Goal: Task Accomplishment & Management: Use online tool/utility

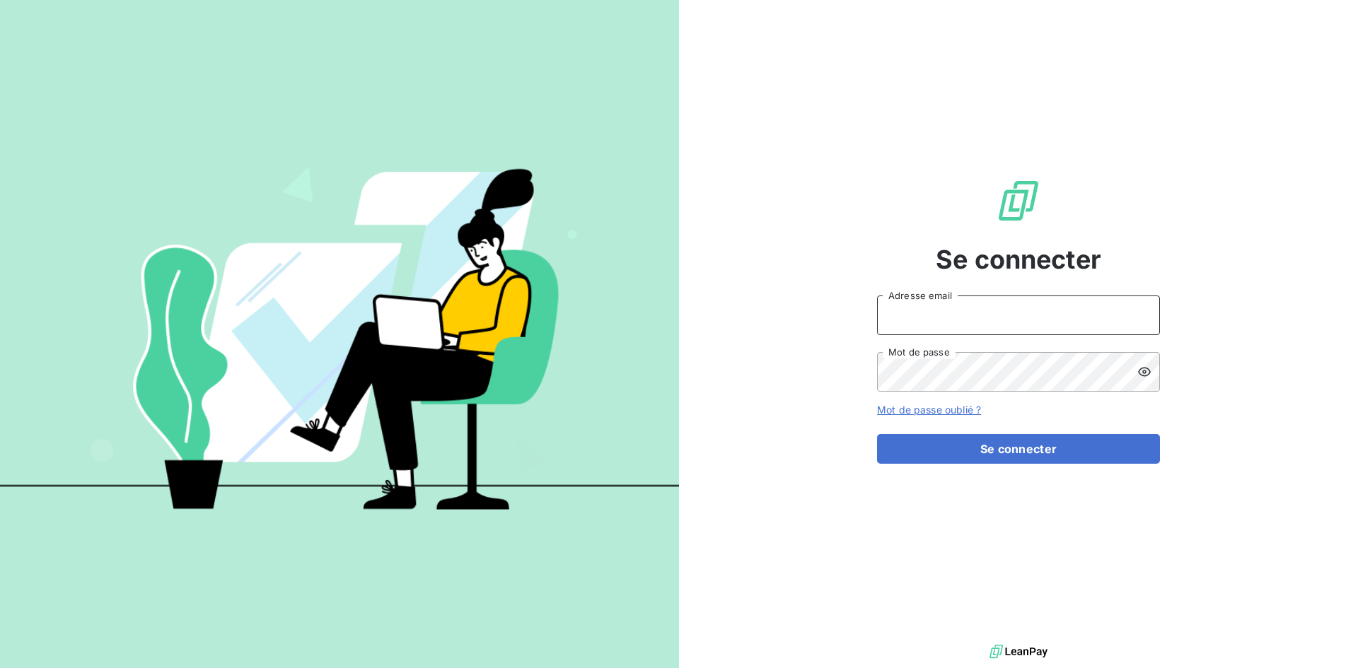
type input "[EMAIL_ADDRESS][DOMAIN_NAME]"
click at [1001, 317] on input "[EMAIL_ADDRESS][DOMAIN_NAME]" at bounding box center [1018, 316] width 283 height 40
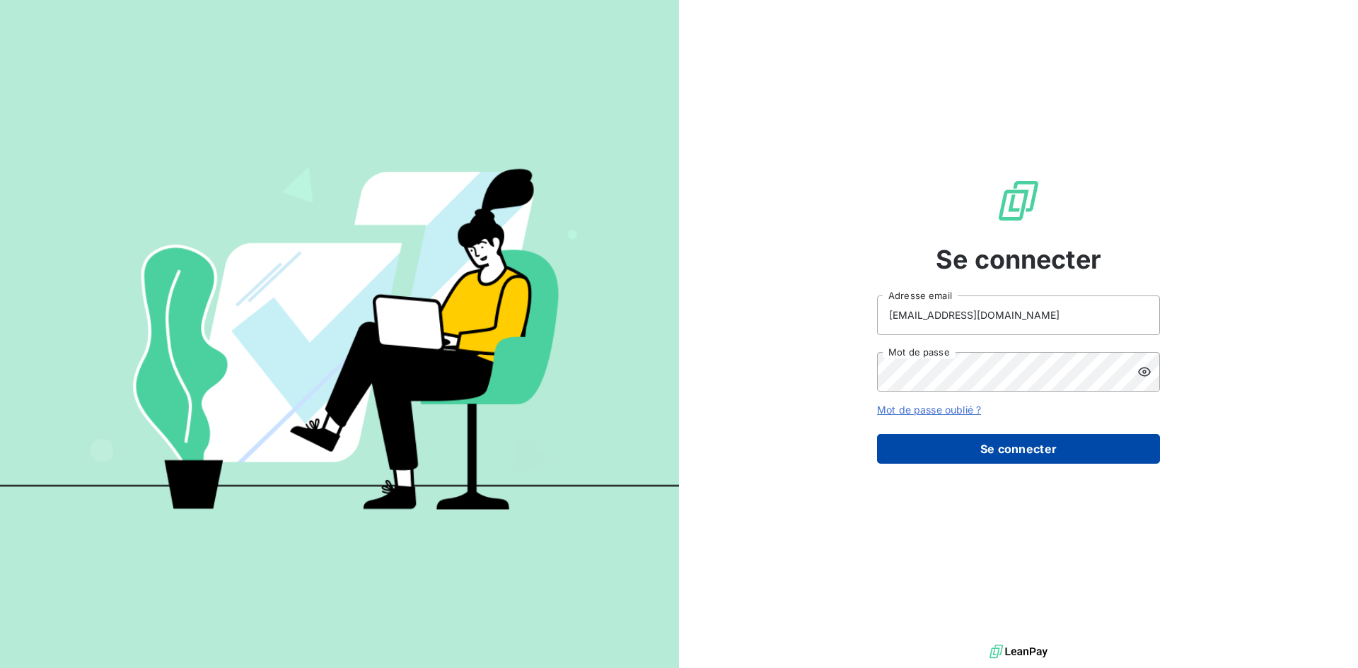
click at [905, 445] on button "Se connecter" at bounding box center [1018, 449] width 283 height 30
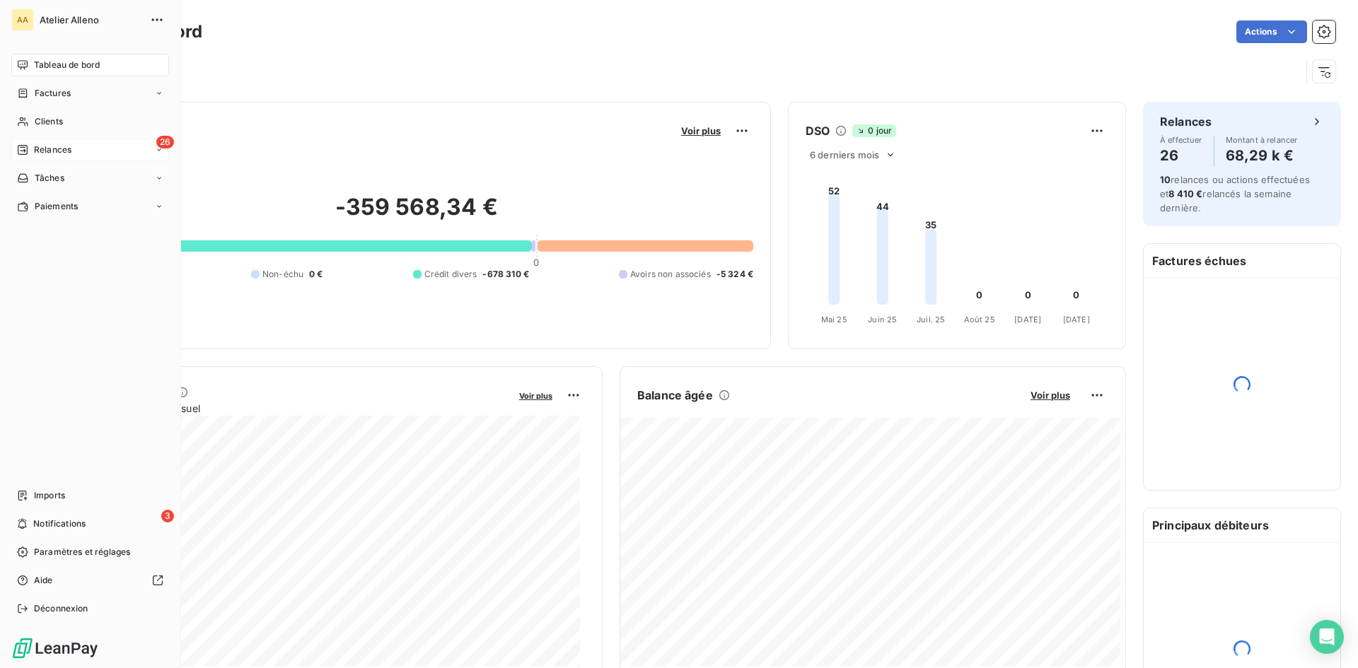
click at [37, 147] on span "Relances" at bounding box center [52, 150] width 37 height 13
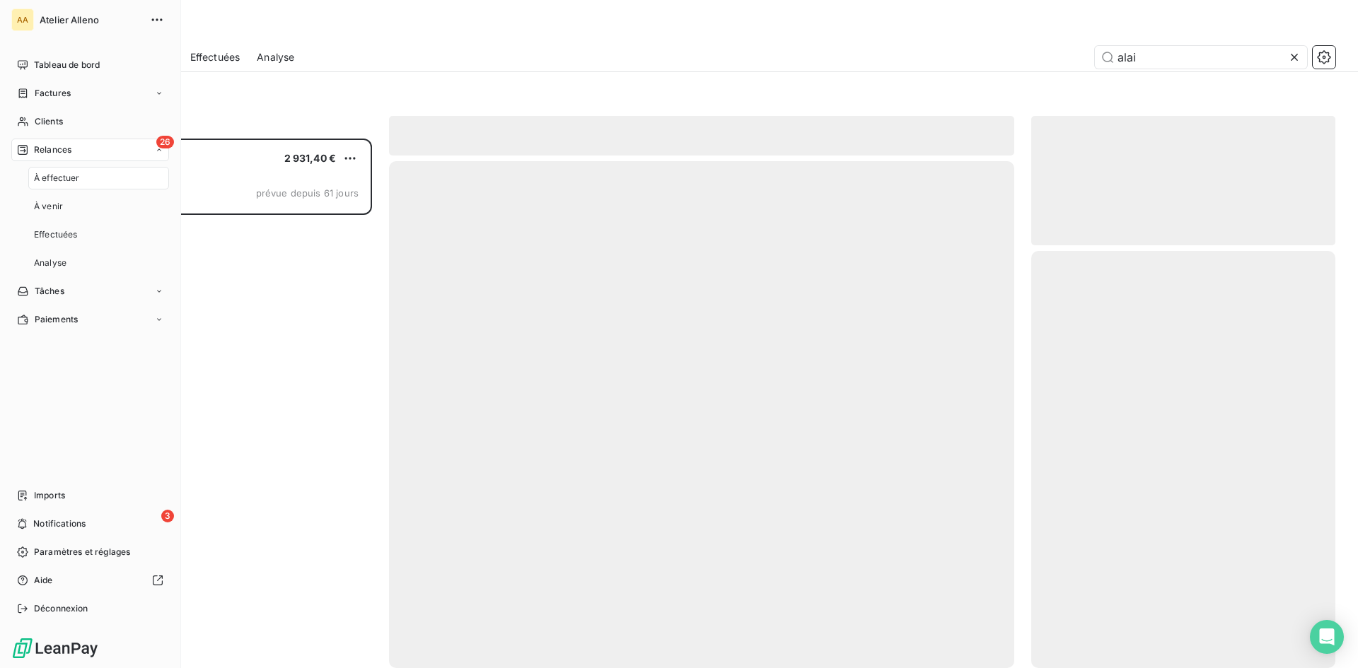
scroll to position [519, 293]
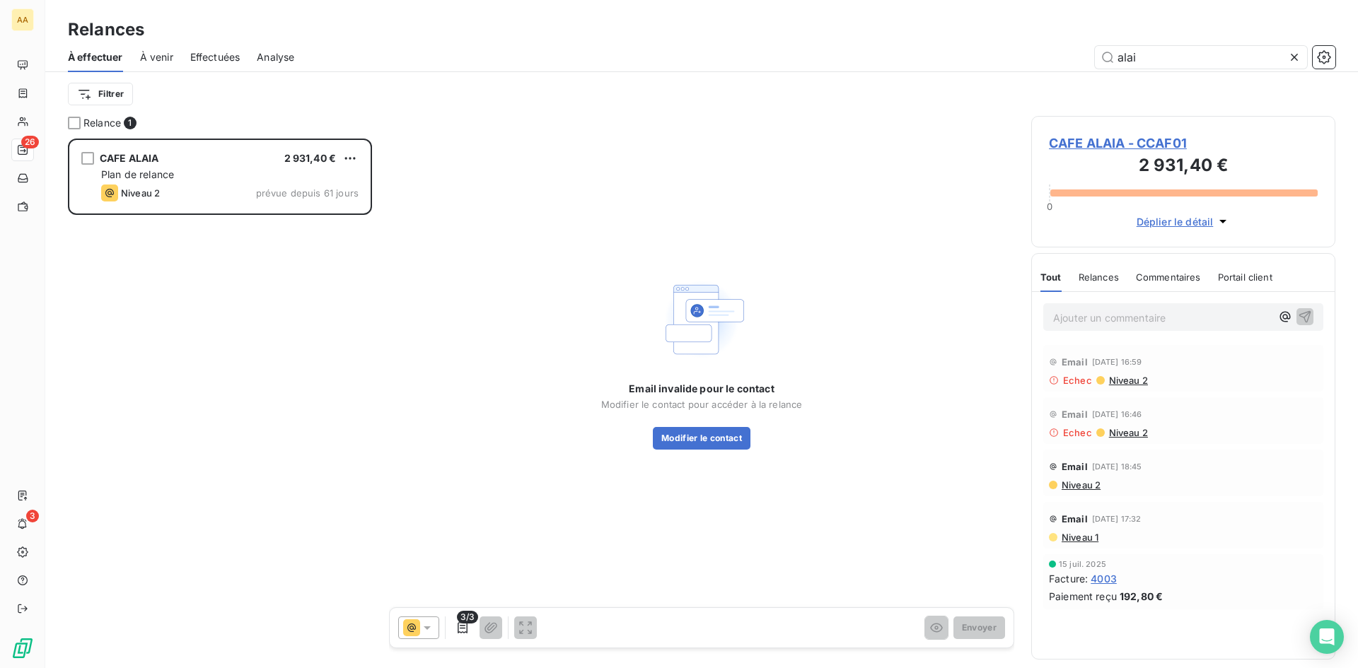
click at [1295, 53] on icon at bounding box center [1294, 57] width 14 height 14
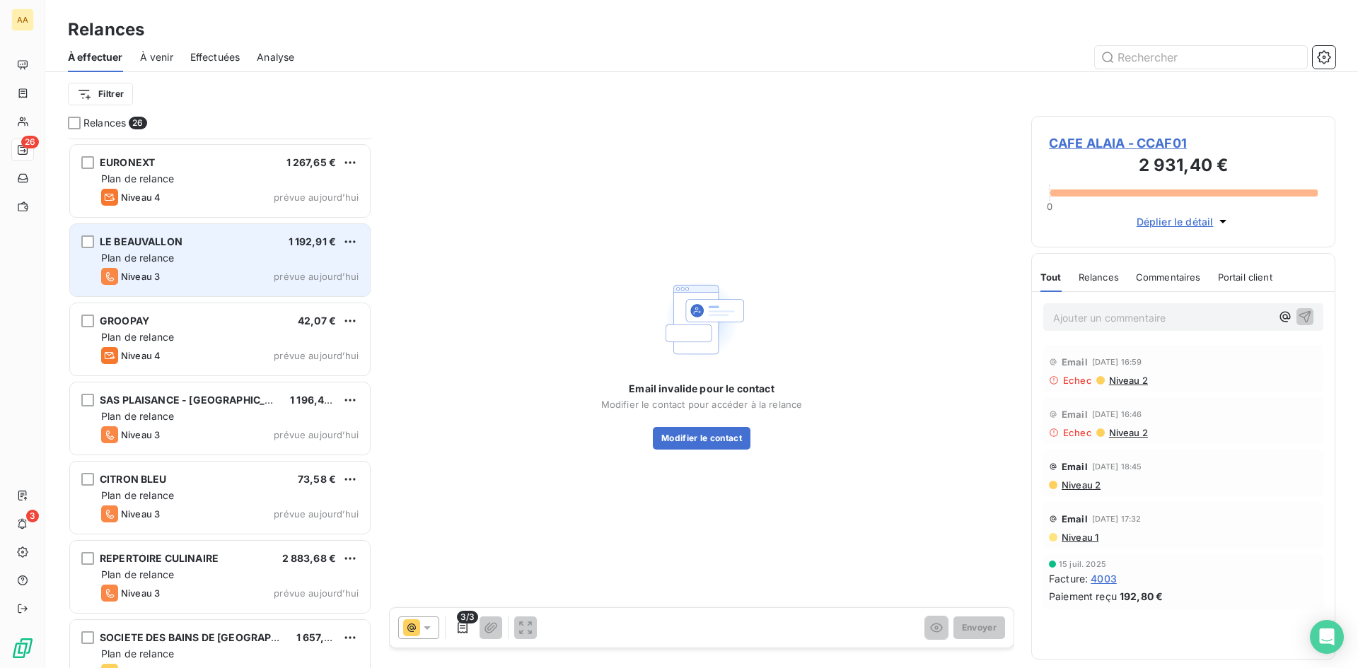
scroll to position [496, 0]
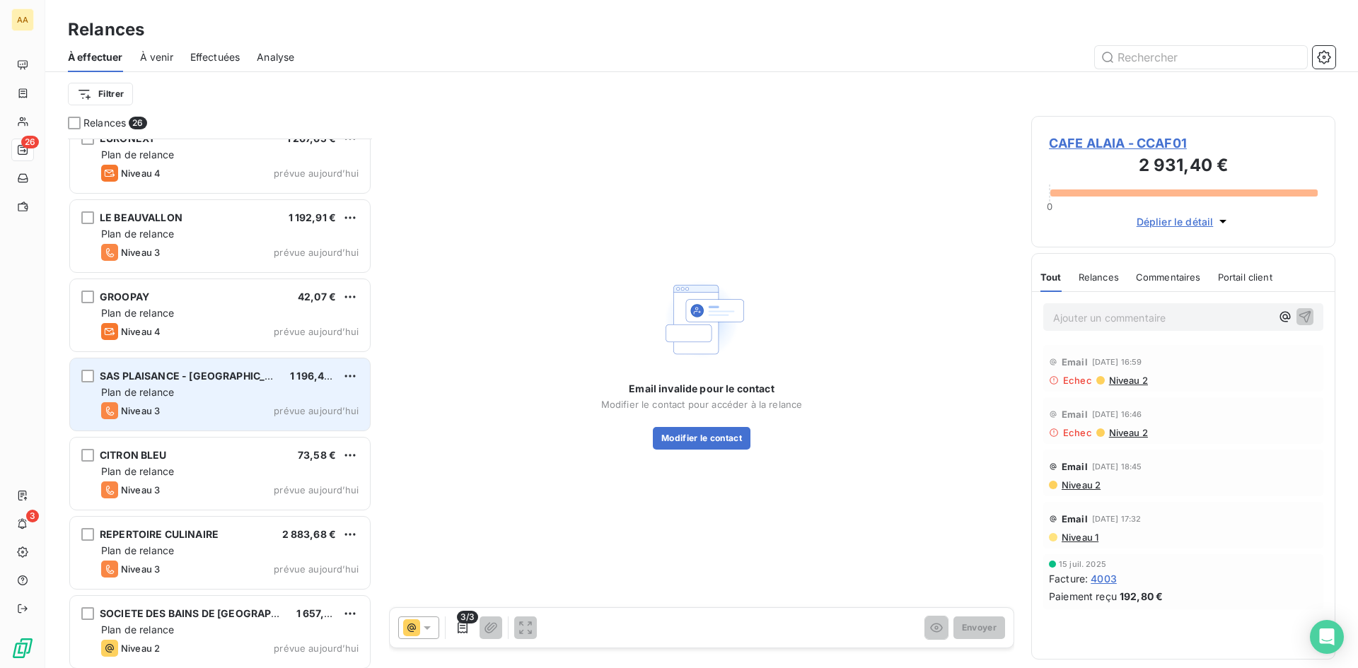
click at [232, 396] on div "Plan de relance" at bounding box center [229, 392] width 257 height 14
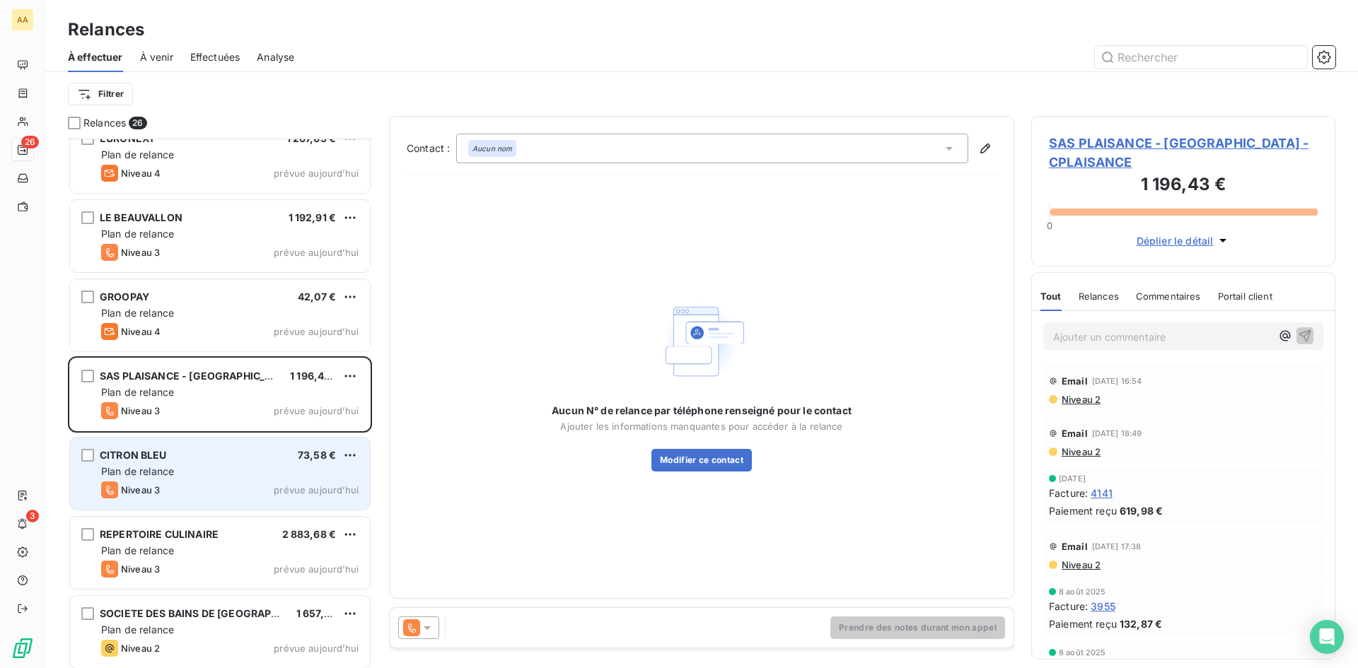
click at [228, 461] on div "CITRON BLEU 73,58 €" at bounding box center [229, 455] width 257 height 13
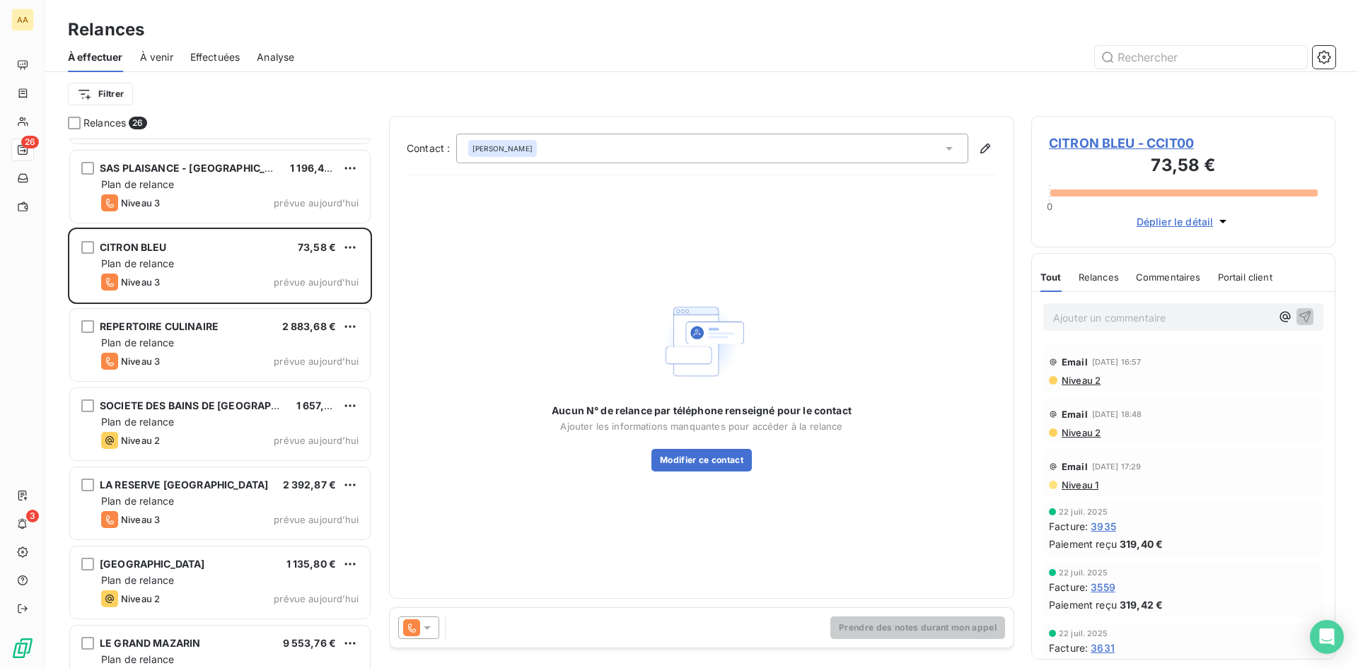
scroll to position [708, 0]
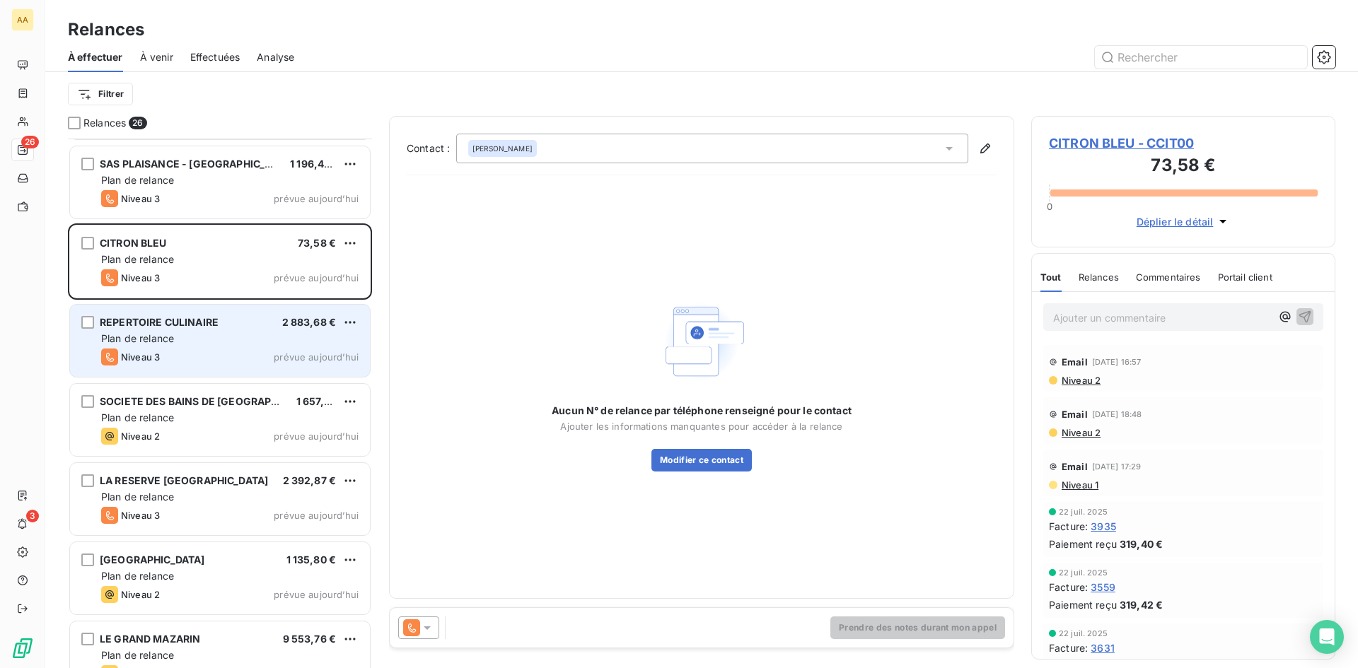
click at [214, 375] on div "REPERTOIRE CULINAIRE 2 883,68 € Plan de relance Niveau 3 prévue [DATE]" at bounding box center [220, 341] width 300 height 72
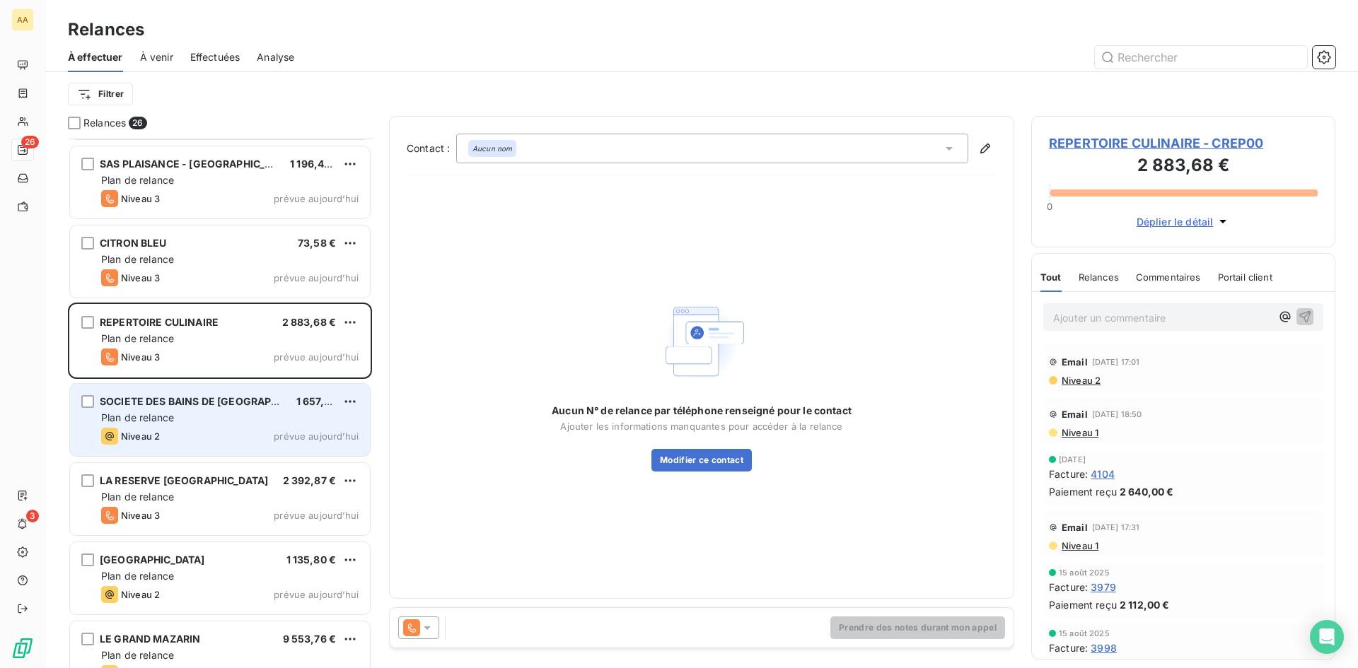
click at [204, 423] on div "Plan de relance" at bounding box center [229, 418] width 257 height 14
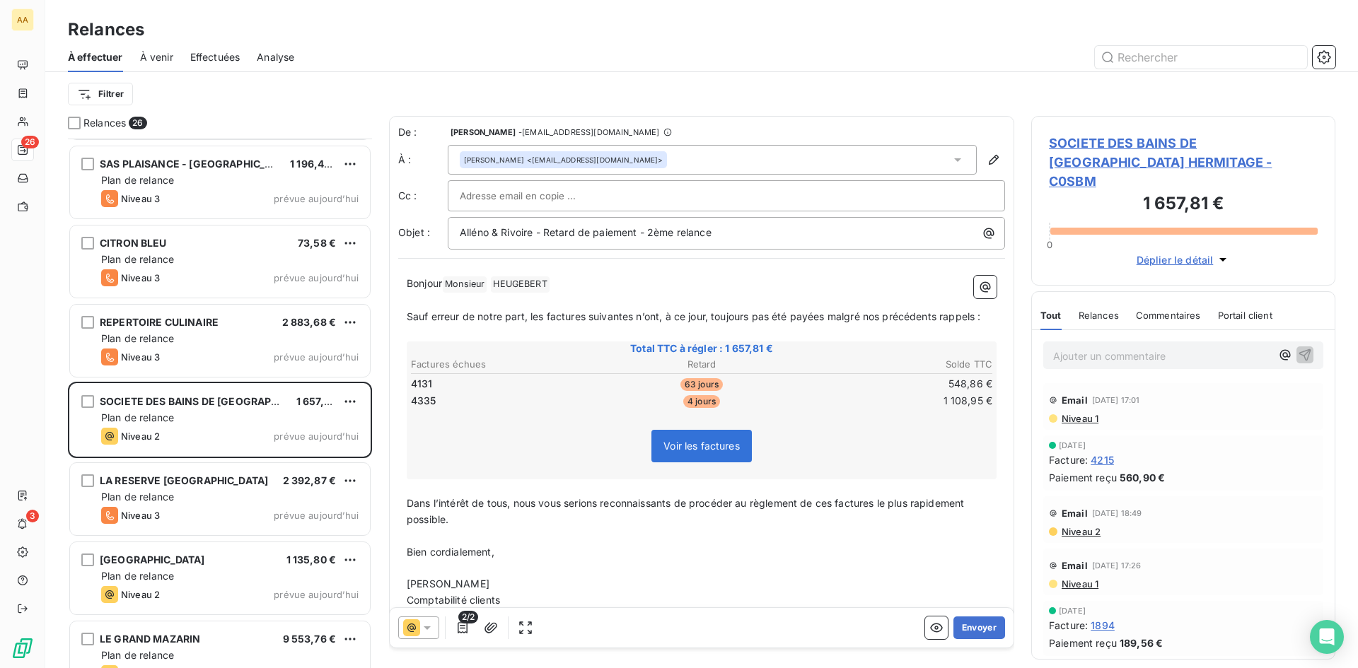
click at [405, 624] on icon at bounding box center [411, 627] width 17 height 17
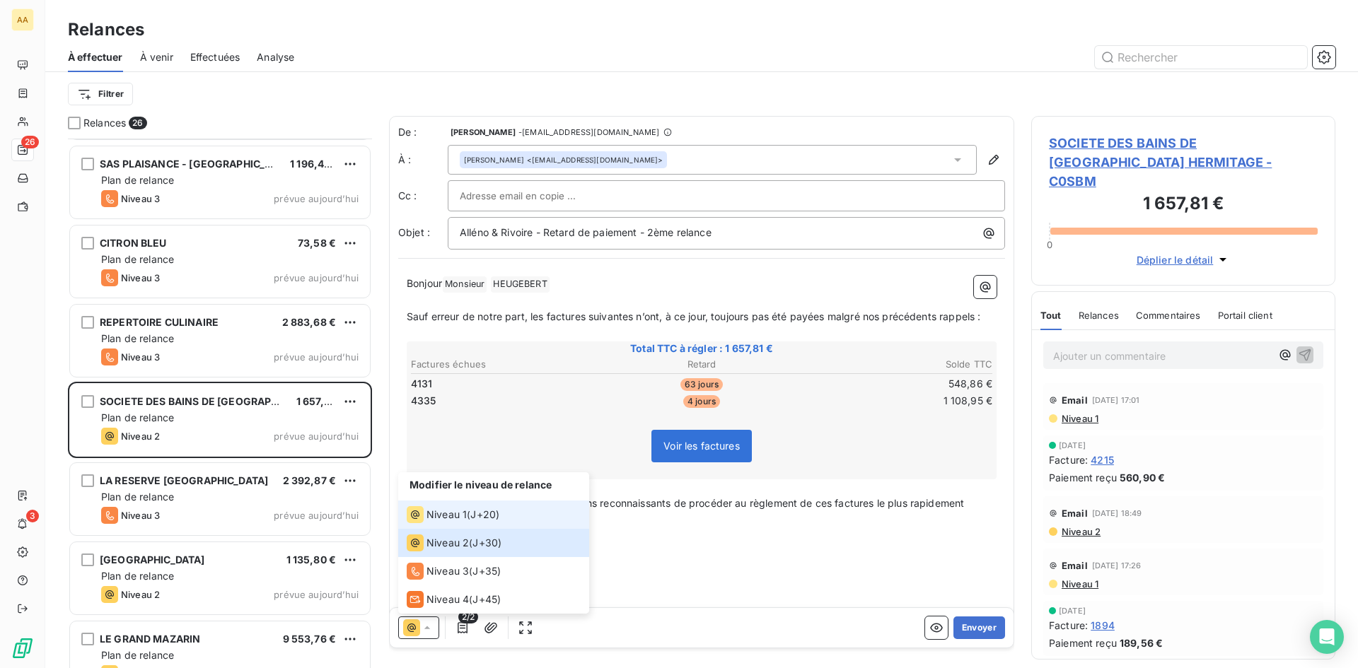
click at [462, 518] on span "Niveau 1" at bounding box center [446, 515] width 40 height 14
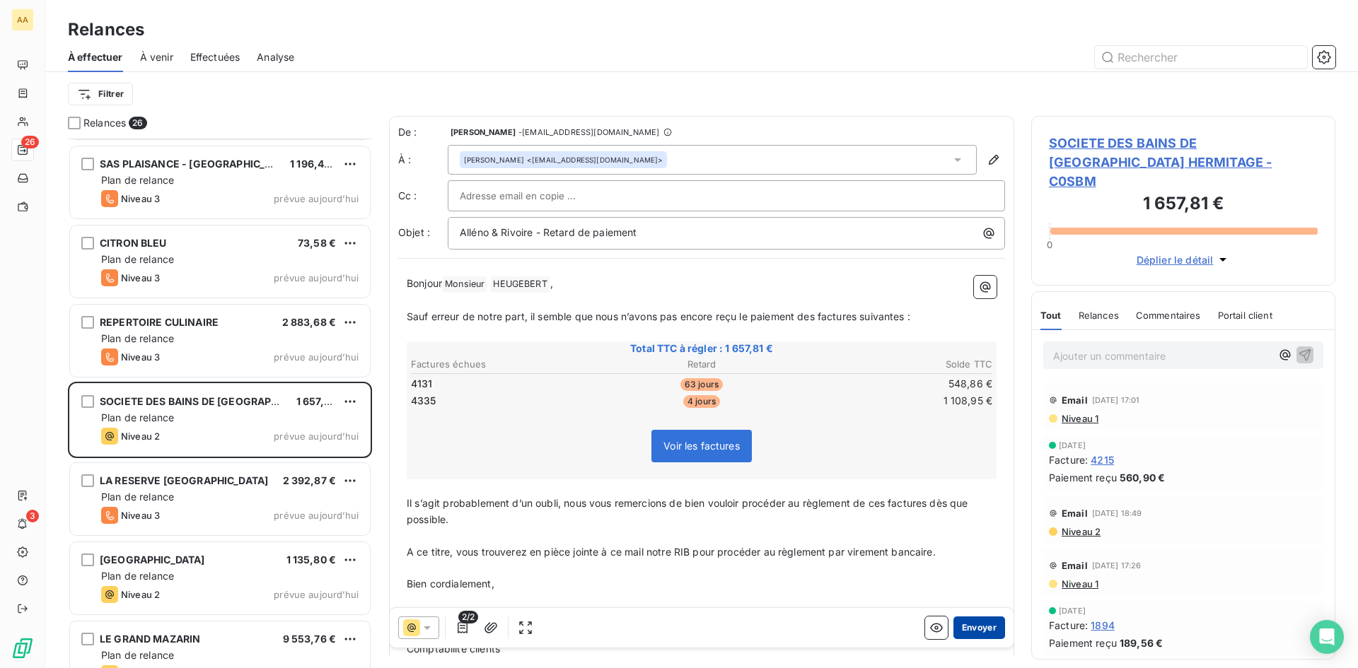
click at [989, 627] on button "Envoyer" at bounding box center [979, 628] width 52 height 23
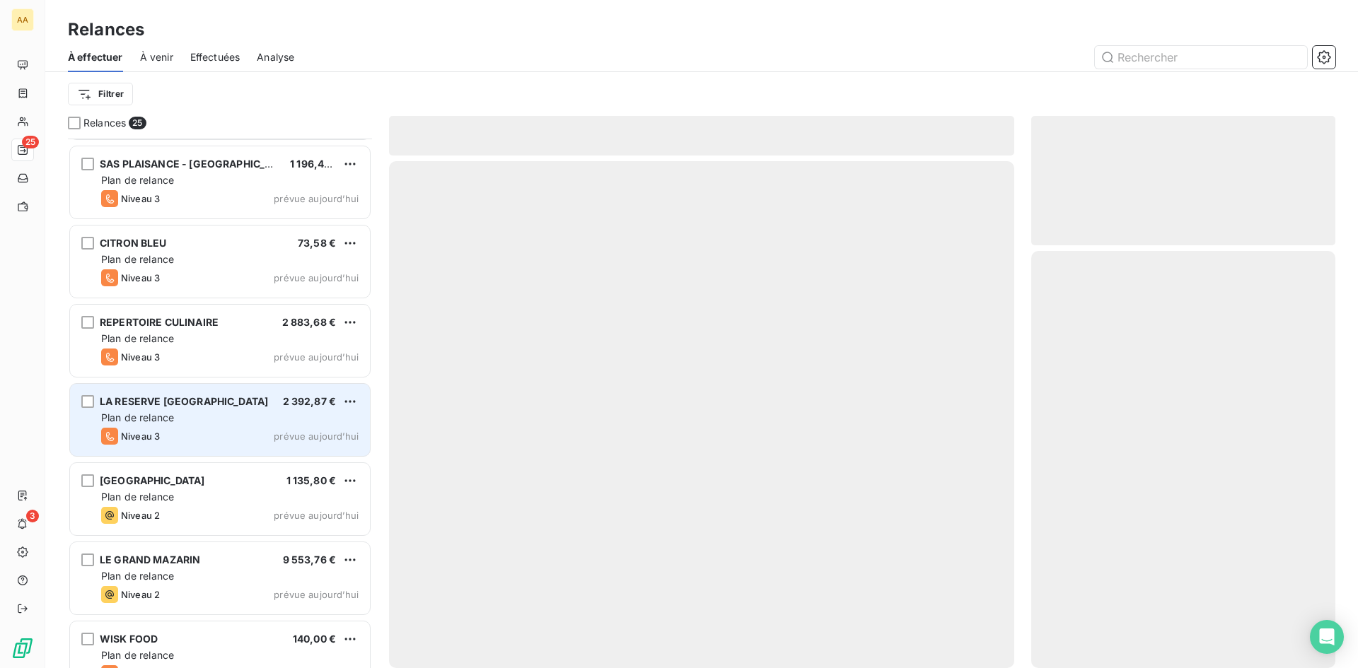
click at [211, 439] on div "Niveau 3 prévue aujourd’hui" at bounding box center [229, 436] width 257 height 17
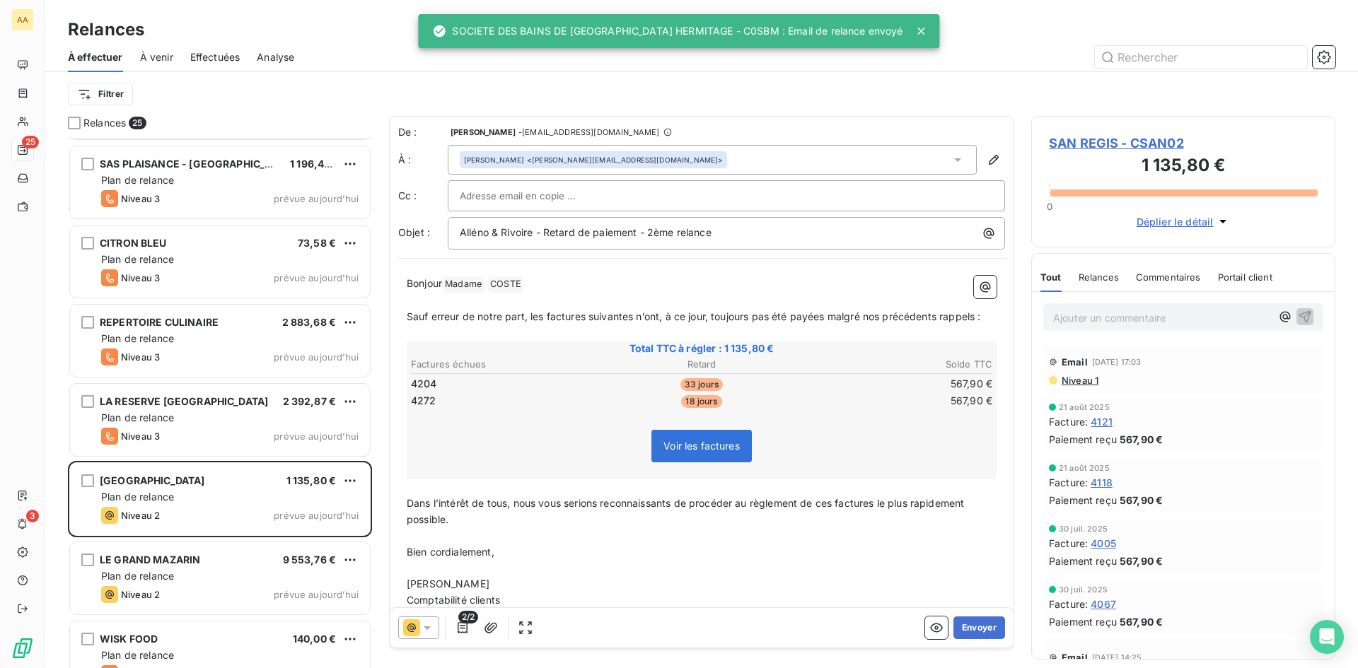
click at [414, 626] on icon at bounding box center [411, 628] width 8 height 8
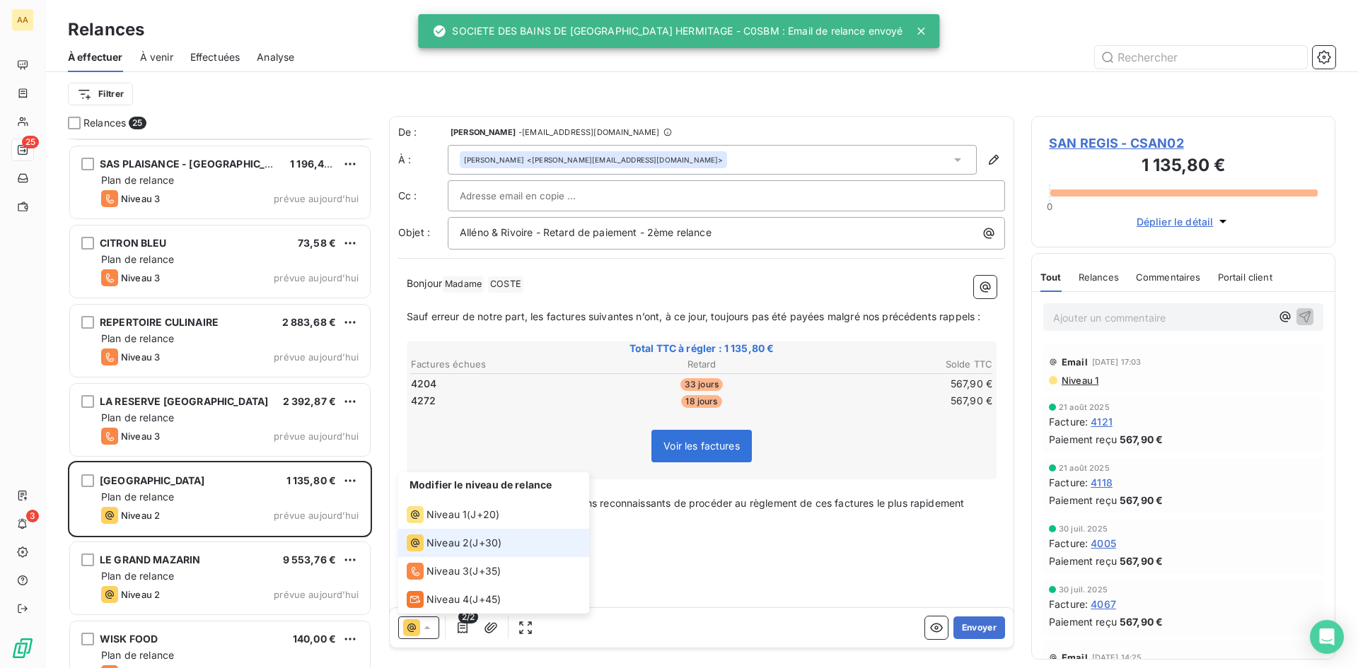
click at [820, 537] on p "﻿" at bounding box center [702, 536] width 590 height 16
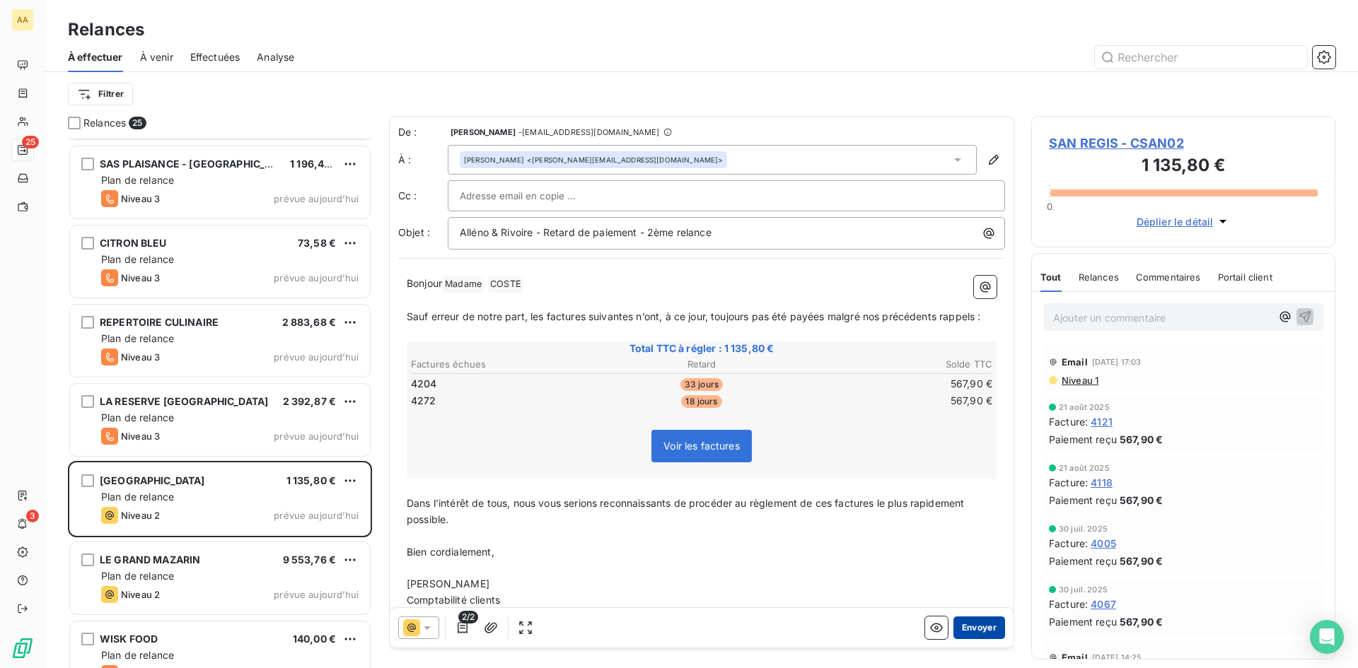
click at [962, 631] on button "Envoyer" at bounding box center [979, 628] width 52 height 23
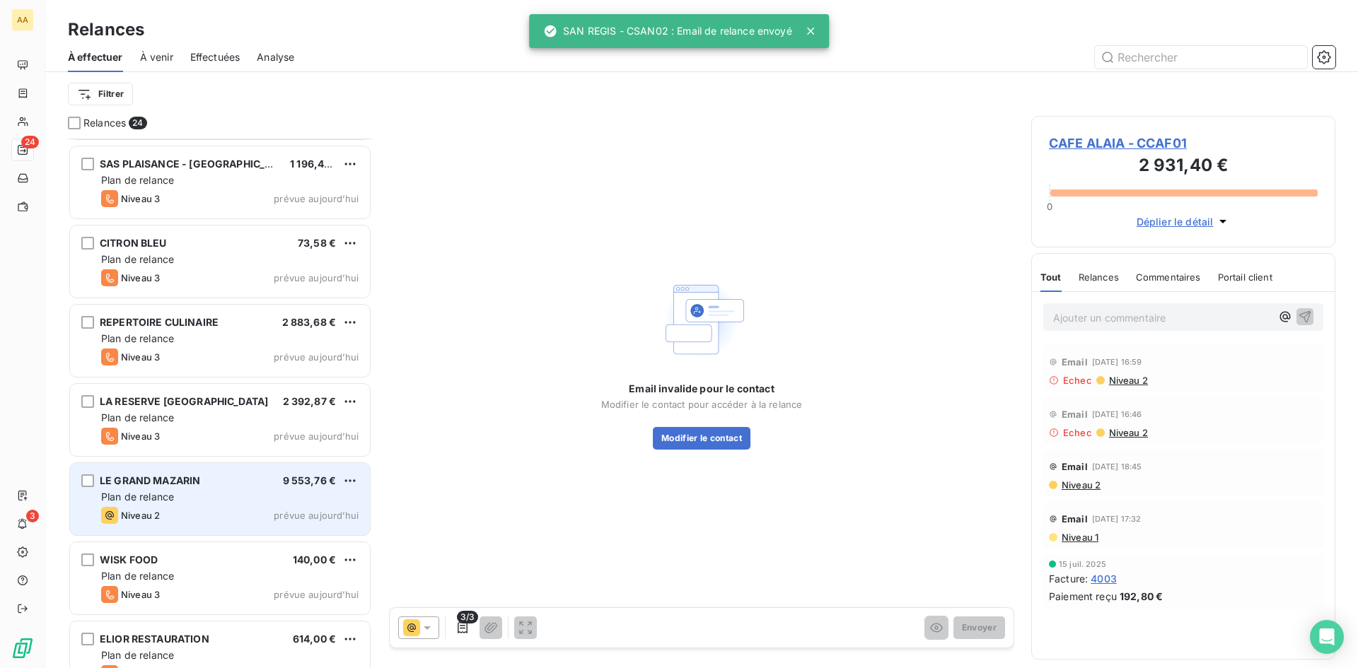
click at [172, 496] on span "Plan de relance" at bounding box center [137, 497] width 73 height 12
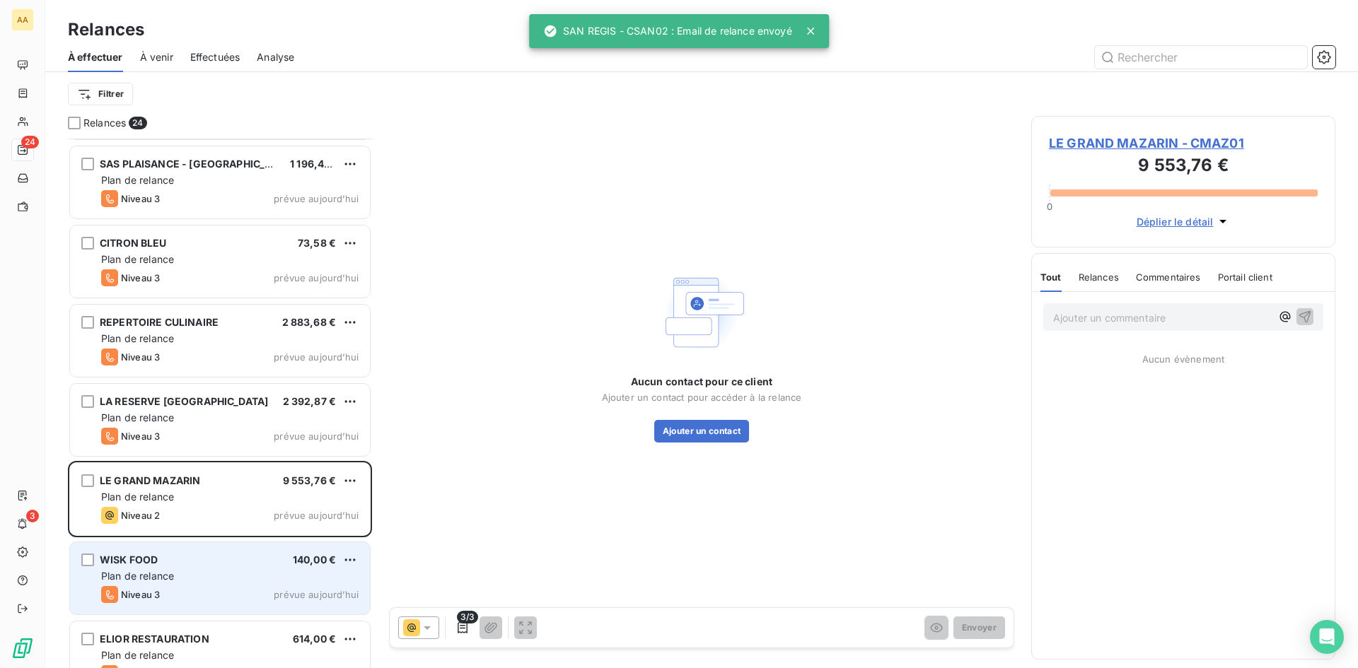
click at [168, 563] on div "WISK FOOD 140,00 €" at bounding box center [229, 560] width 257 height 13
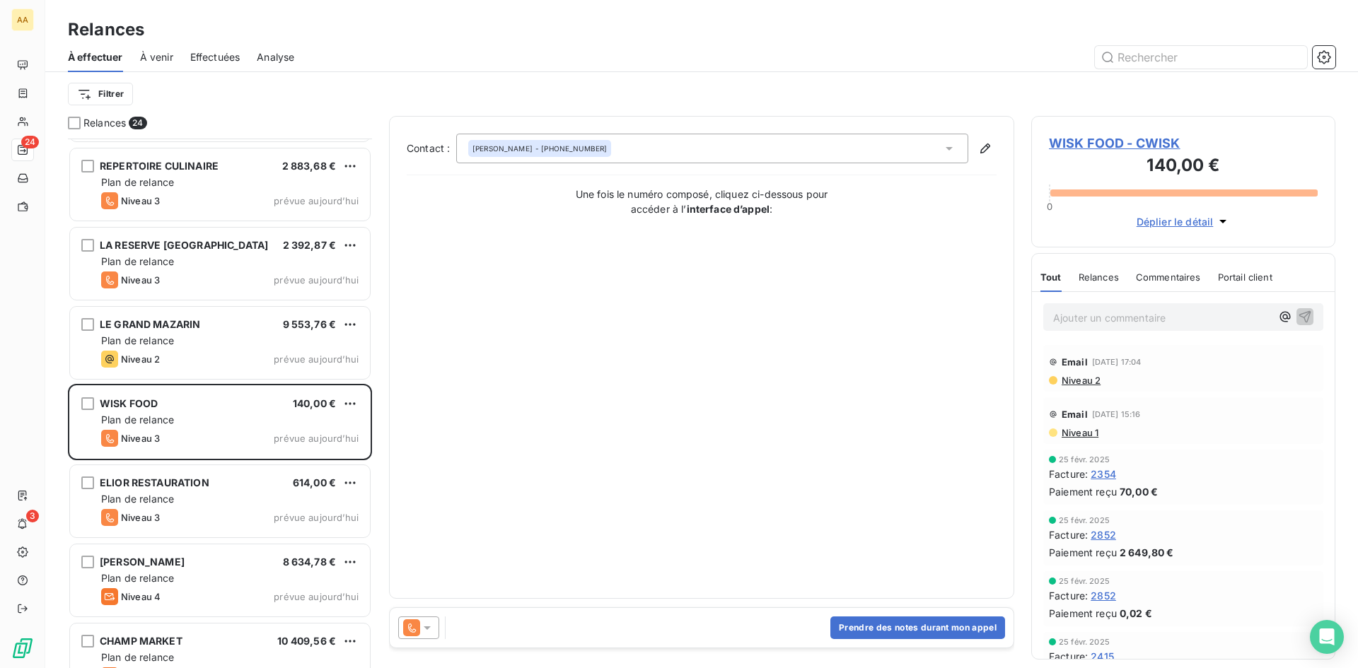
scroll to position [920, 0]
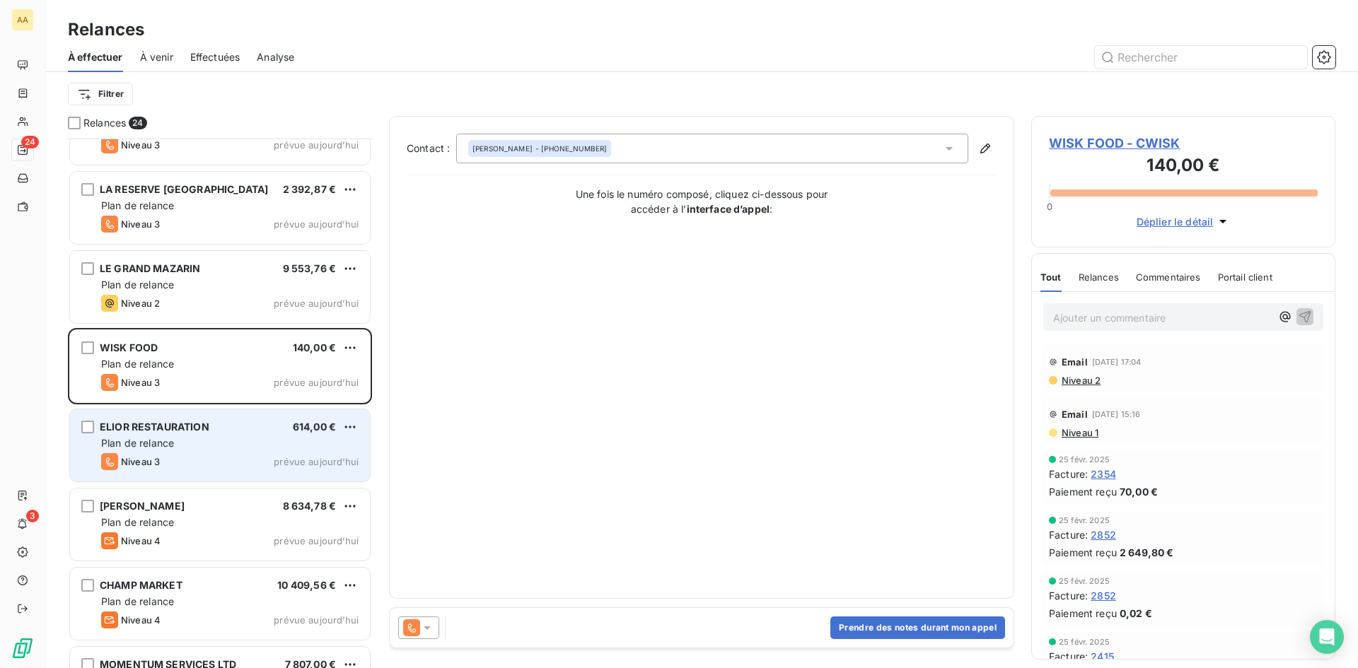
click at [210, 443] on div "Plan de relance" at bounding box center [229, 443] width 257 height 14
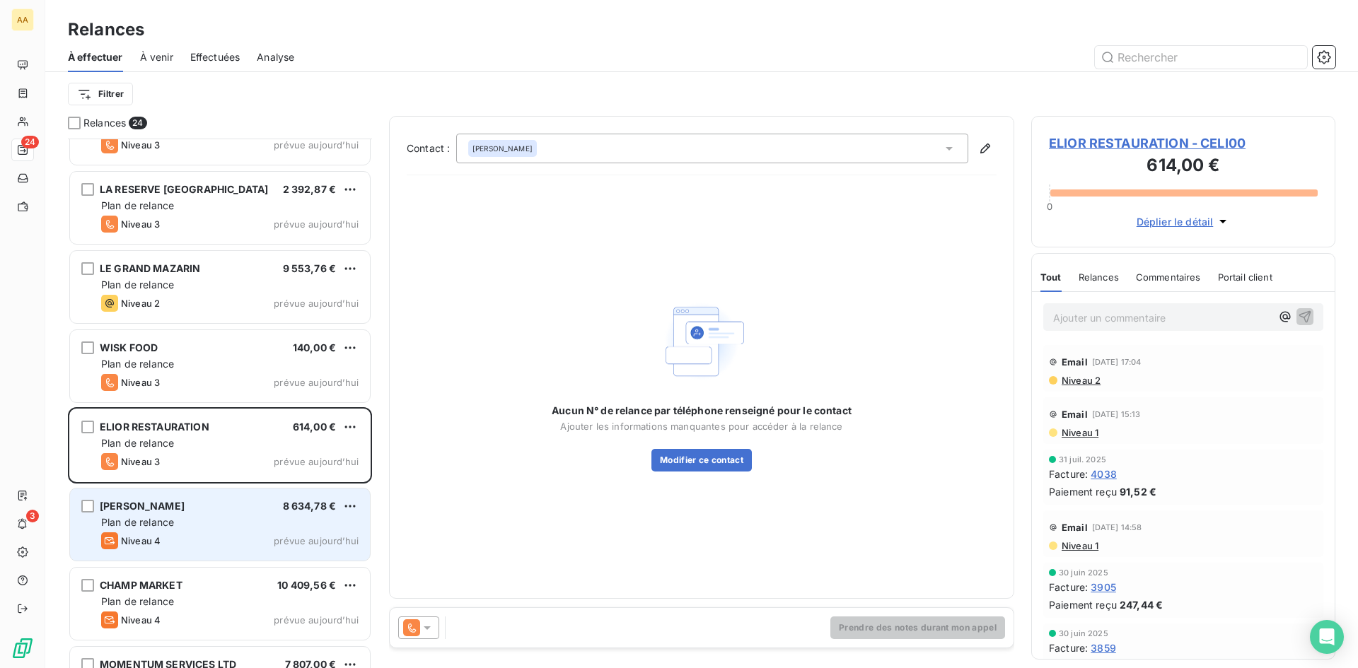
click at [216, 549] on div "[PERSON_NAME] 8 634,78 € Plan de relance Niveau 4 prévue [DATE]" at bounding box center [220, 525] width 300 height 72
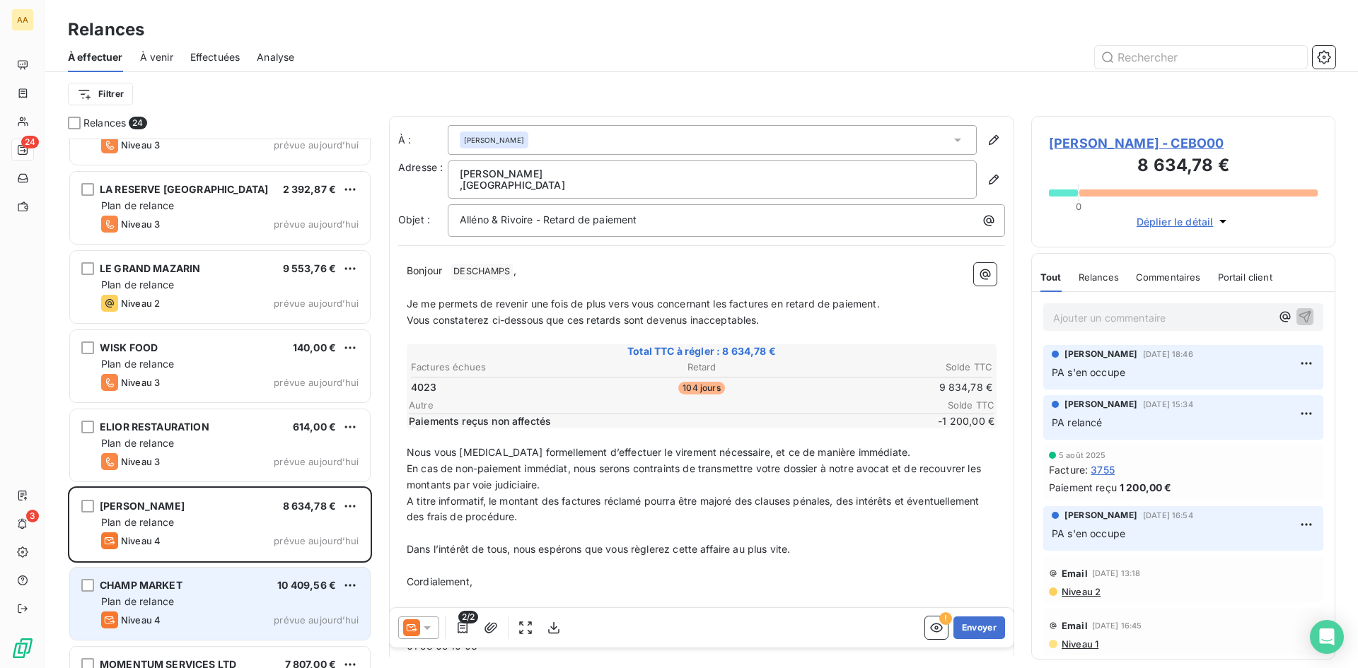
click at [213, 589] on div "CHAMP MARKET 10 409,56 €" at bounding box center [229, 585] width 257 height 13
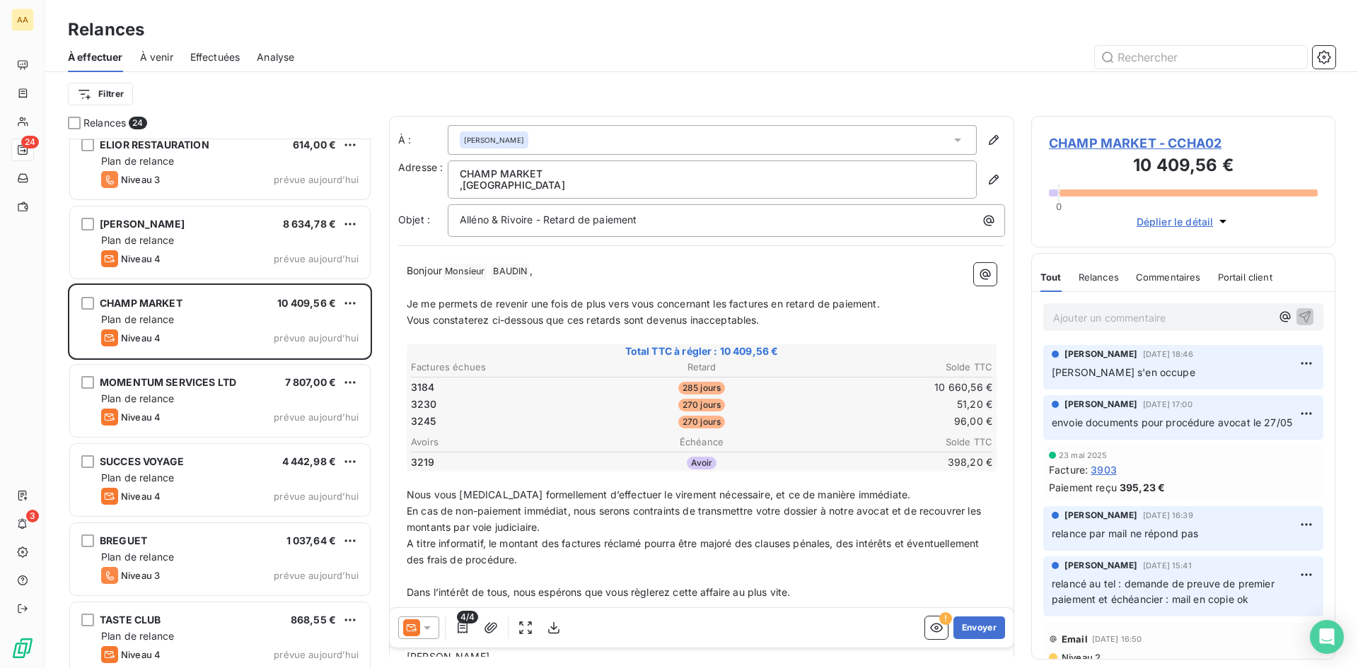
scroll to position [1203, 0]
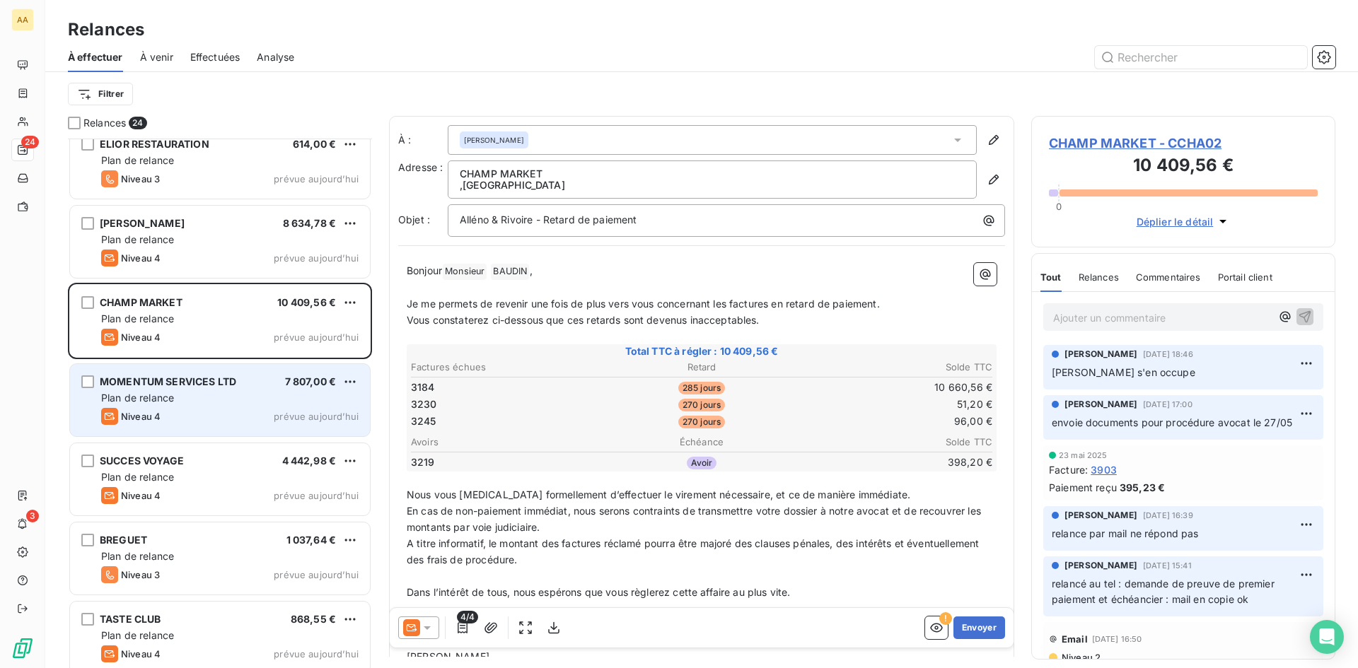
click at [209, 406] on div "MOMENTUM SERVICES LTD 7 807,00 € Plan de relance Niveau 4 prévue [DATE]" at bounding box center [220, 400] width 300 height 72
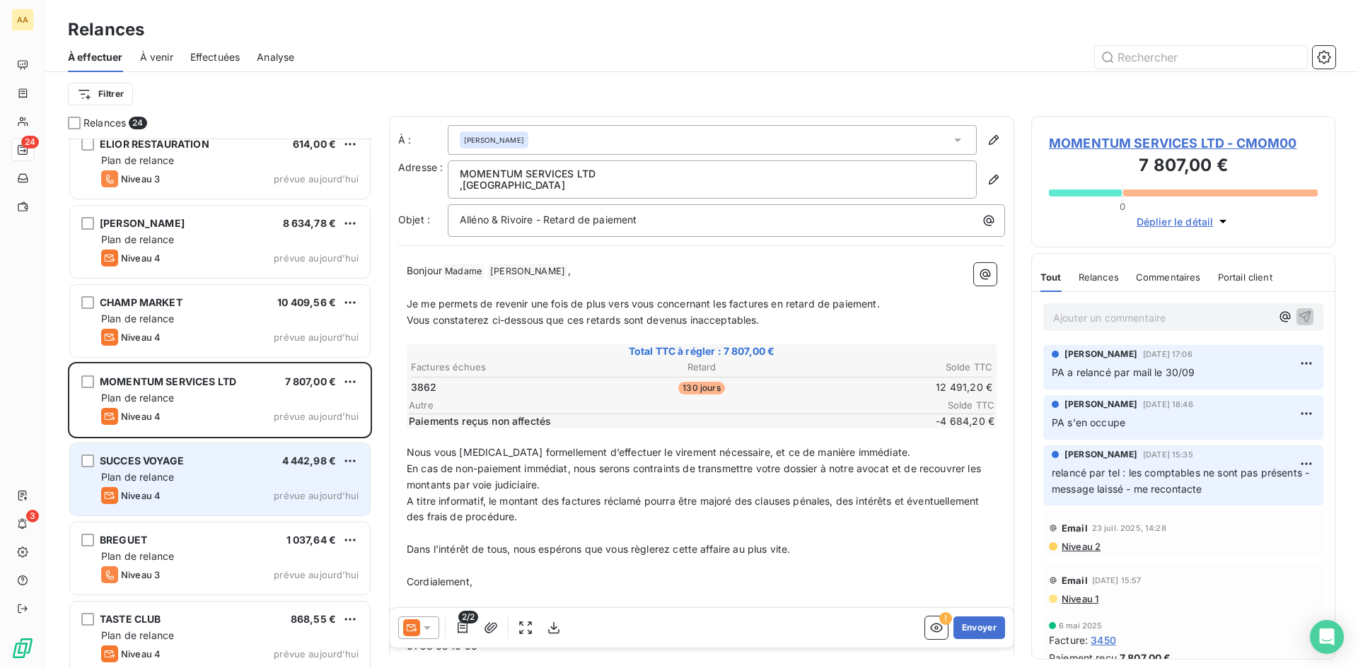
click at [206, 484] on div "SUCCES VOYAGE 4 442,98 € Plan de relance Niveau 4 prévue [DATE]" at bounding box center [220, 479] width 300 height 72
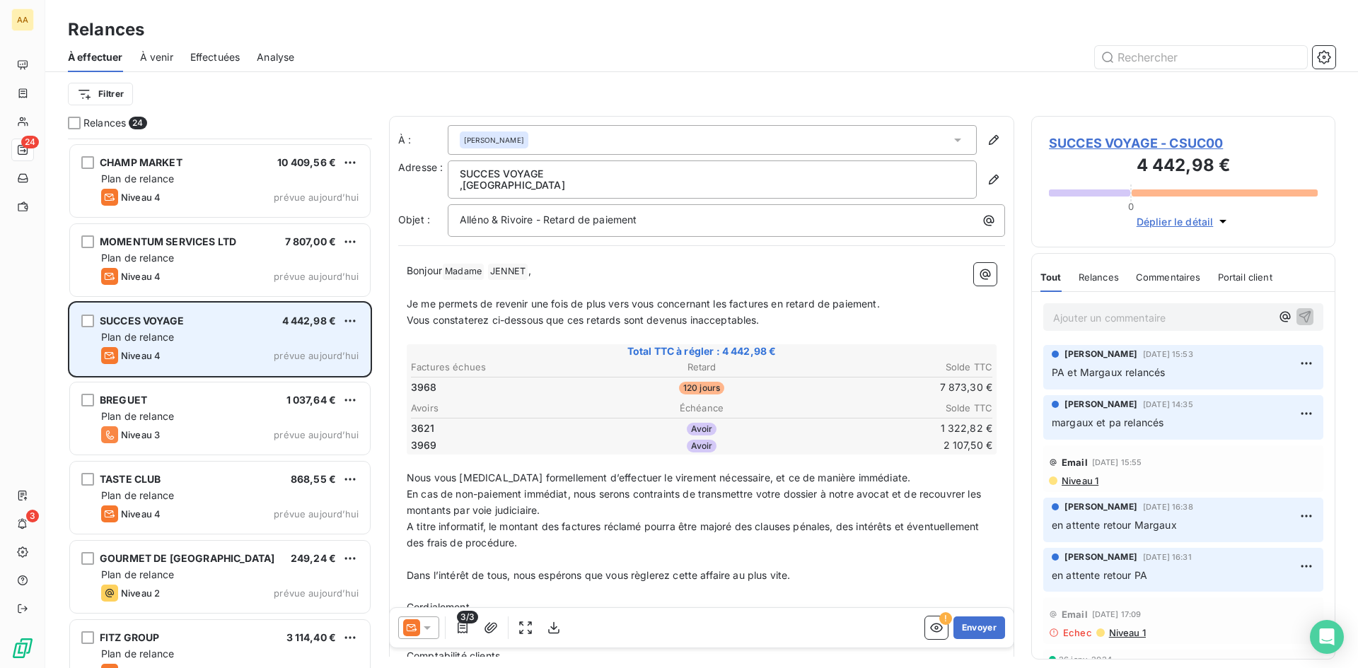
scroll to position [1344, 0]
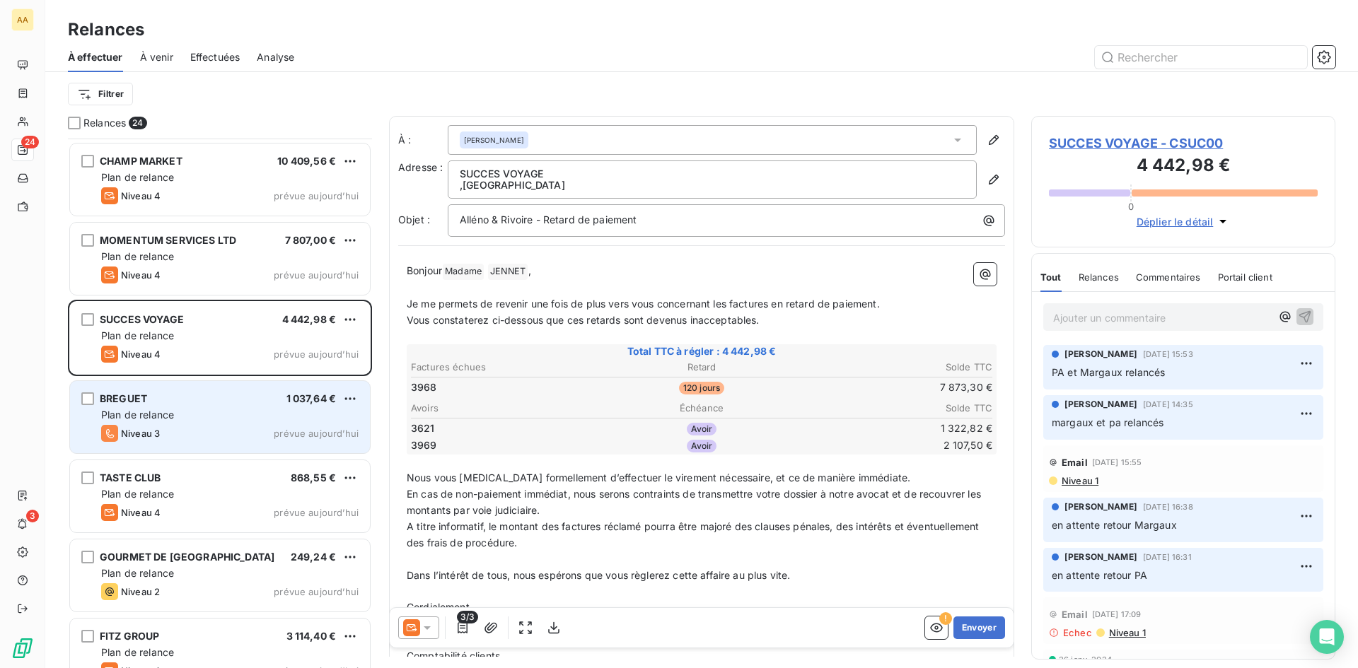
click at [192, 433] on div "Niveau 3 prévue aujourd’hui" at bounding box center [229, 433] width 257 height 17
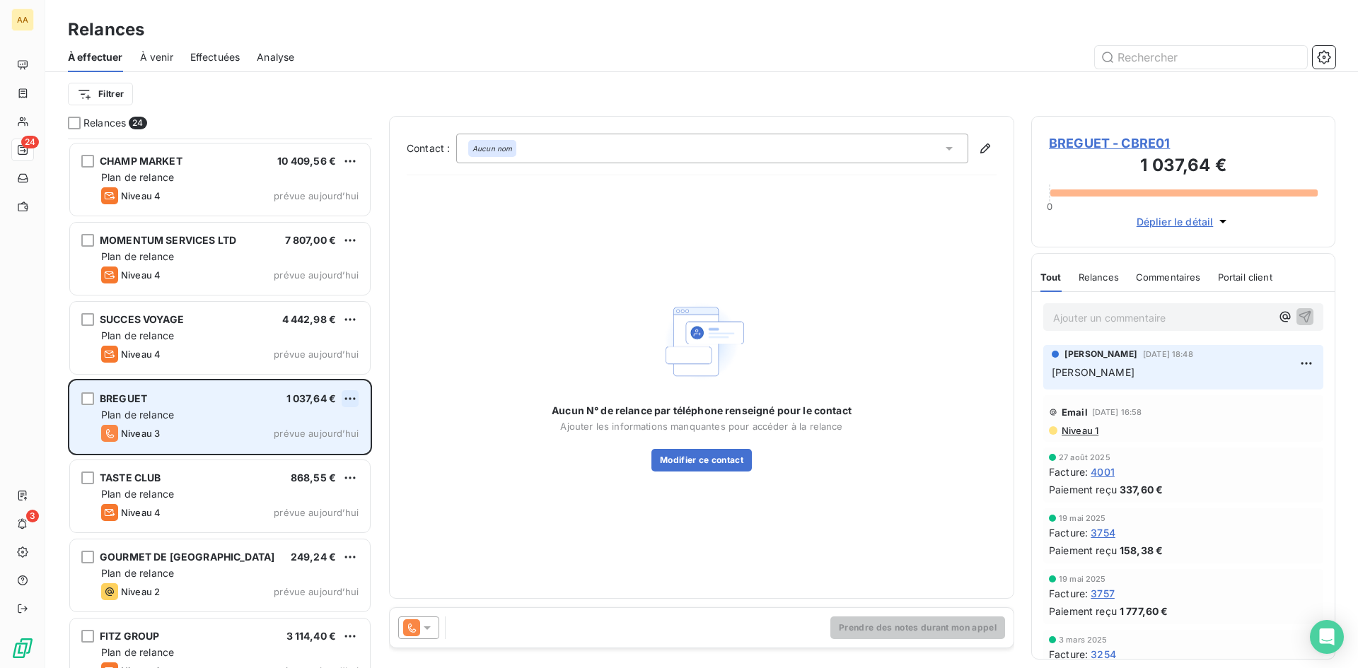
click at [348, 391] on html "AA 24 3 Relances À effectuer À venir Effectuées Analyse Filtrer Relances 24 ELI…" at bounding box center [679, 334] width 1358 height 668
click at [287, 454] on div "Passer cette action" at bounding box center [289, 452] width 127 height 23
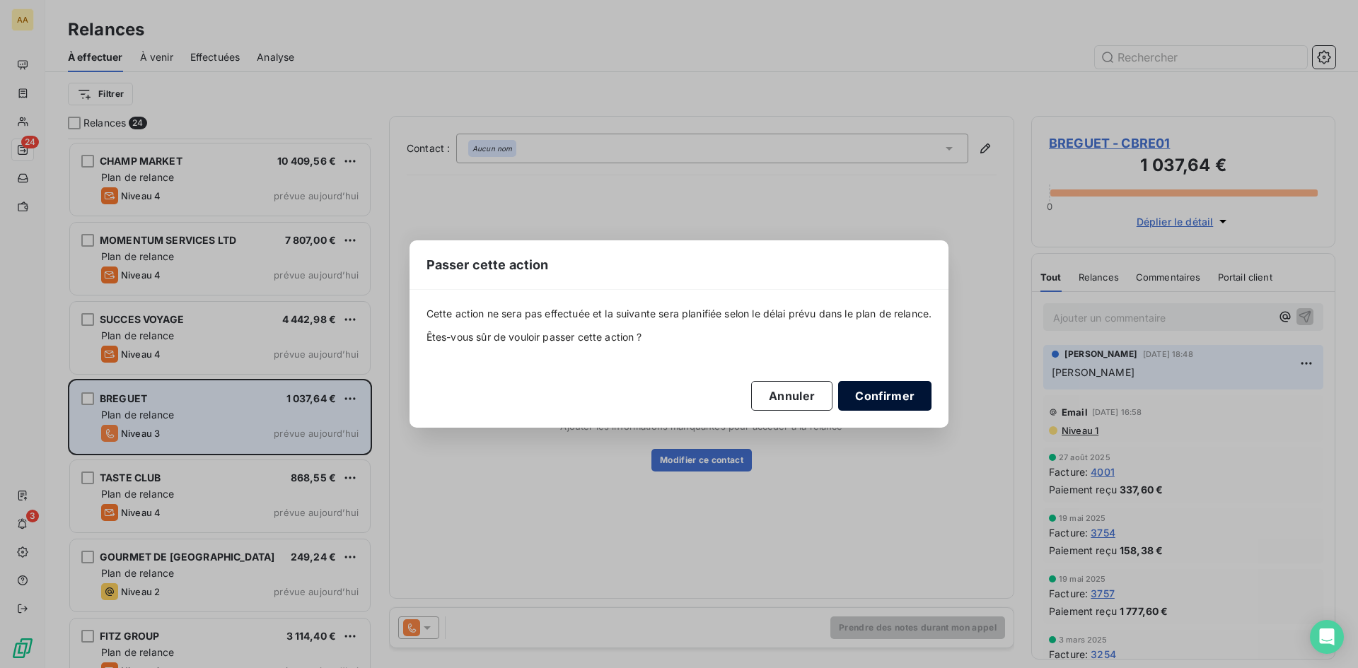
click at [876, 396] on button "Confirmer" at bounding box center [884, 396] width 93 height 30
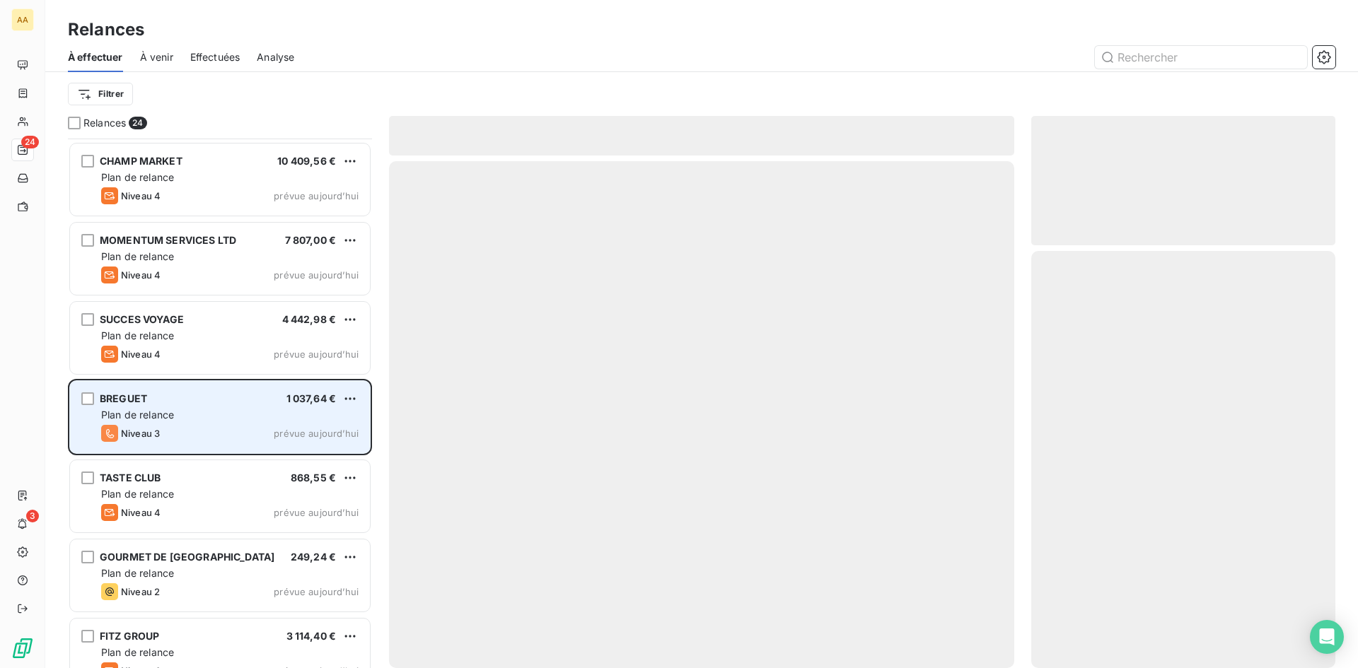
scroll to position [1292, 0]
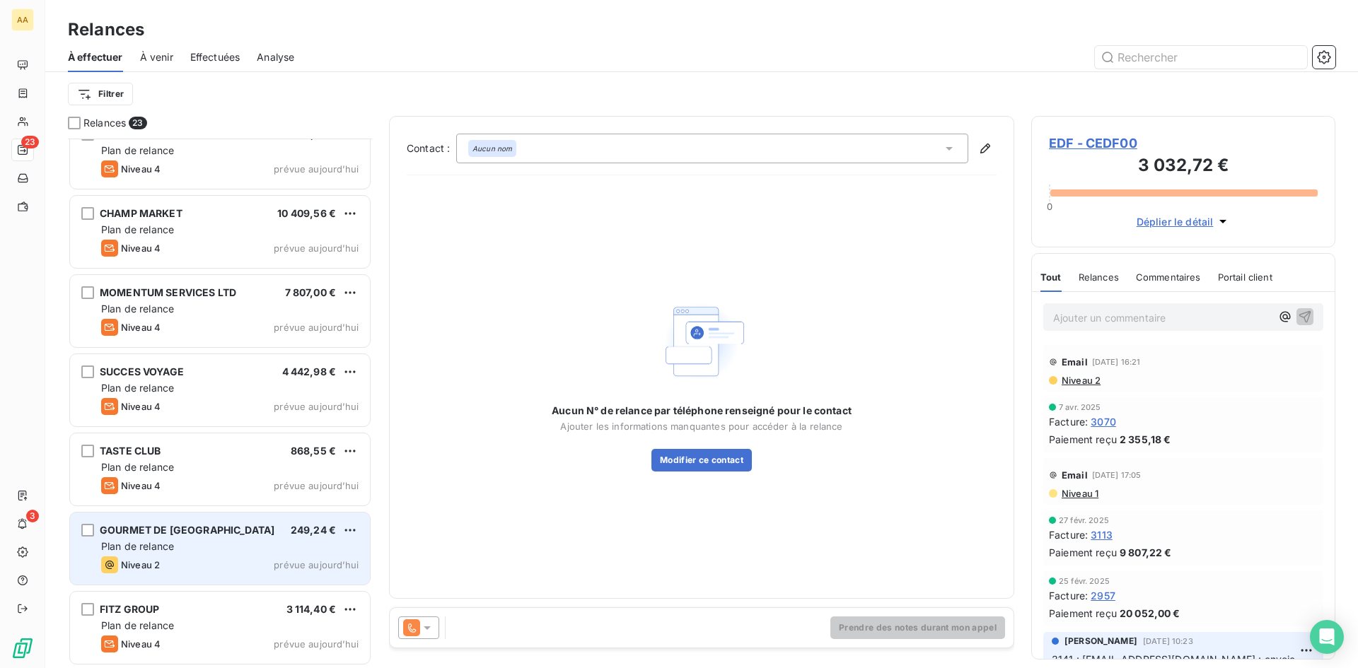
click at [233, 552] on div "Plan de relance" at bounding box center [229, 547] width 257 height 14
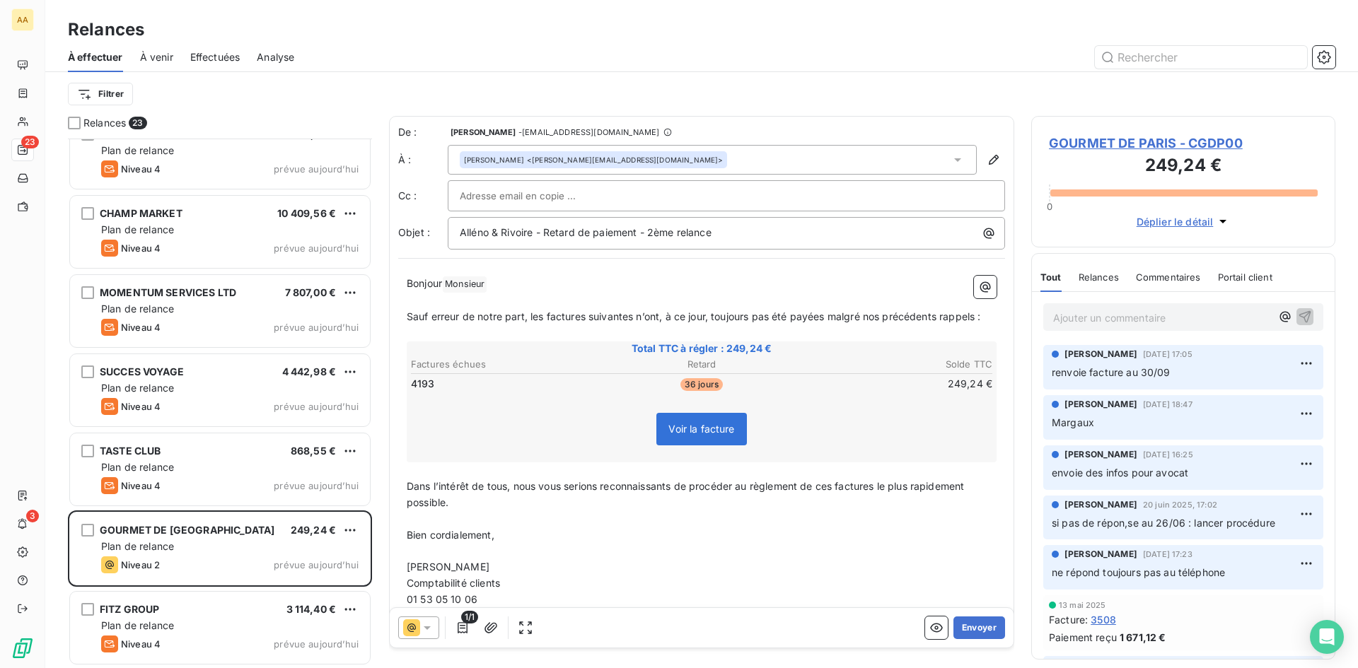
click at [420, 637] on div at bounding box center [418, 628] width 41 height 23
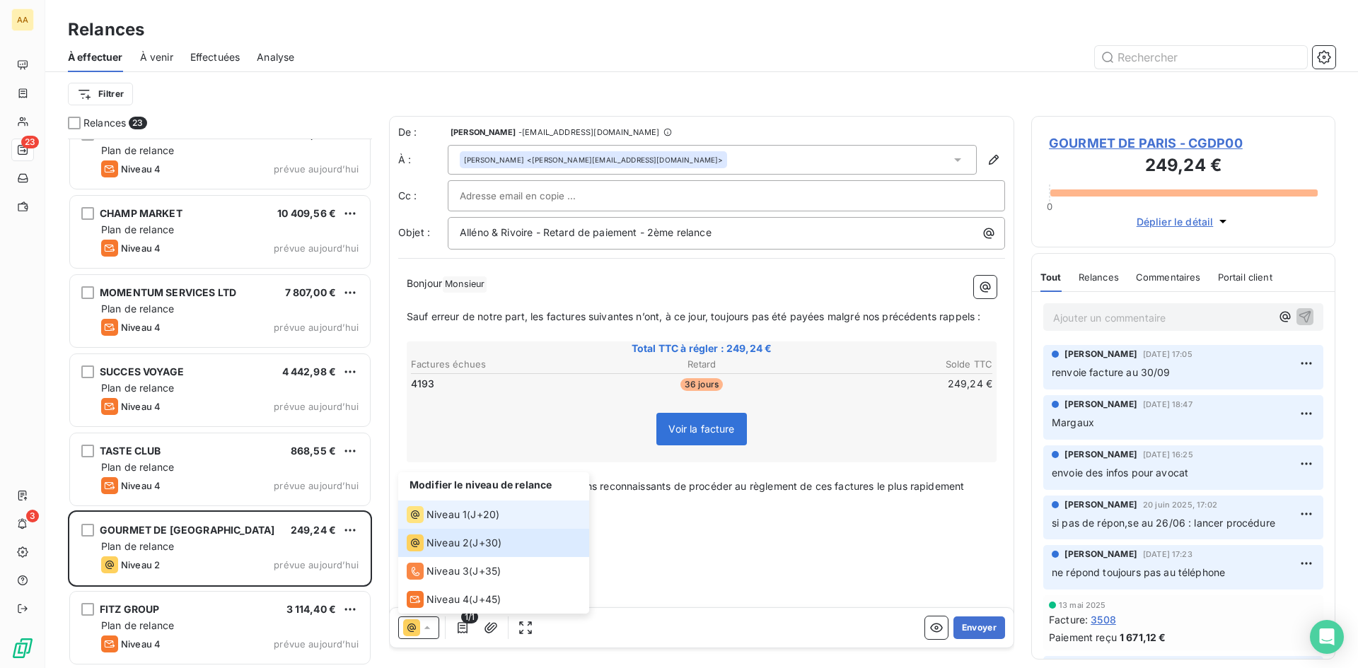
click at [487, 519] on span "J+20 )" at bounding box center [484, 515] width 29 height 14
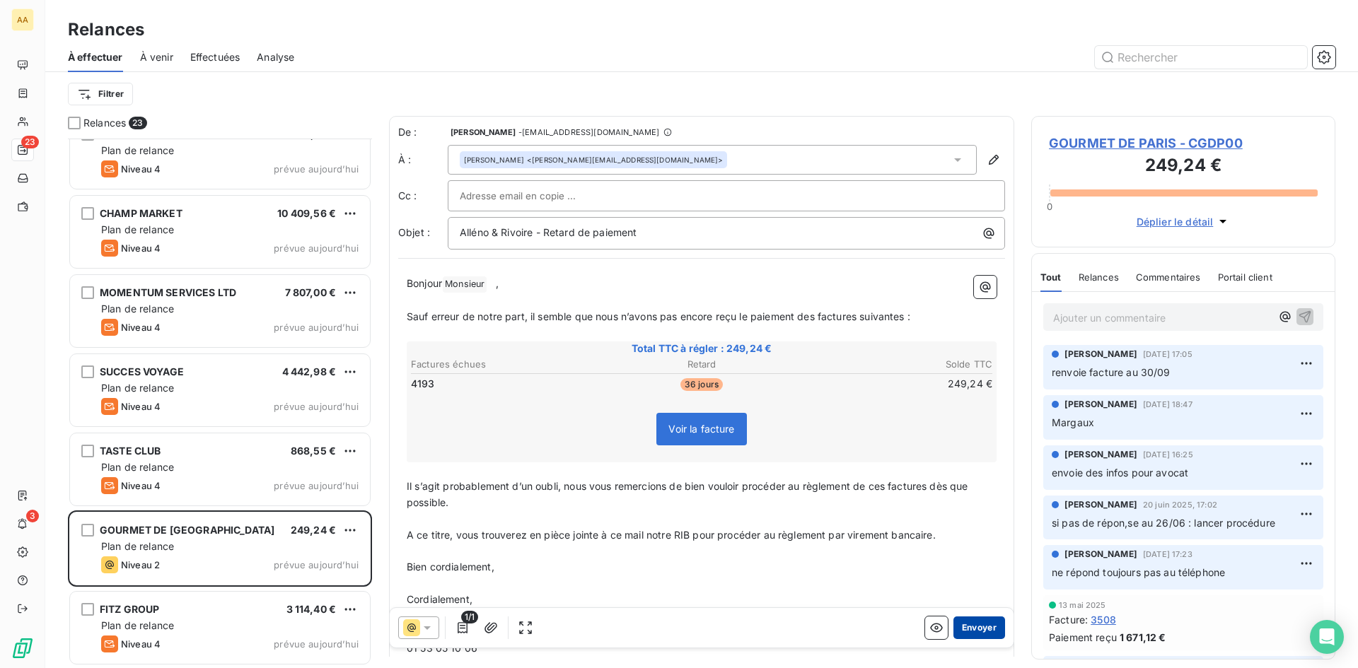
click at [965, 633] on button "Envoyer" at bounding box center [979, 628] width 52 height 23
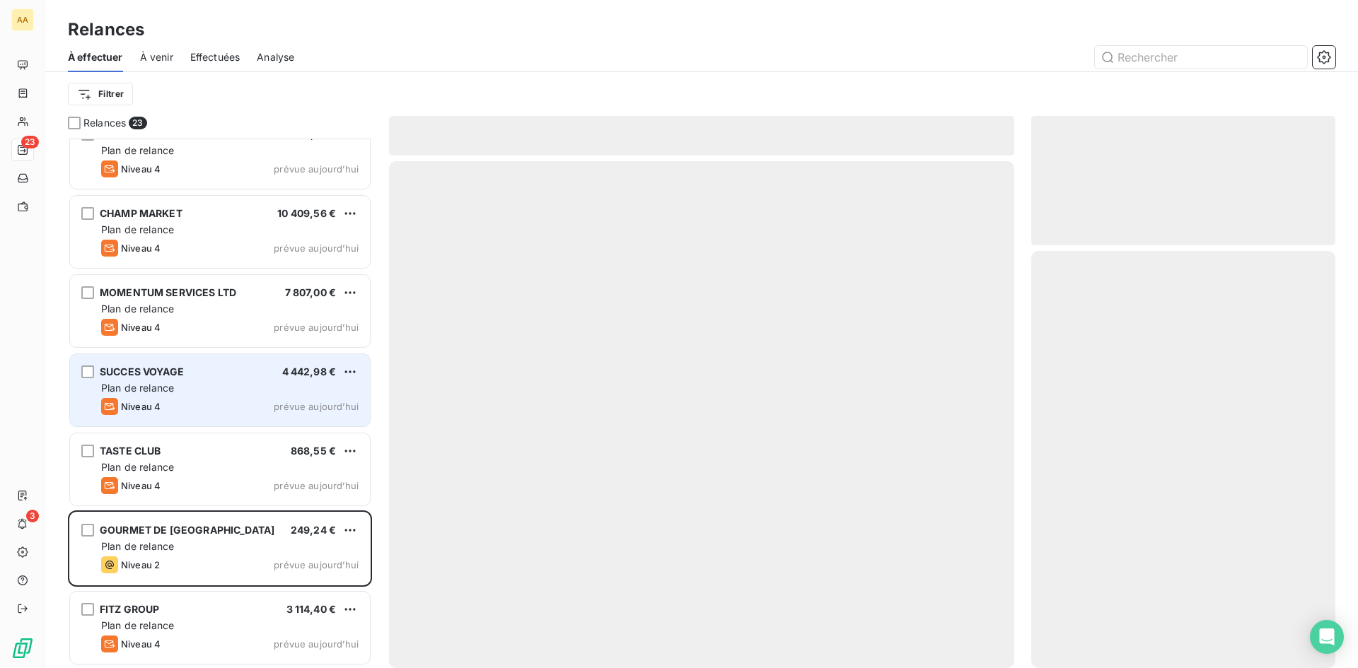
scroll to position [1213, 0]
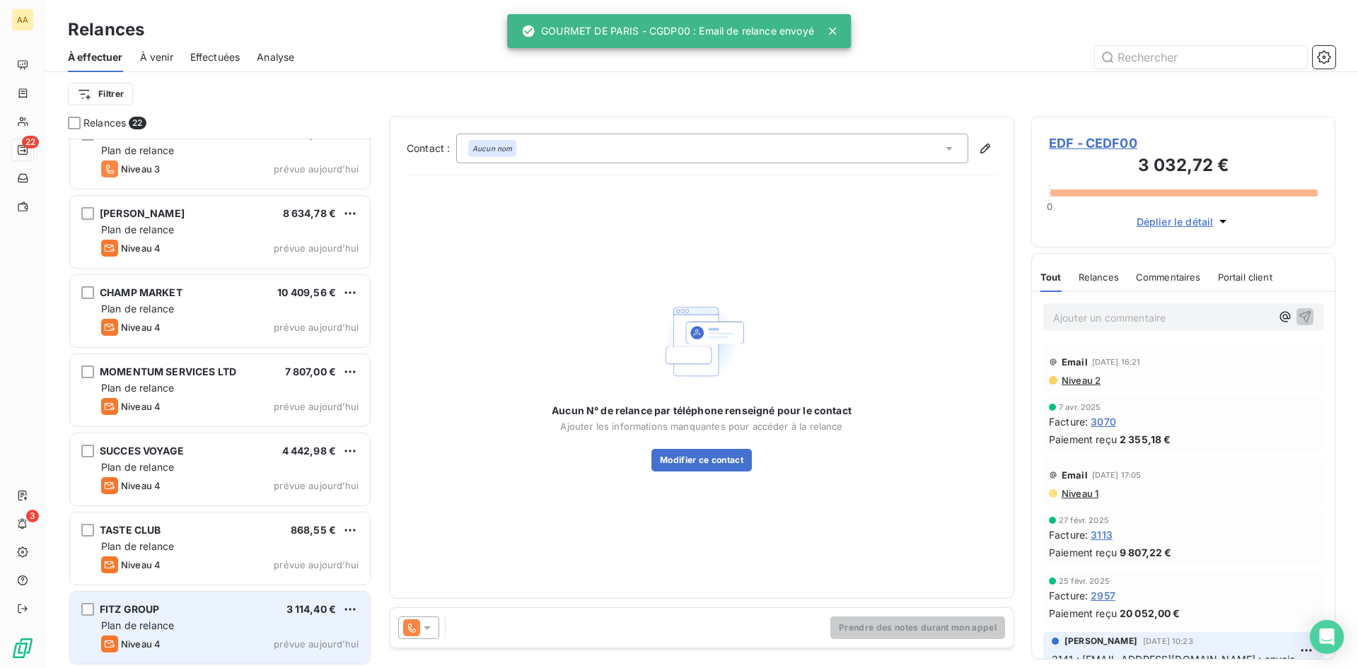
click at [192, 591] on div "FITZ GROUP 3 114,40 € Plan de relance Niveau 4 prévue [DATE]" at bounding box center [219, 628] width 301 height 74
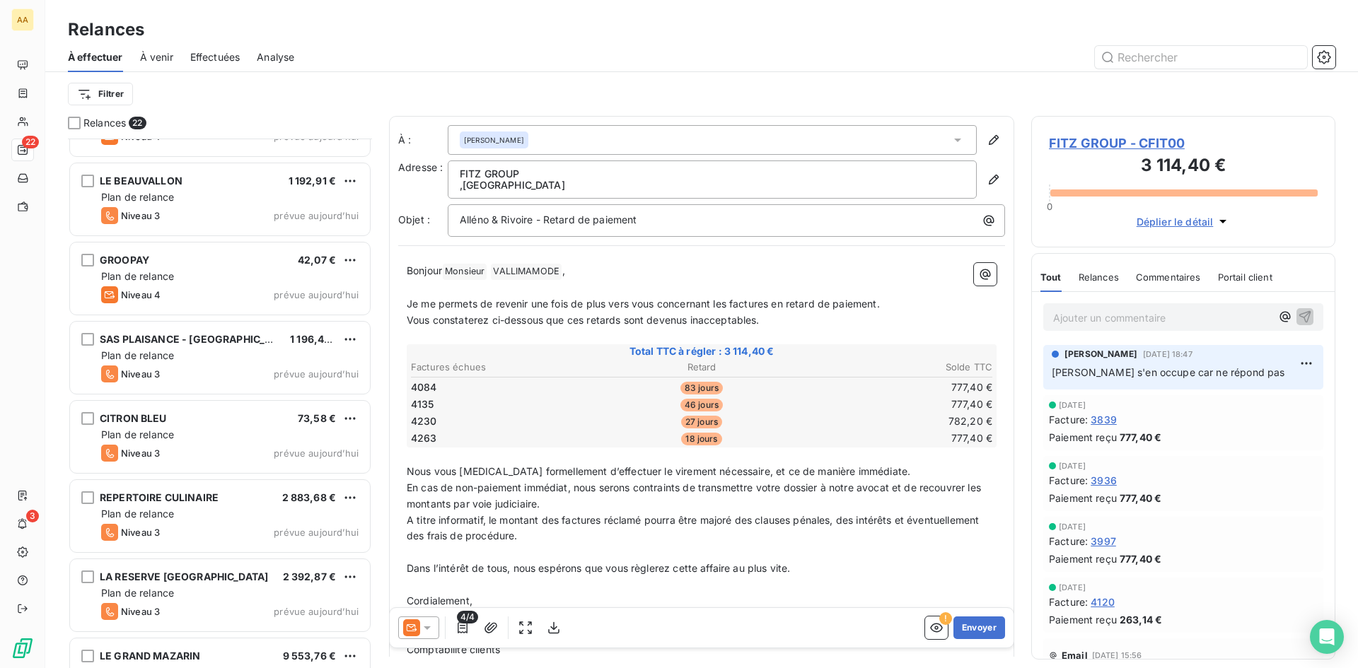
scroll to position [506, 0]
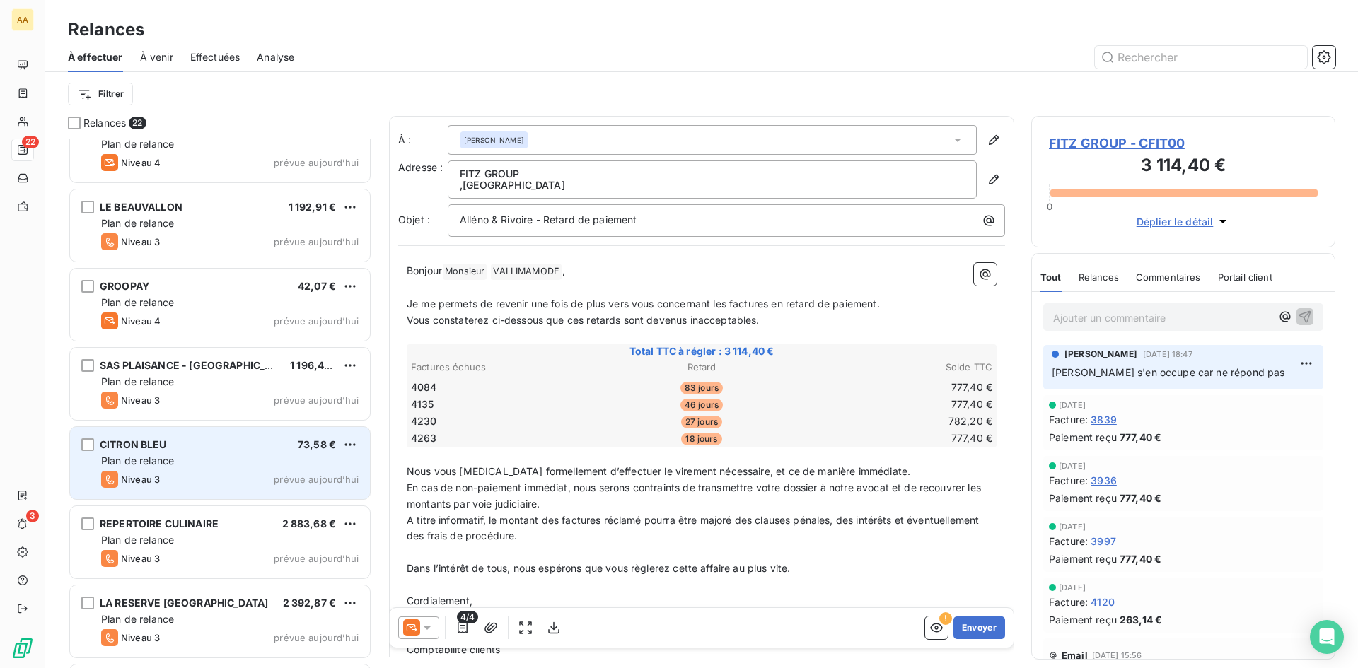
click at [204, 457] on div "Plan de relance" at bounding box center [229, 461] width 257 height 14
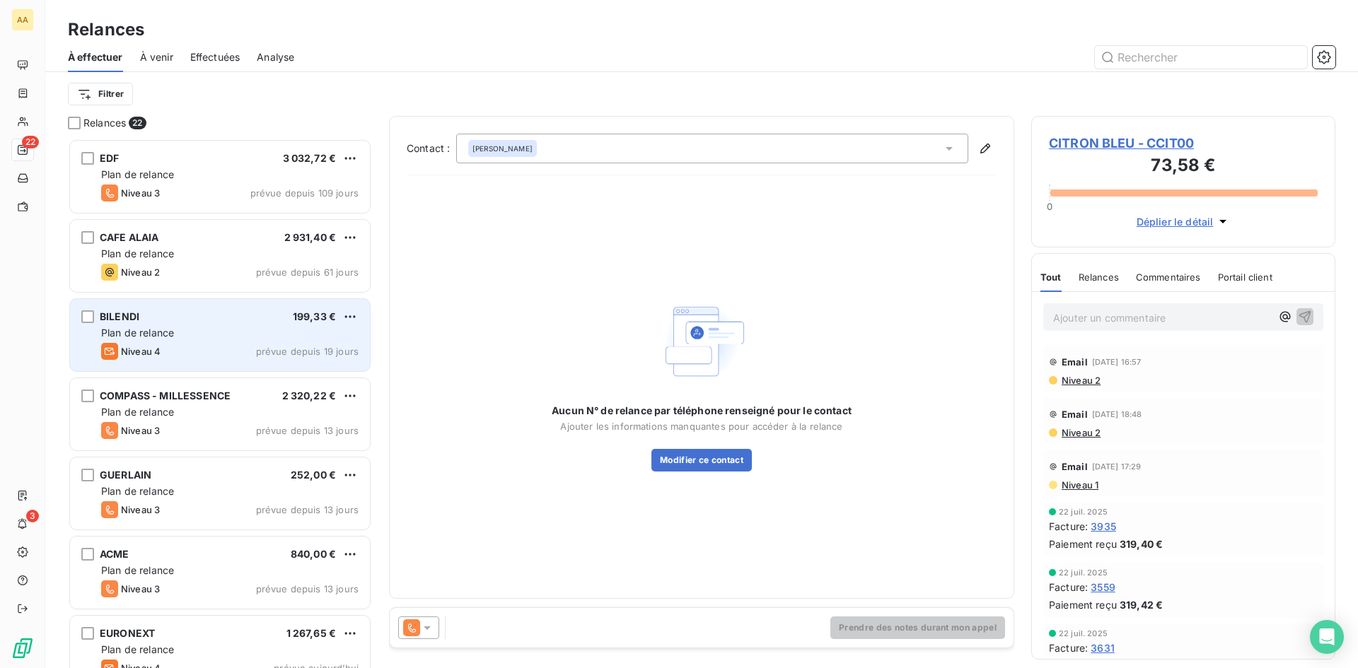
click at [192, 341] on div "BILENDI 199,33 € Plan de relance Niveau 4 prévue depuis 19 jours" at bounding box center [220, 335] width 300 height 72
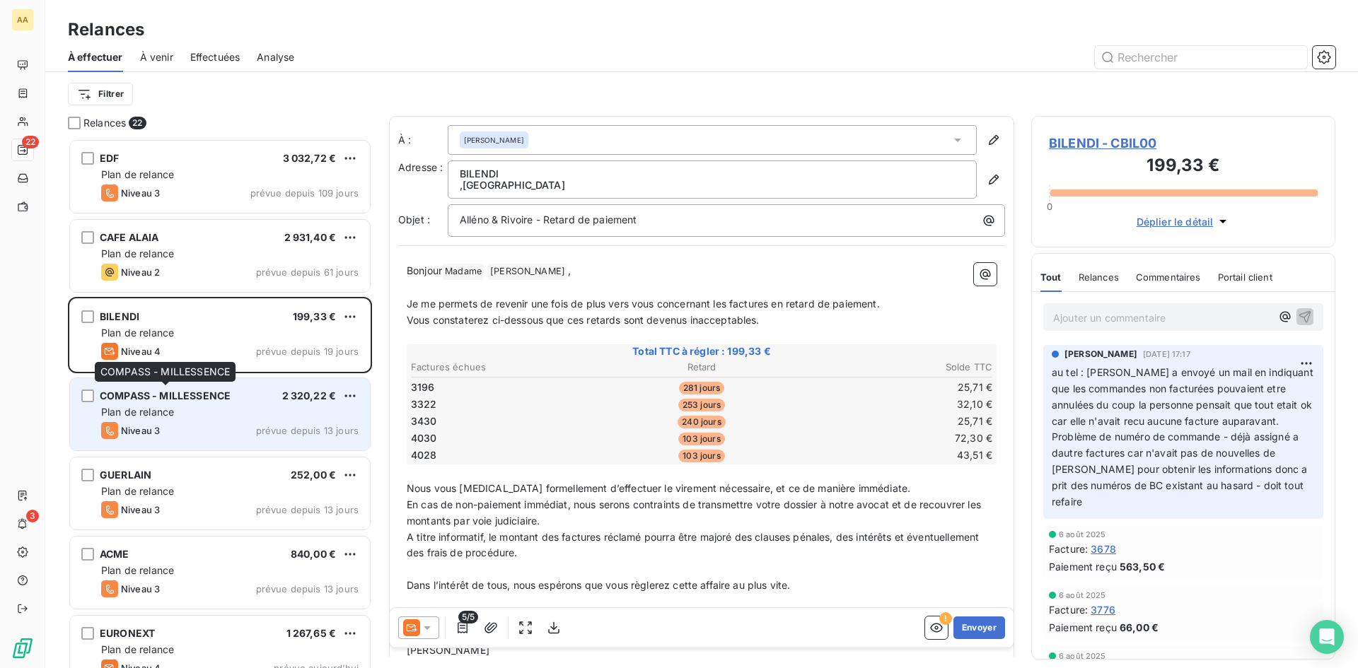
click at [193, 402] on div "COMPASS - MILLESSENCE" at bounding box center [165, 396] width 131 height 14
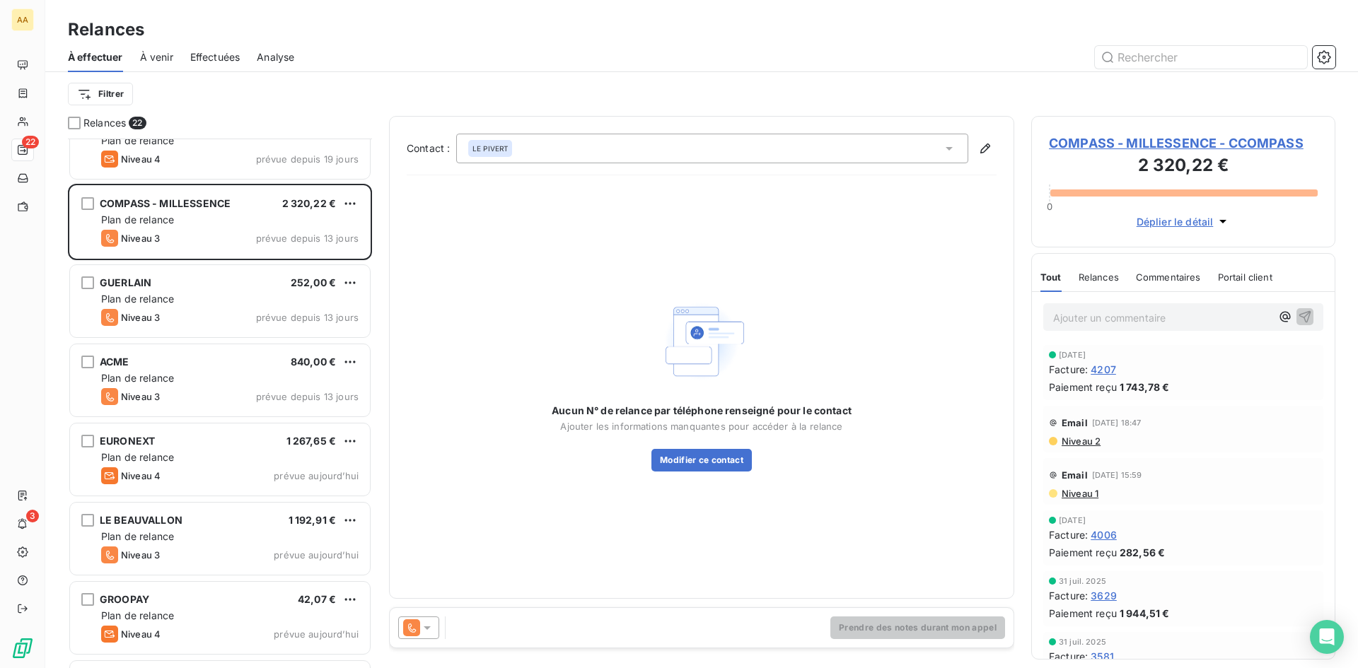
scroll to position [213, 0]
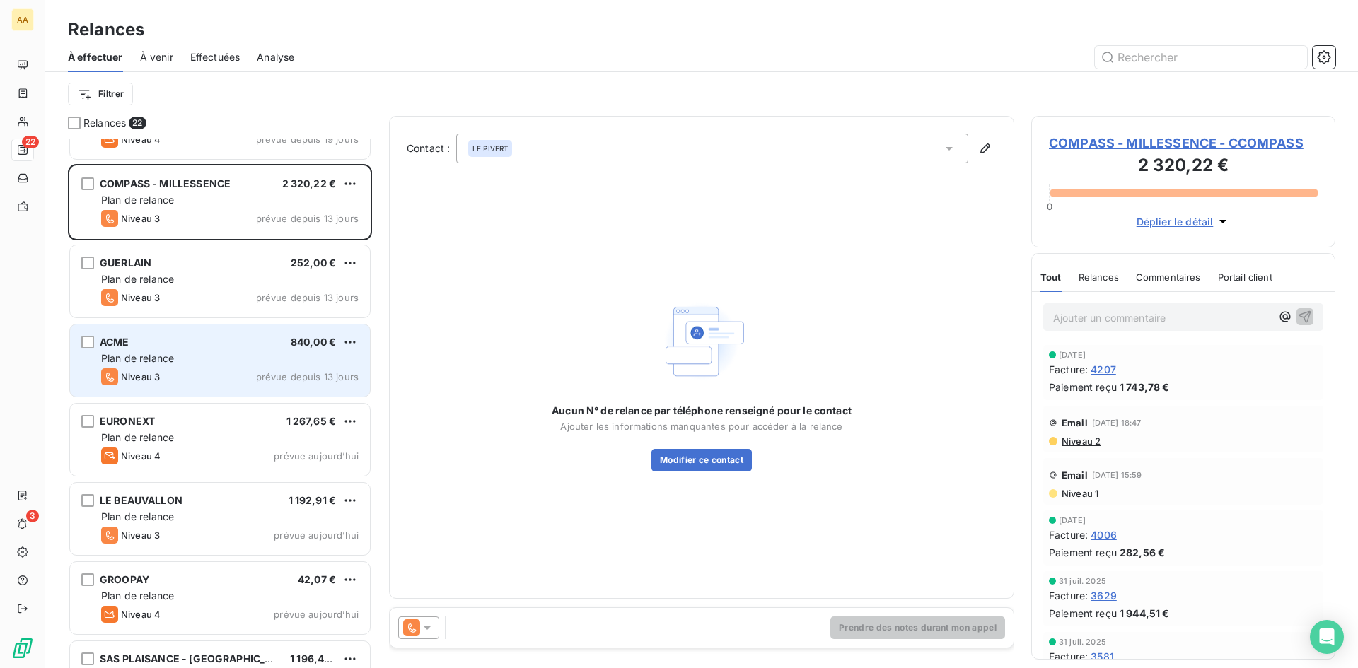
click at [214, 366] on div "ACME 840,00 € Plan de relance Niveau 3 prévue depuis 13 jours" at bounding box center [220, 361] width 300 height 72
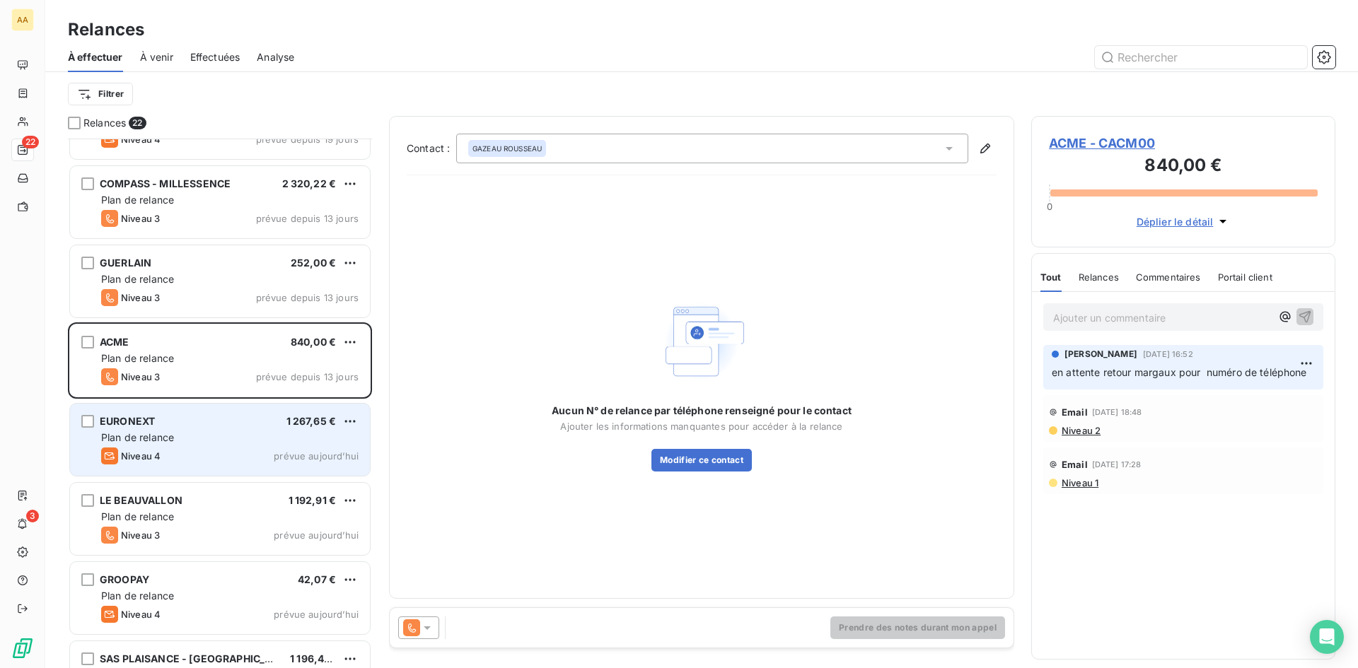
click at [223, 422] on div "EURONEXT 1 267,65 €" at bounding box center [229, 421] width 257 height 13
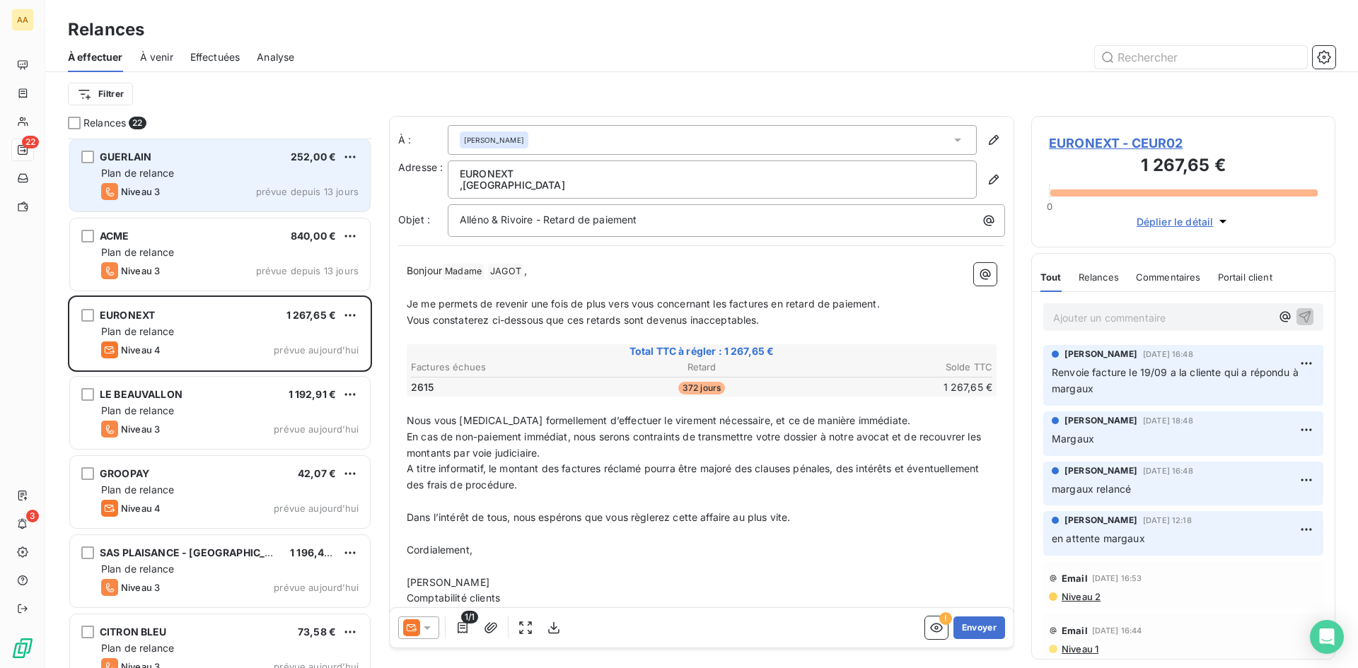
scroll to position [354, 0]
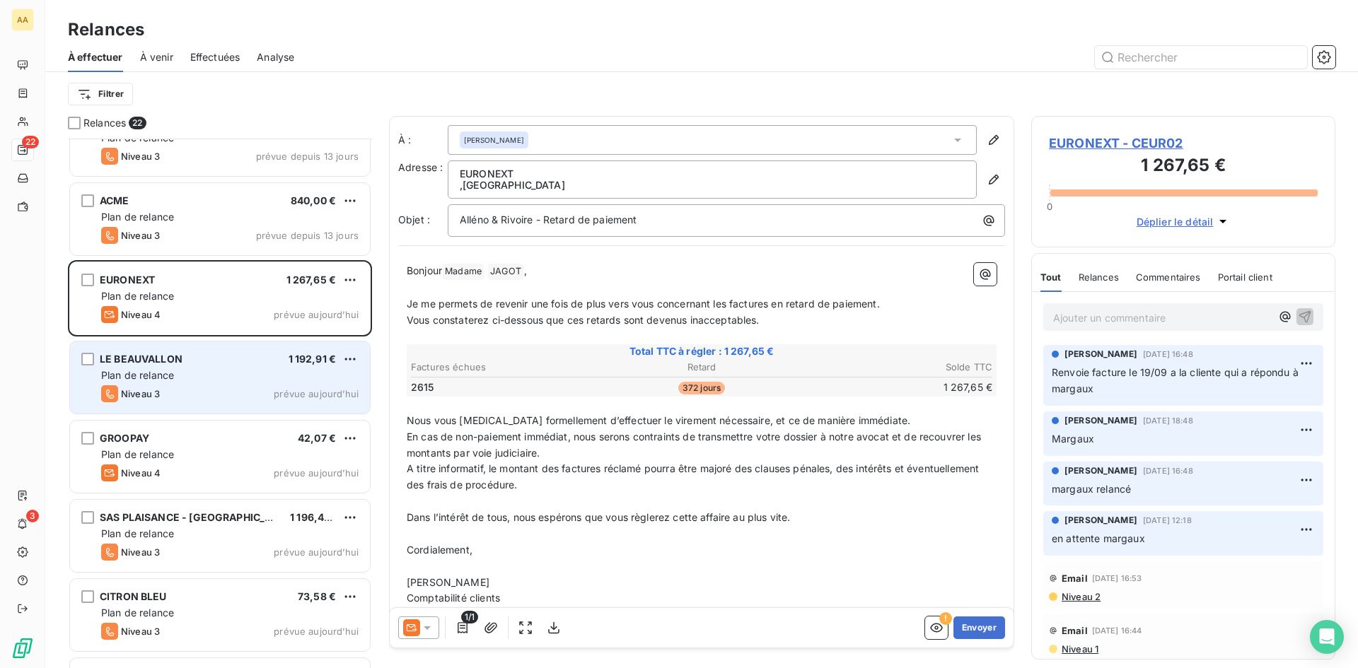
click at [191, 363] on div "LE BEAUVALLON 1 192,91 €" at bounding box center [229, 359] width 257 height 13
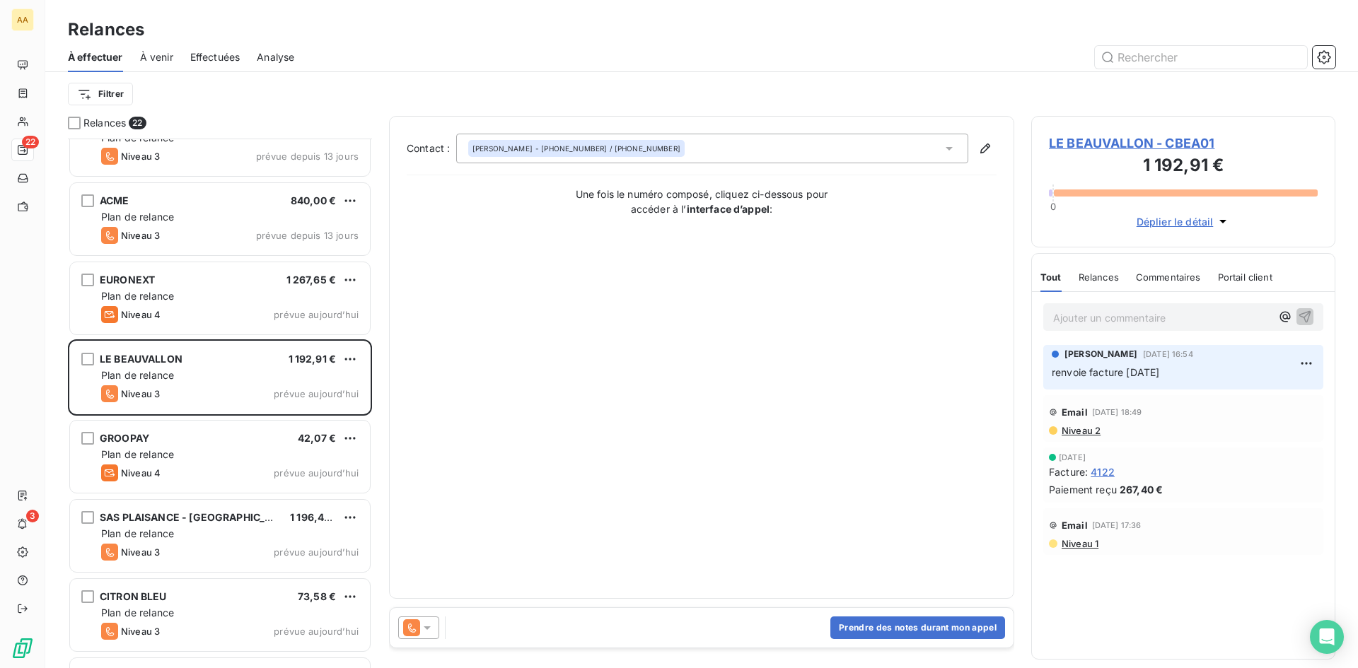
click at [434, 628] on div at bounding box center [418, 628] width 41 height 23
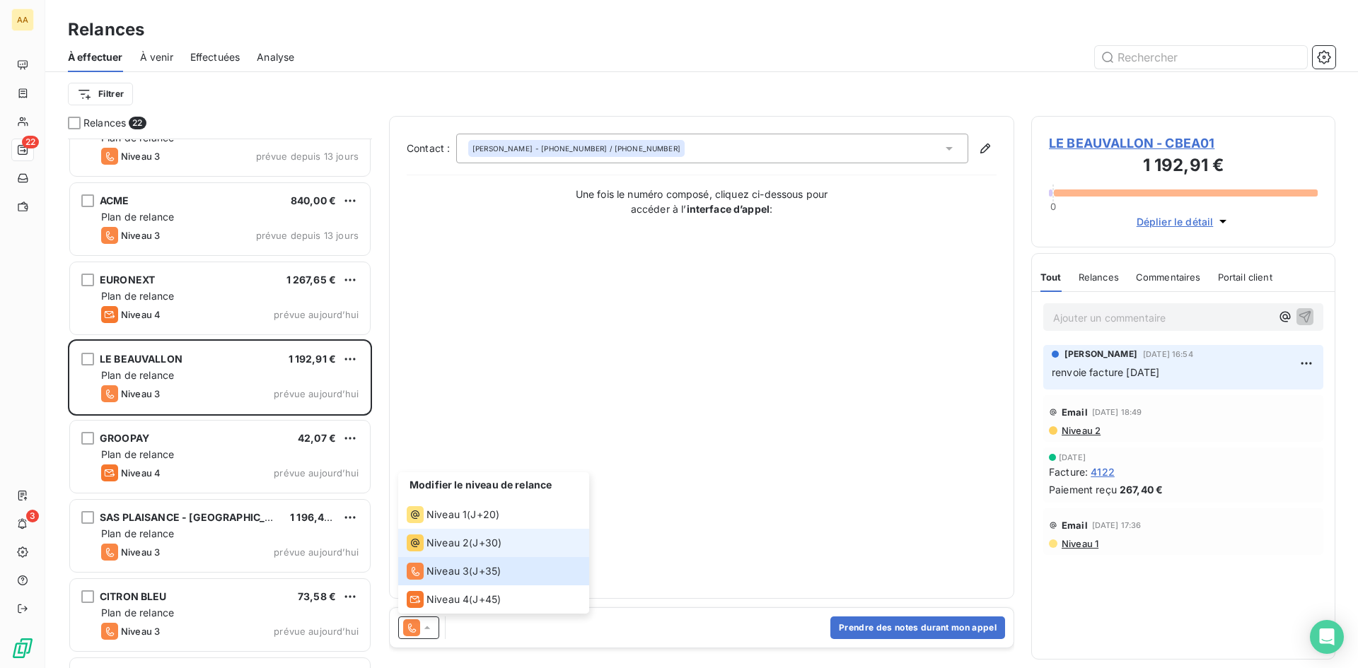
click at [499, 537] on span "J+30 )" at bounding box center [486, 543] width 29 height 14
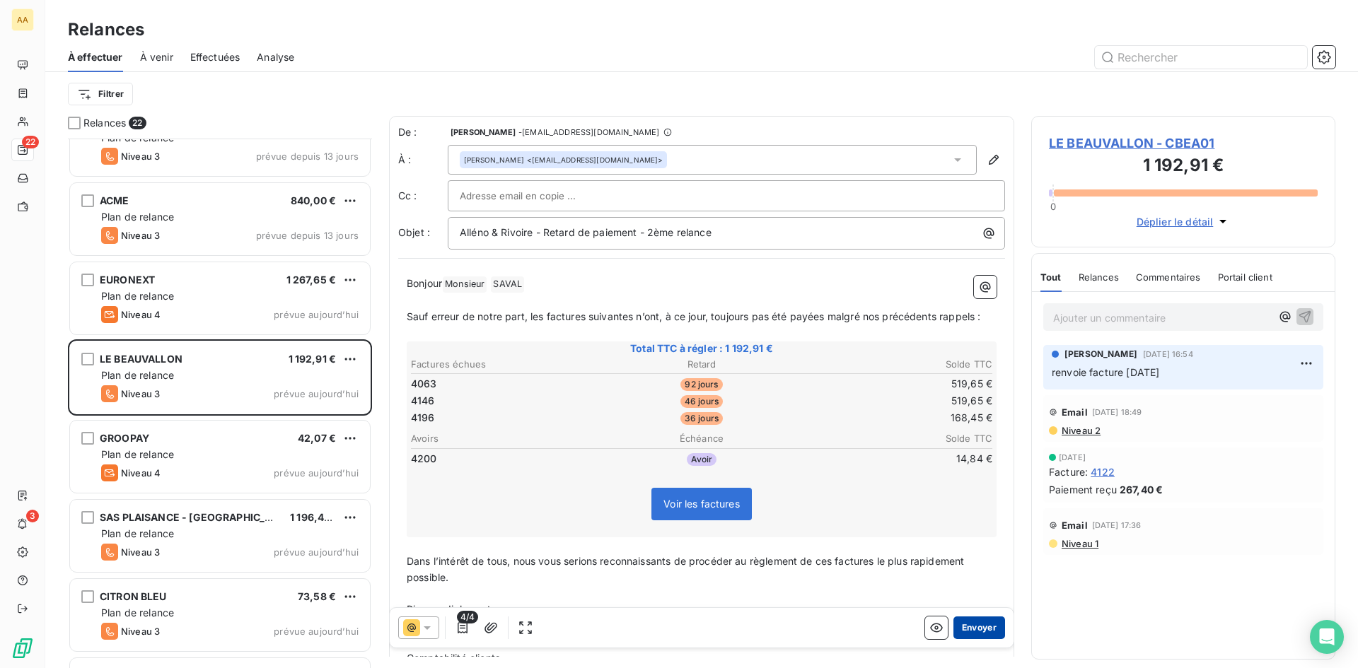
click at [968, 626] on button "Envoyer" at bounding box center [979, 628] width 52 height 23
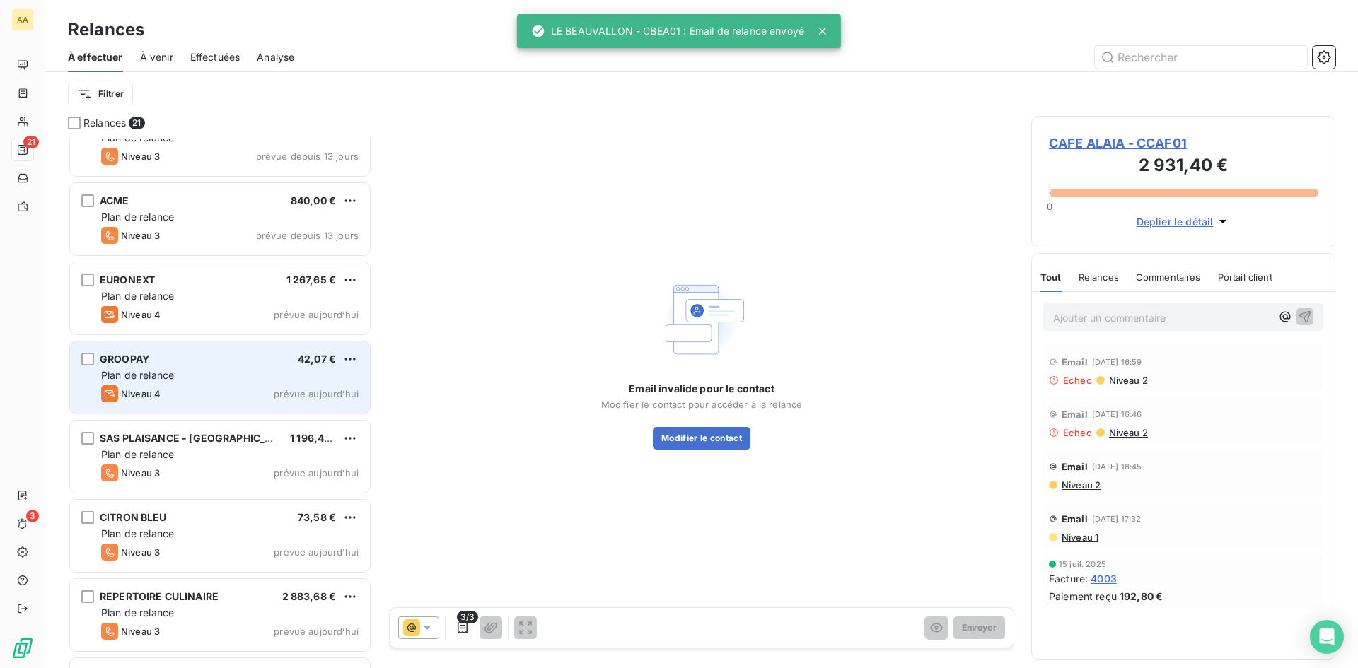
click at [216, 373] on div "Plan de relance" at bounding box center [229, 375] width 257 height 14
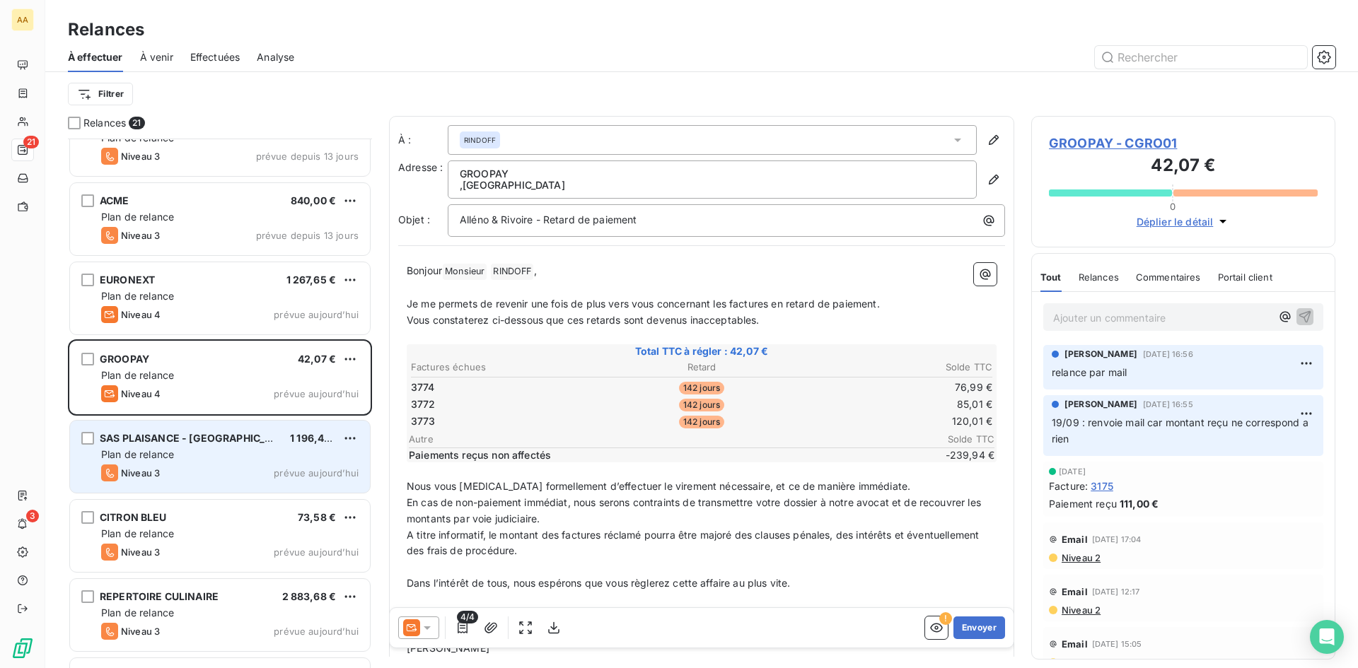
click at [184, 455] on div "Plan de relance" at bounding box center [229, 455] width 257 height 14
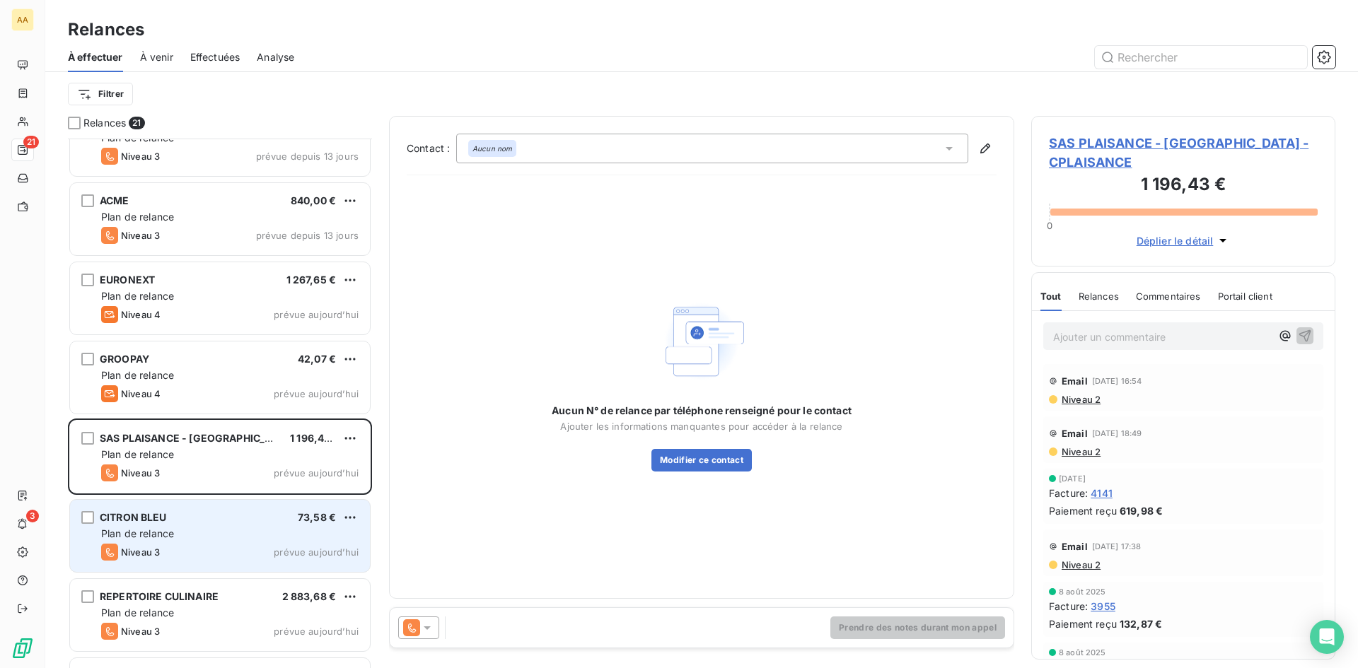
click at [226, 519] on div "CITRON BLEU 73,58 €" at bounding box center [229, 517] width 257 height 13
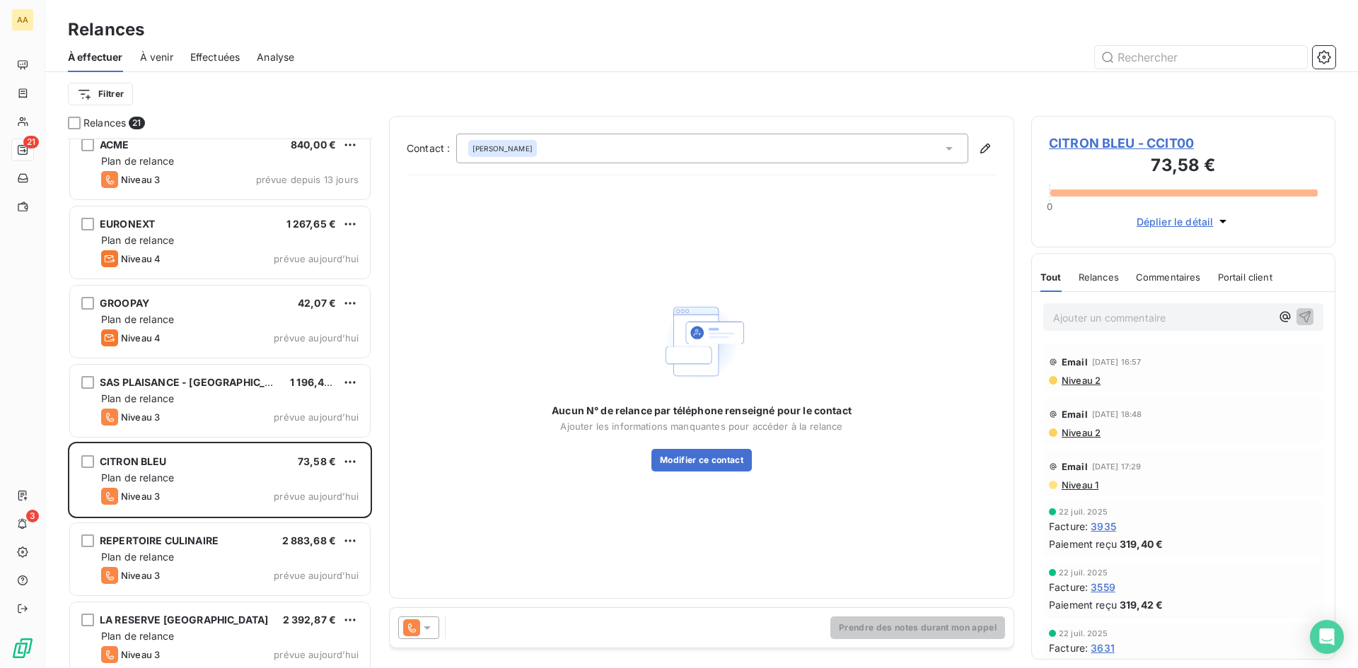
scroll to position [566, 0]
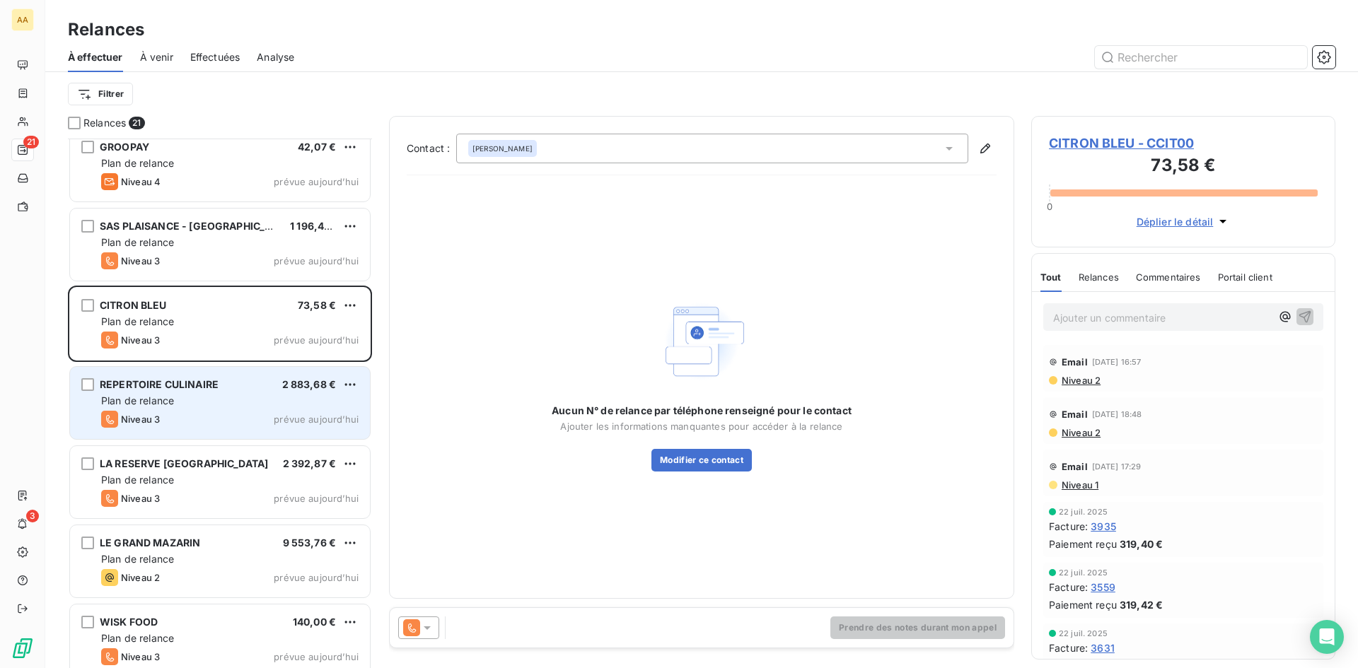
click at [209, 423] on div "Niveau 3 prévue aujourd’hui" at bounding box center [229, 419] width 257 height 17
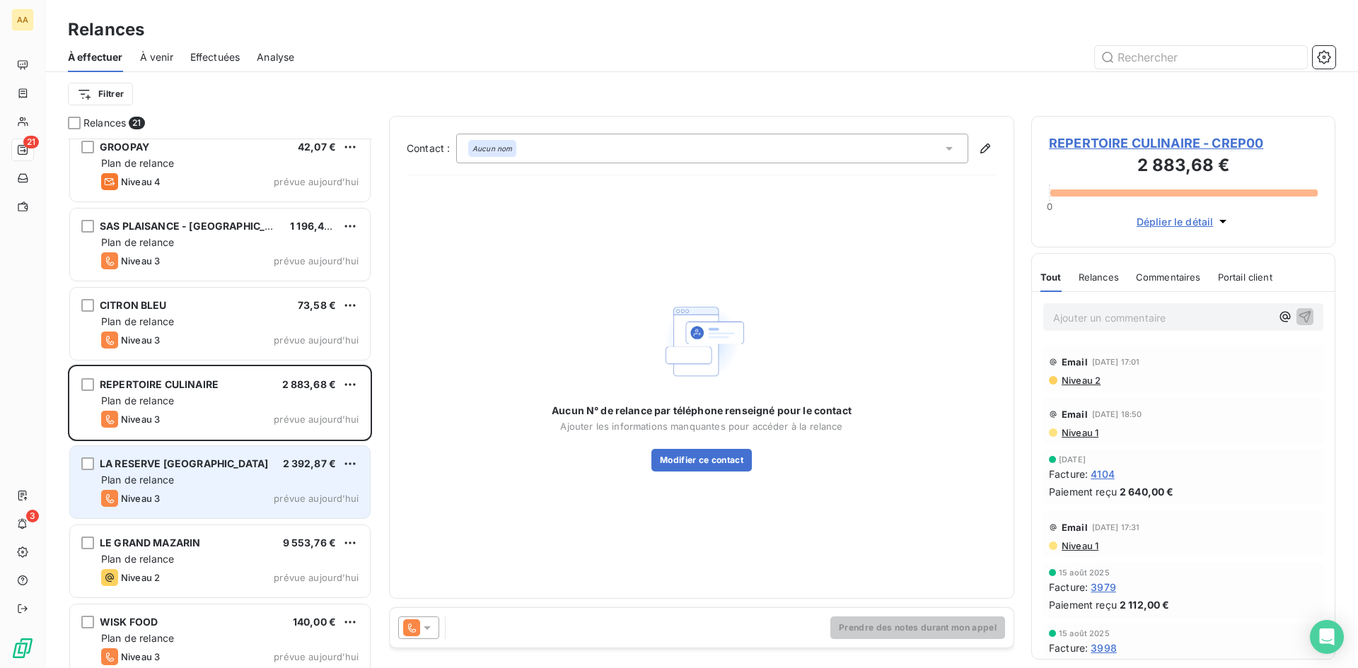
click at [217, 498] on div "Niveau 3 prévue aujourd’hui" at bounding box center [229, 498] width 257 height 17
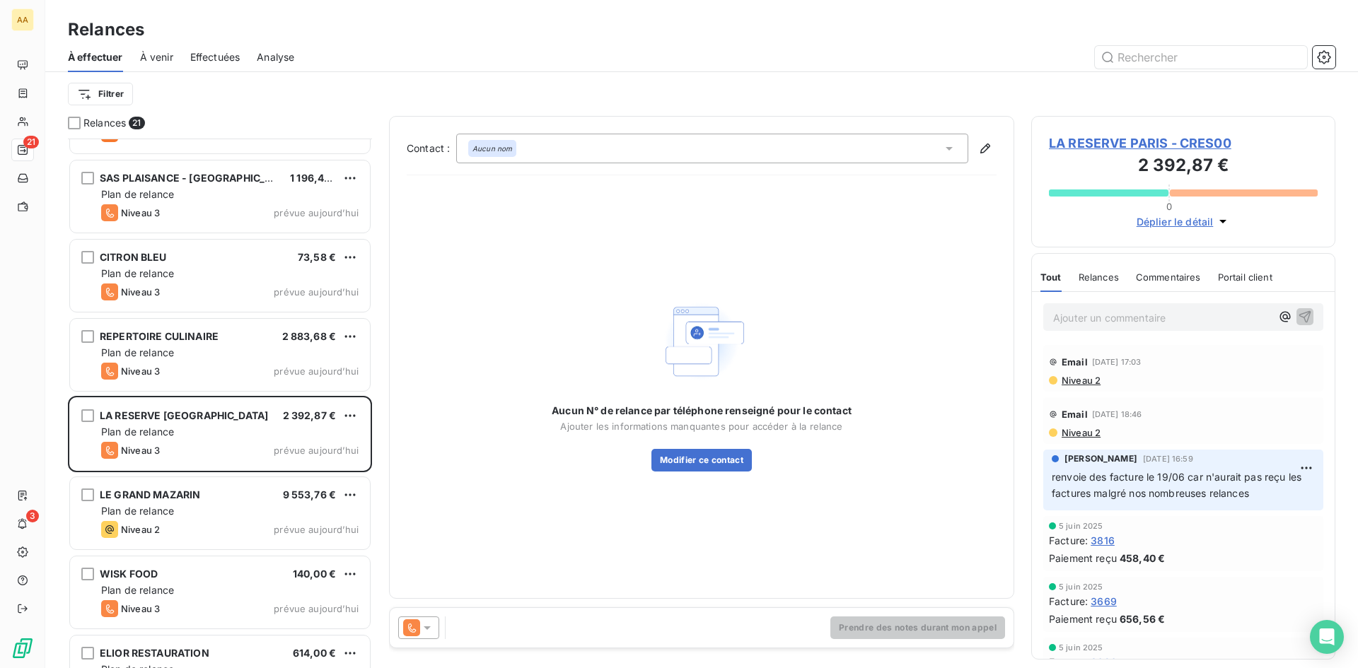
scroll to position [708, 0]
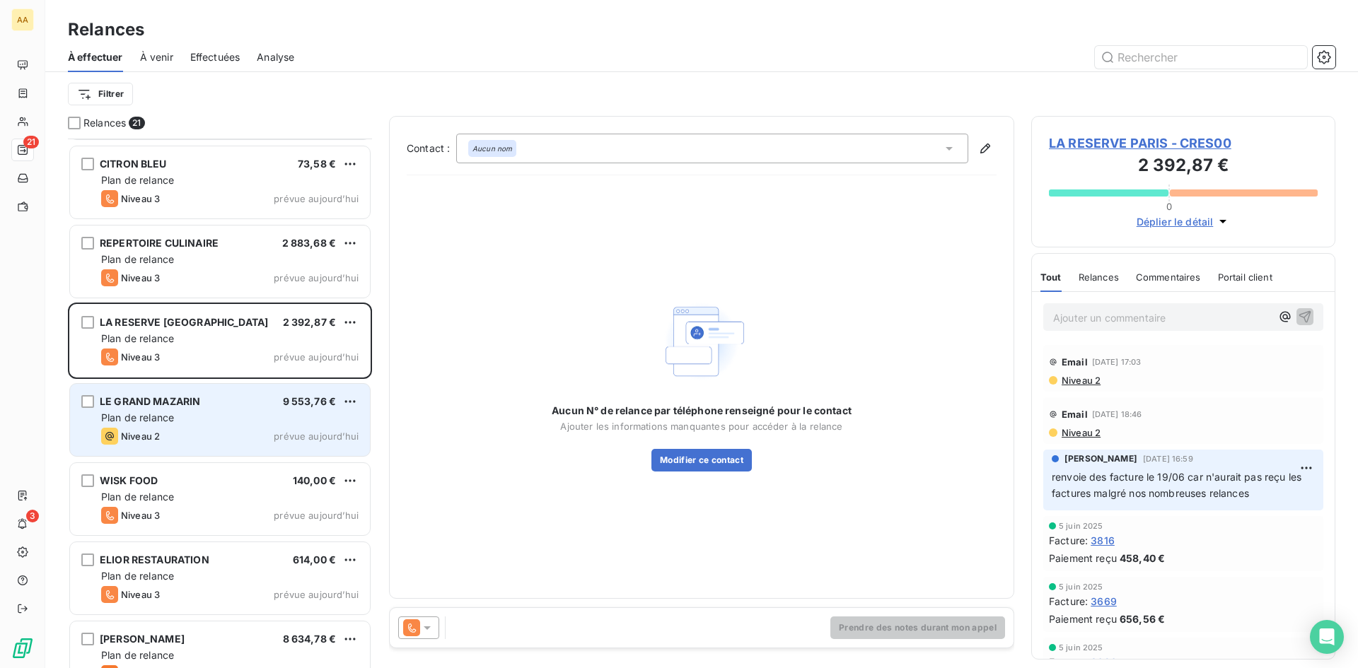
click at [196, 421] on div "Plan de relance" at bounding box center [229, 418] width 257 height 14
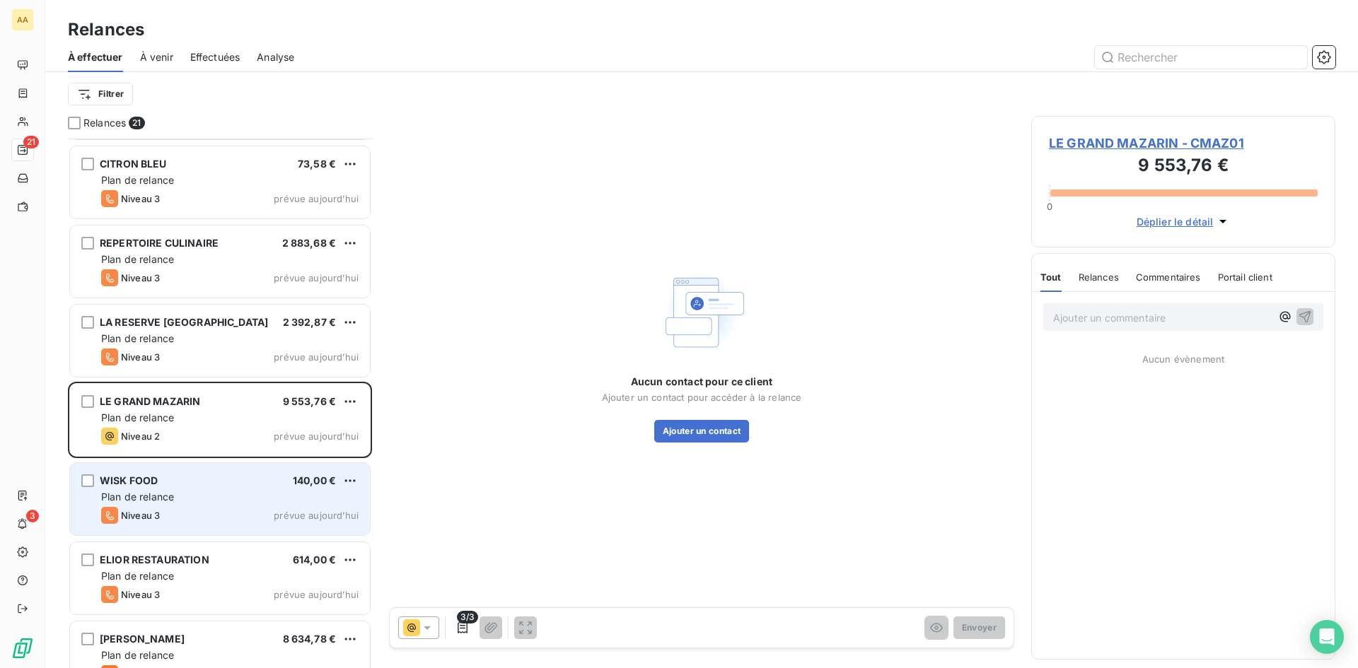
click at [201, 488] on div "WISK FOOD 140,00 € Plan de relance Niveau 3 prévue [DATE]" at bounding box center [220, 499] width 300 height 72
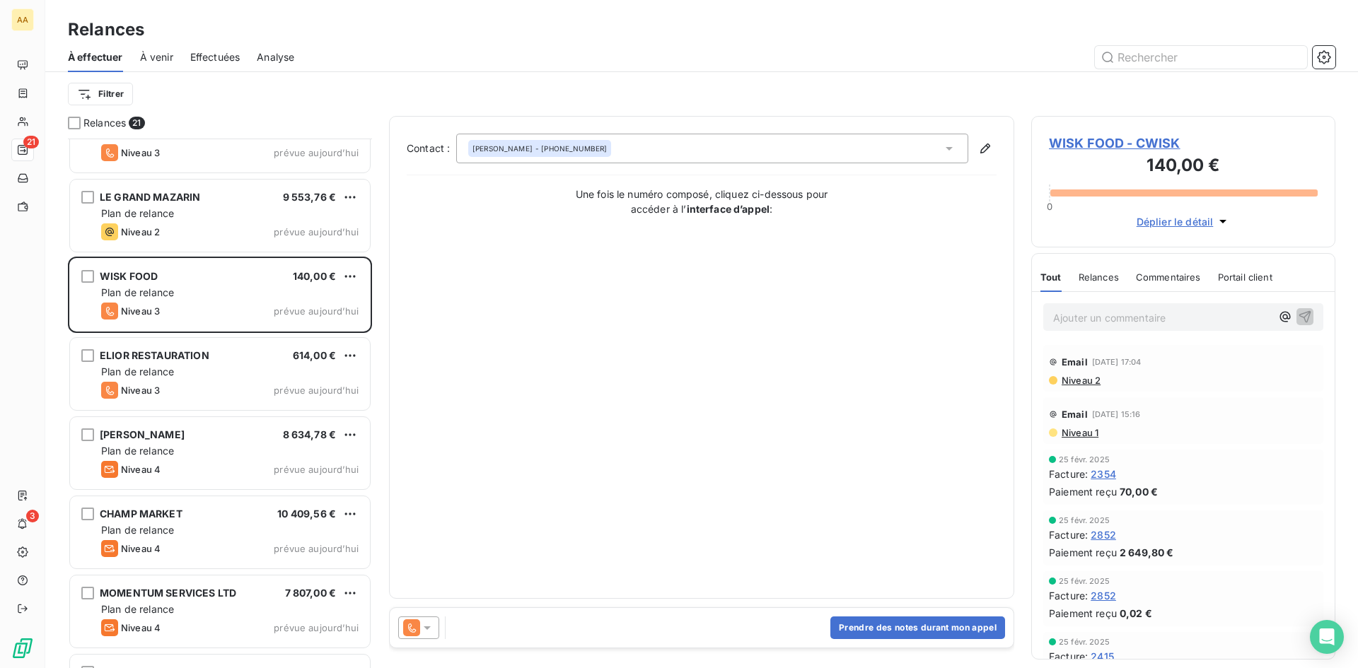
scroll to position [920, 0]
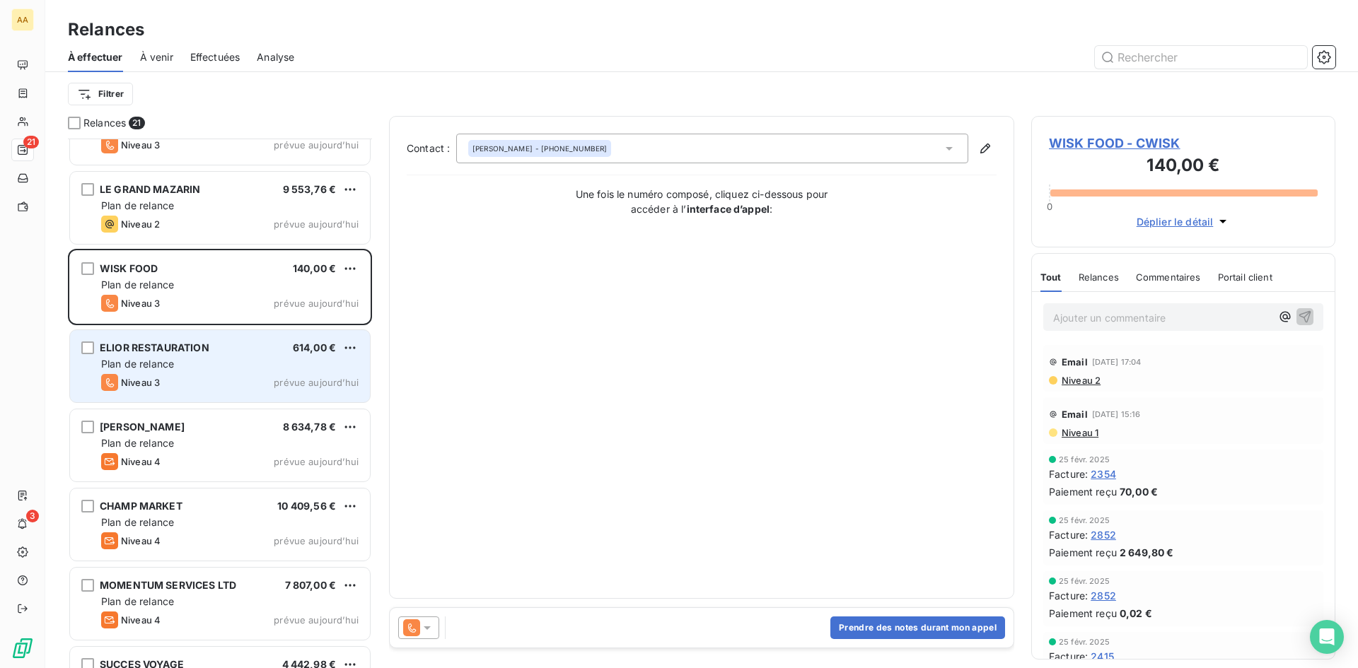
click at [195, 373] on div "ELIOR RESTAURATION 614,00 € Plan de relance Niveau 3 prévue [DATE]" at bounding box center [220, 366] width 300 height 72
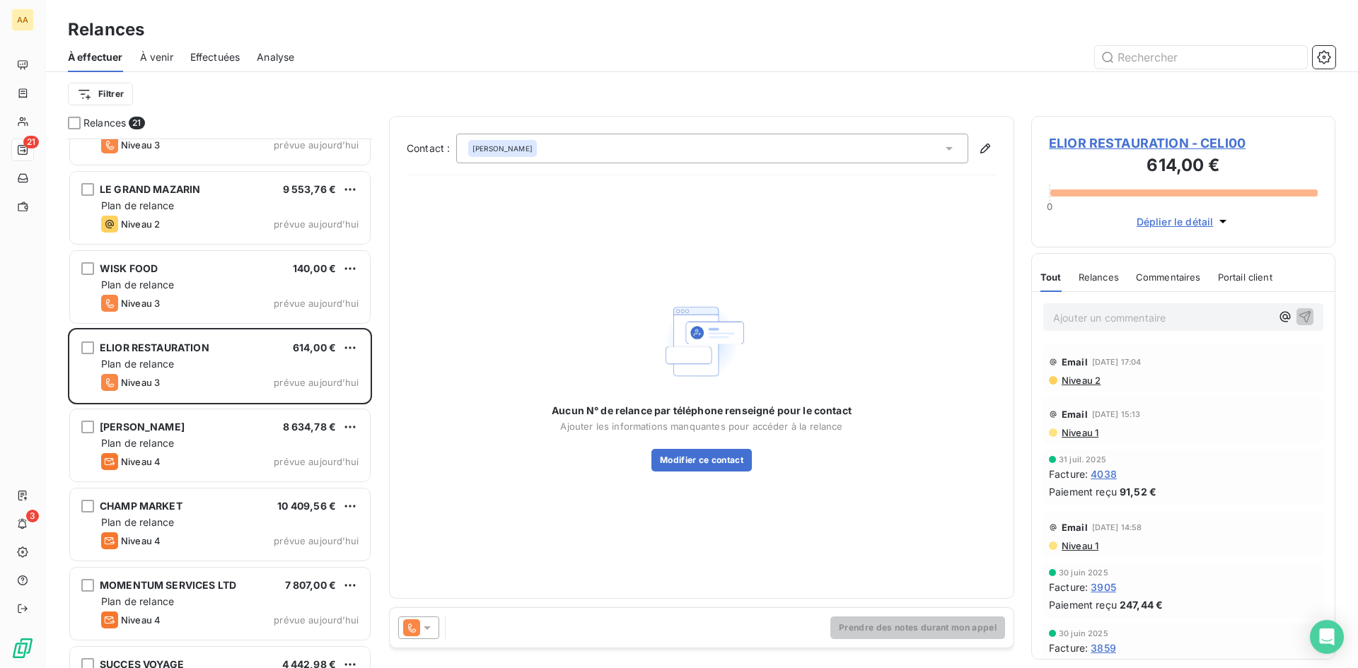
click at [412, 619] on icon at bounding box center [411, 627] width 17 height 17
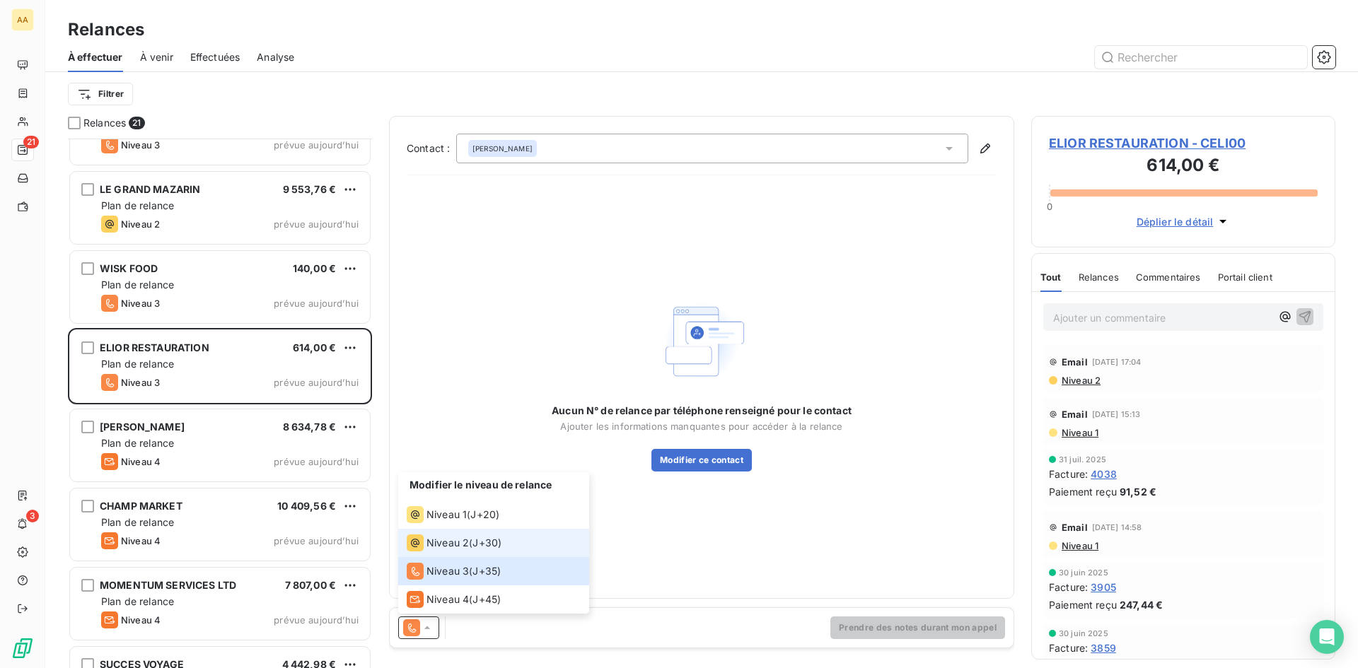
click at [455, 533] on li "Niveau 2 ( J+30 )" at bounding box center [493, 543] width 191 height 28
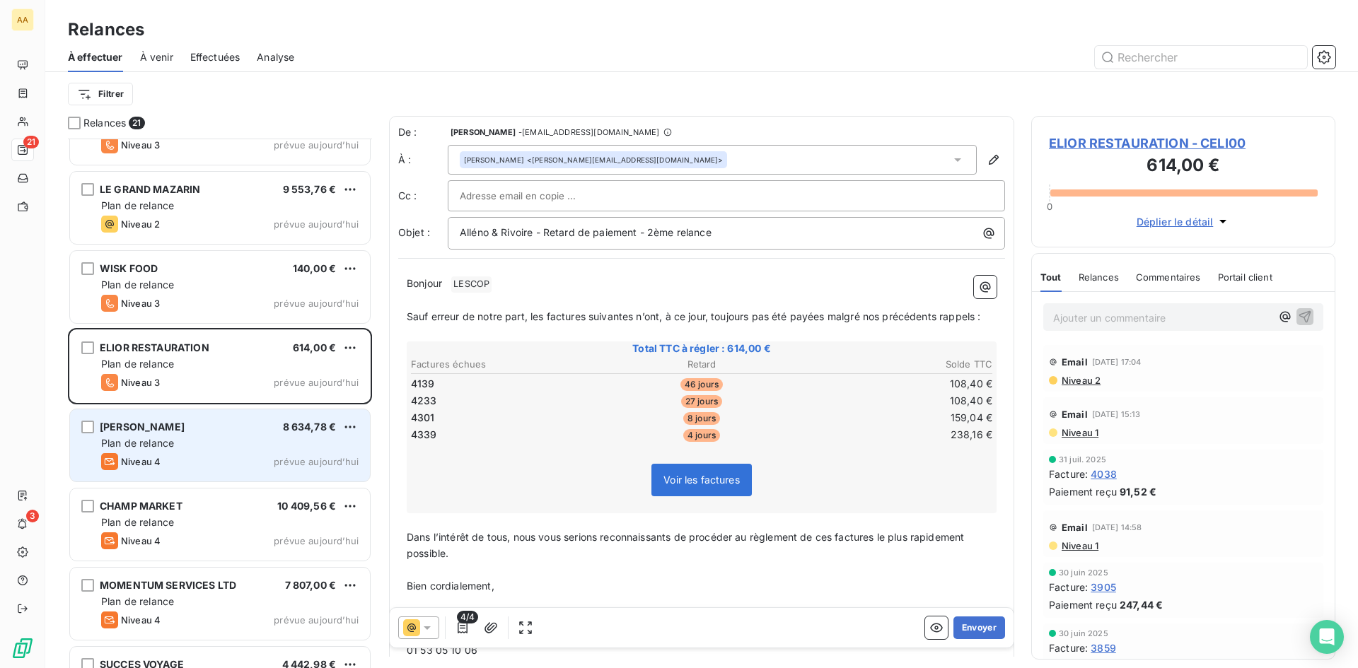
click at [201, 424] on div "[PERSON_NAME] 8 634,78 €" at bounding box center [229, 427] width 257 height 13
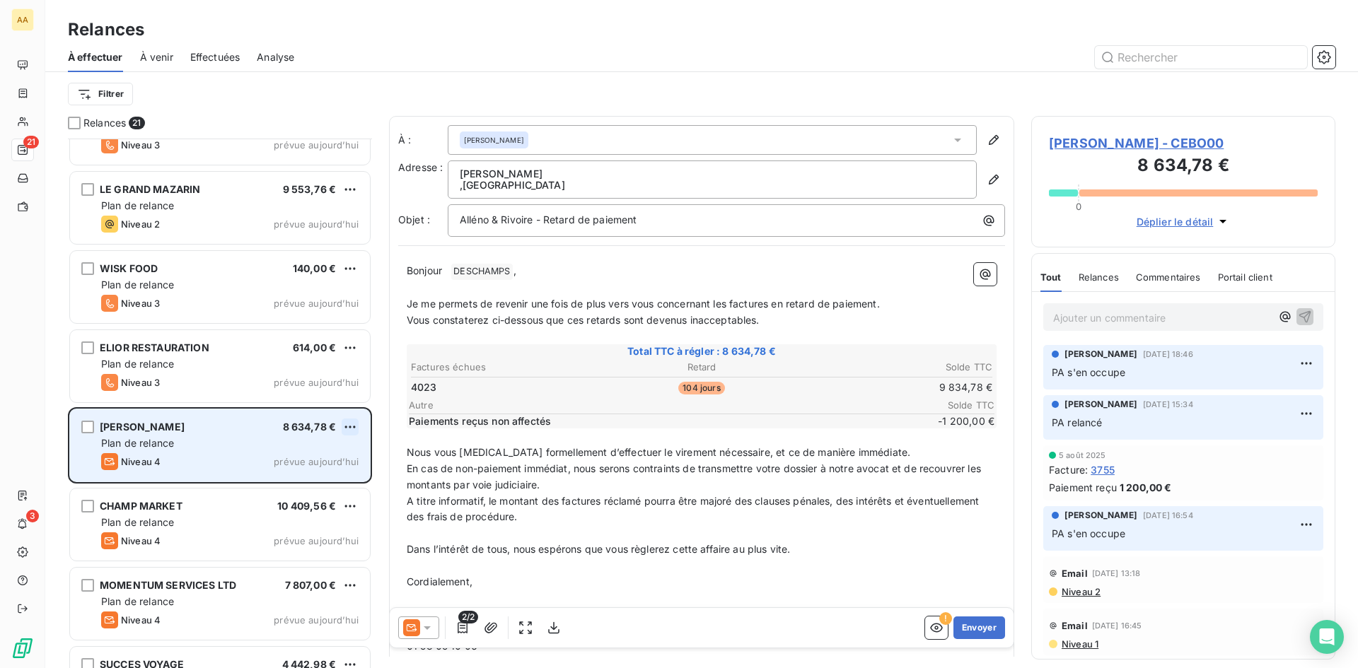
click at [351, 429] on html "AA 21 3 Relances À effectuer À venir Effectuées Analyse Filtrer Relances 21 REP…" at bounding box center [679, 334] width 1358 height 668
click at [279, 479] on div "Passer cette action" at bounding box center [289, 481] width 127 height 23
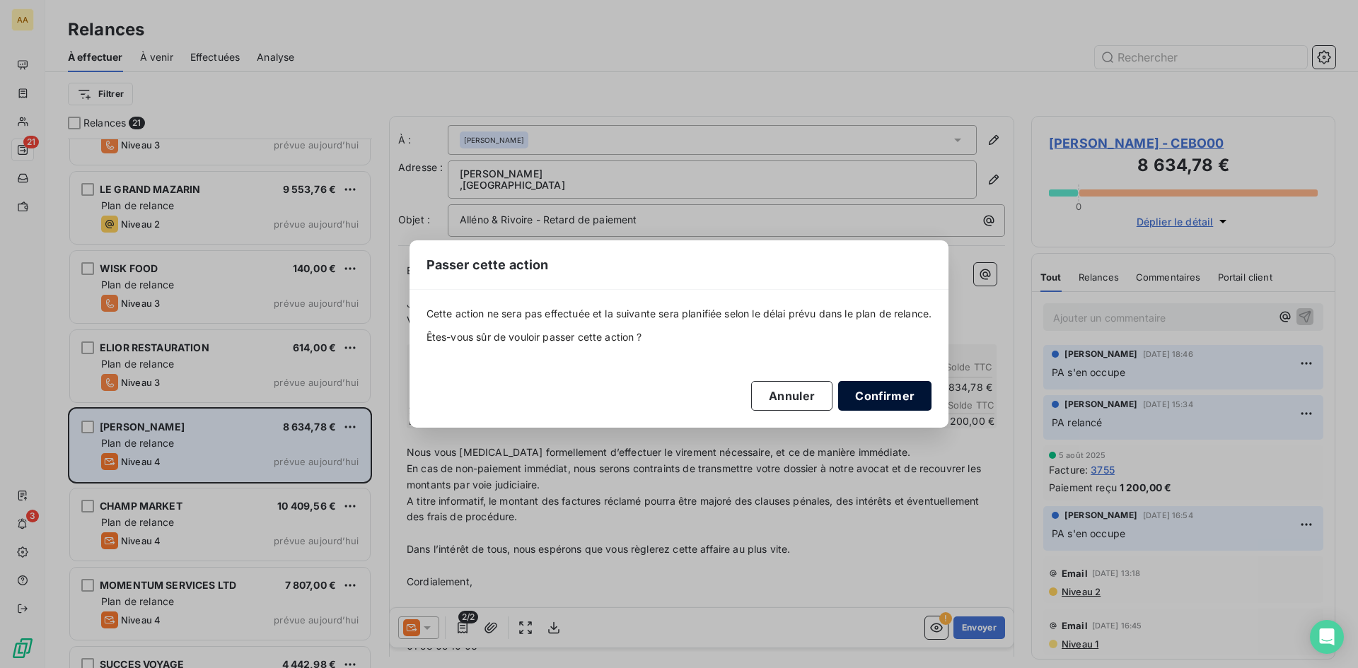
click at [892, 392] on button "Confirmer" at bounding box center [884, 396] width 93 height 30
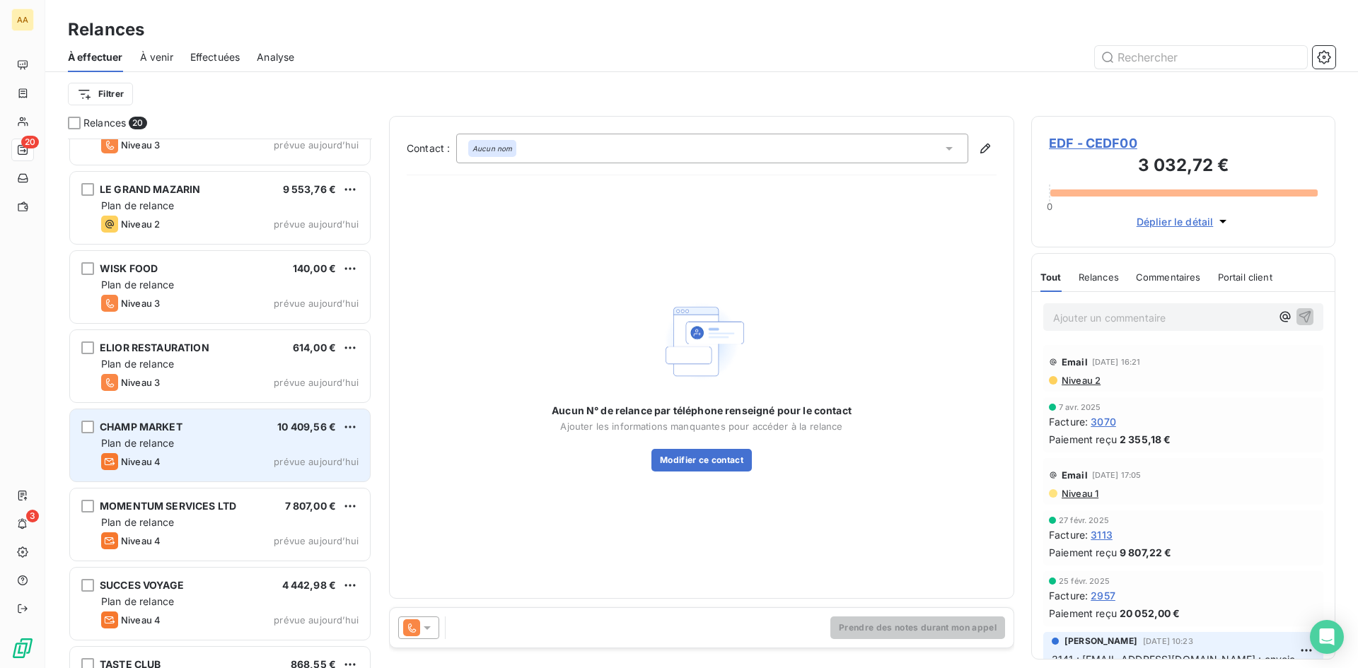
click at [255, 445] on div "Plan de relance" at bounding box center [229, 443] width 257 height 14
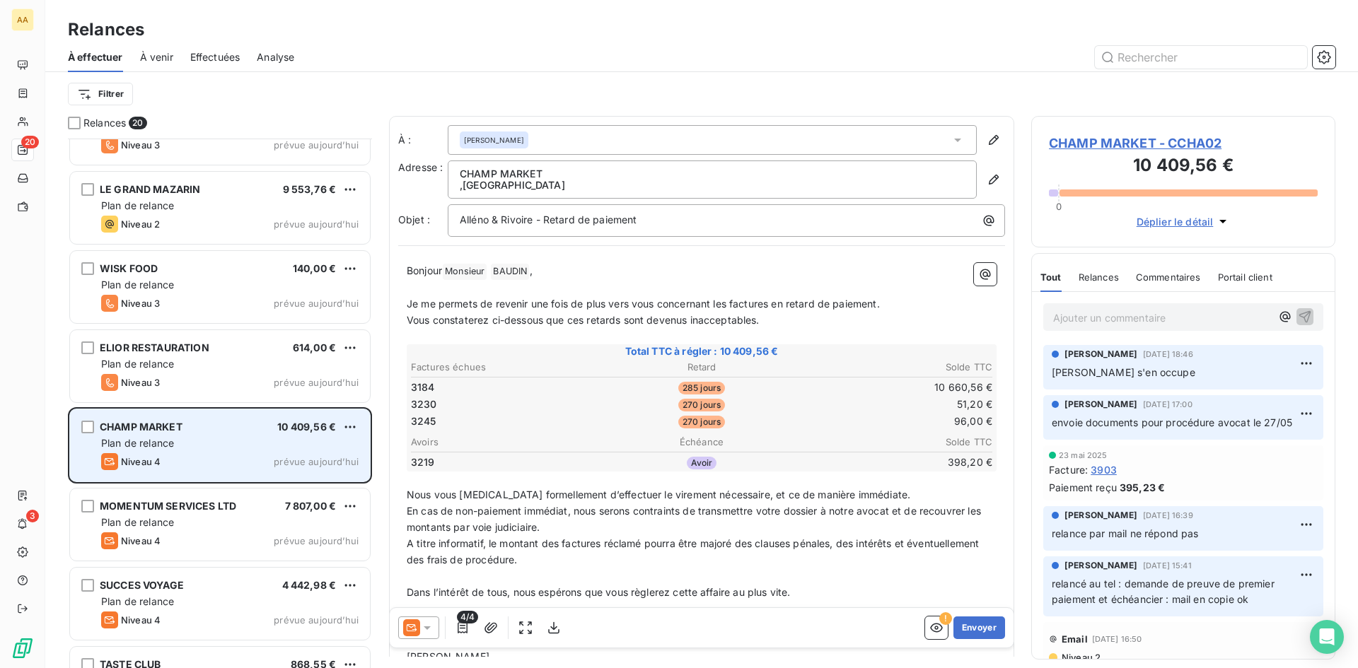
click at [359, 428] on div "CHAMP MARKET 10 409,56 € Plan de relance Niveau 4 prévue [DATE]" at bounding box center [220, 445] width 300 height 72
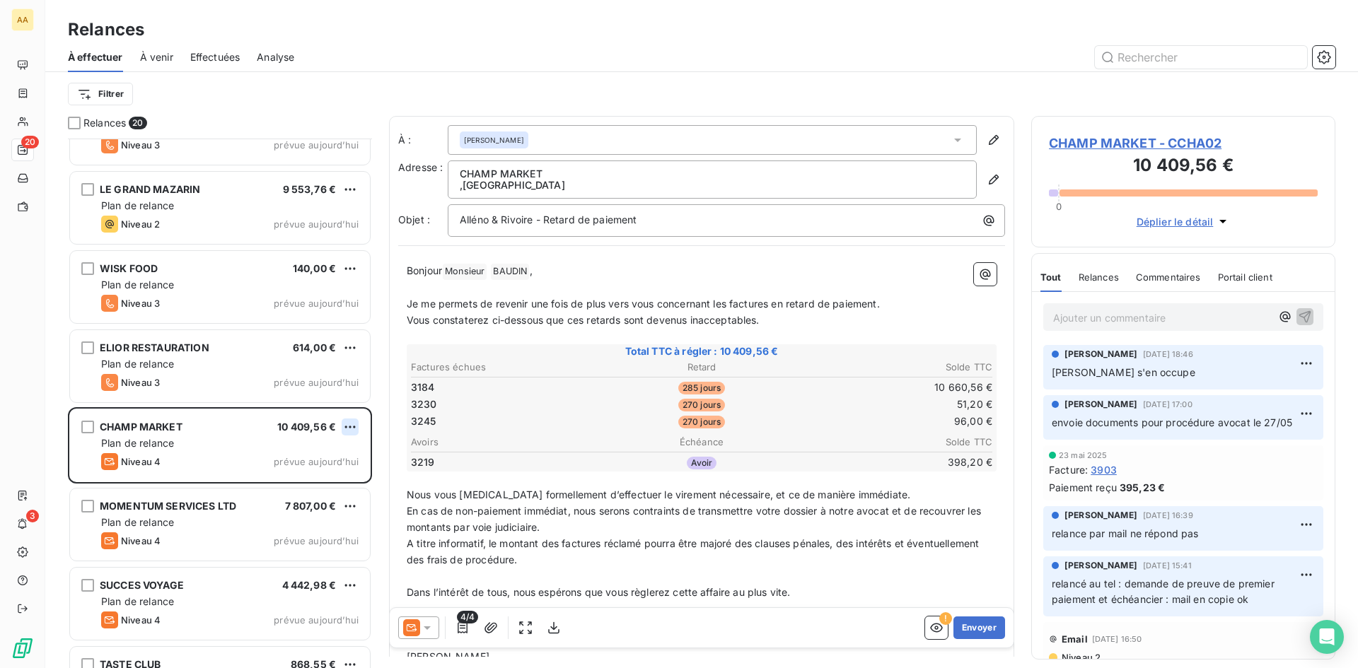
click at [349, 421] on html "AA 20 3 Relances À effectuer À venir Effectuées Analyse Filtrer Relances 20 REP…" at bounding box center [679, 334] width 1358 height 668
click at [293, 477] on div "Passer cette action" at bounding box center [289, 481] width 127 height 23
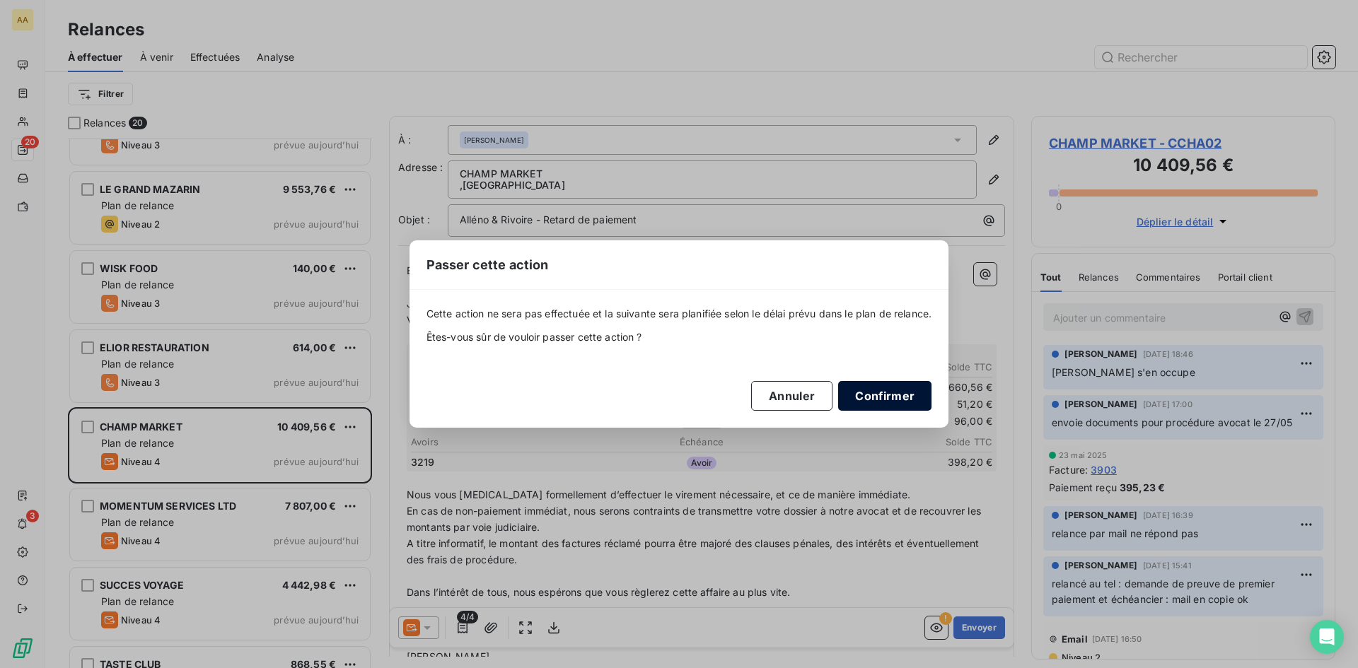
click at [867, 392] on button "Confirmer" at bounding box center [884, 396] width 93 height 30
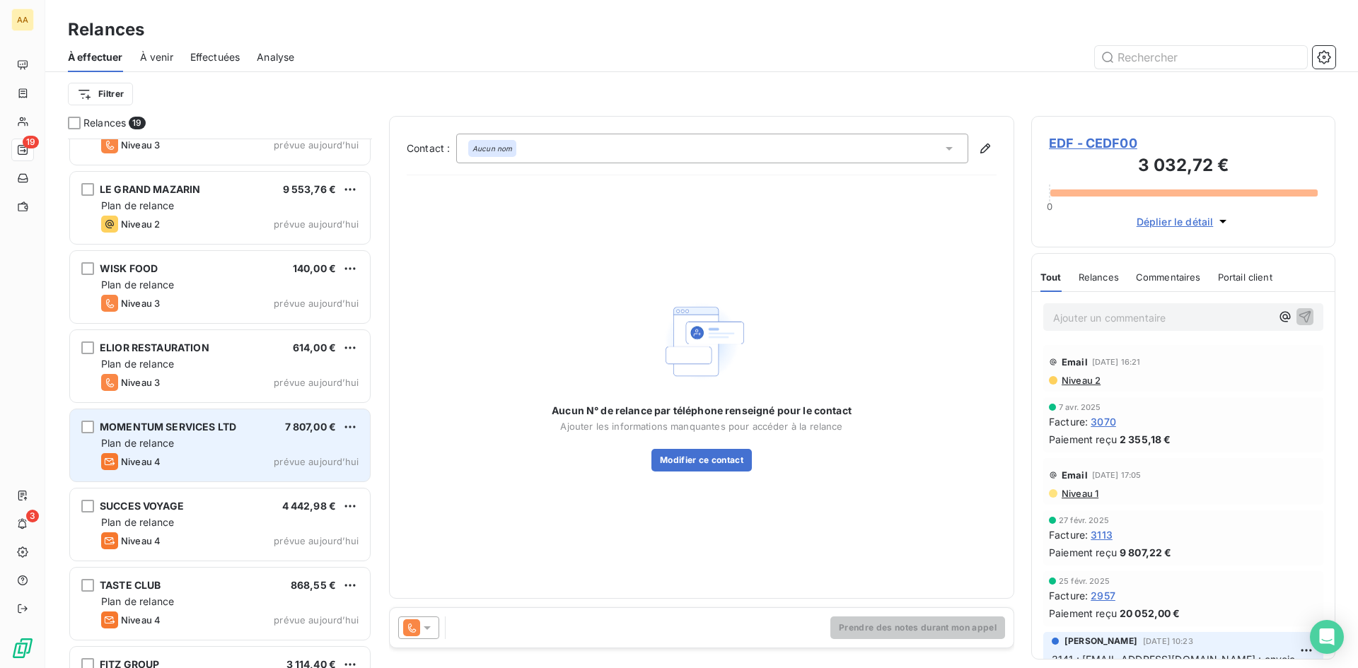
click at [229, 450] on div "Plan de relance" at bounding box center [229, 443] width 257 height 14
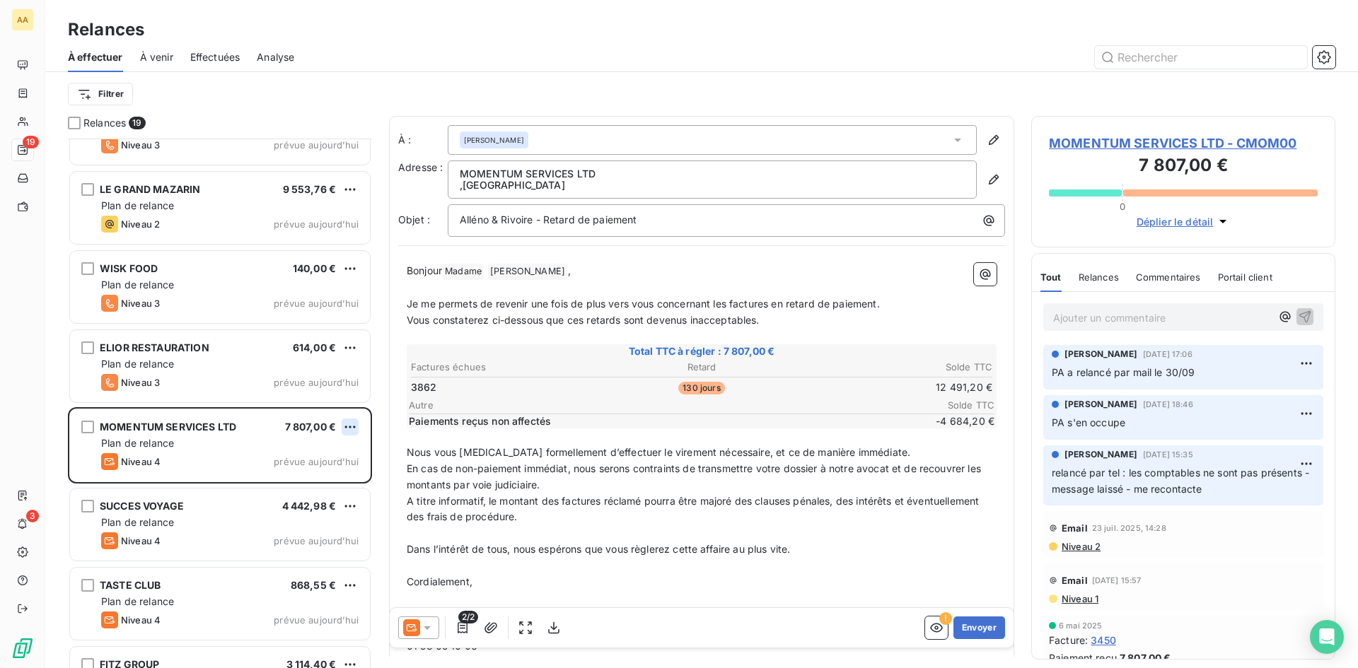
click at [352, 421] on html "AA 19 3 Relances À effectuer À venir Effectuées Analyse Filtrer Relances 19 REP…" at bounding box center [679, 334] width 1358 height 668
click at [294, 479] on div "Passer cette action" at bounding box center [289, 481] width 127 height 23
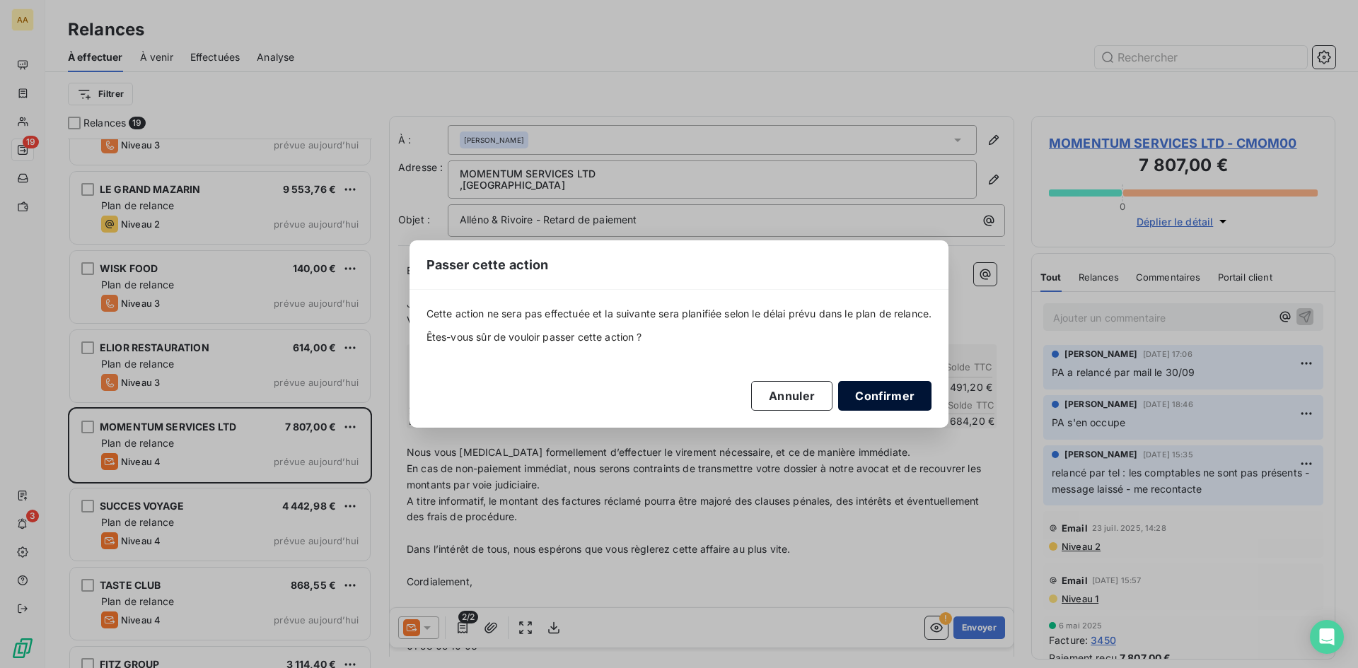
click at [860, 400] on button "Confirmer" at bounding box center [884, 396] width 93 height 30
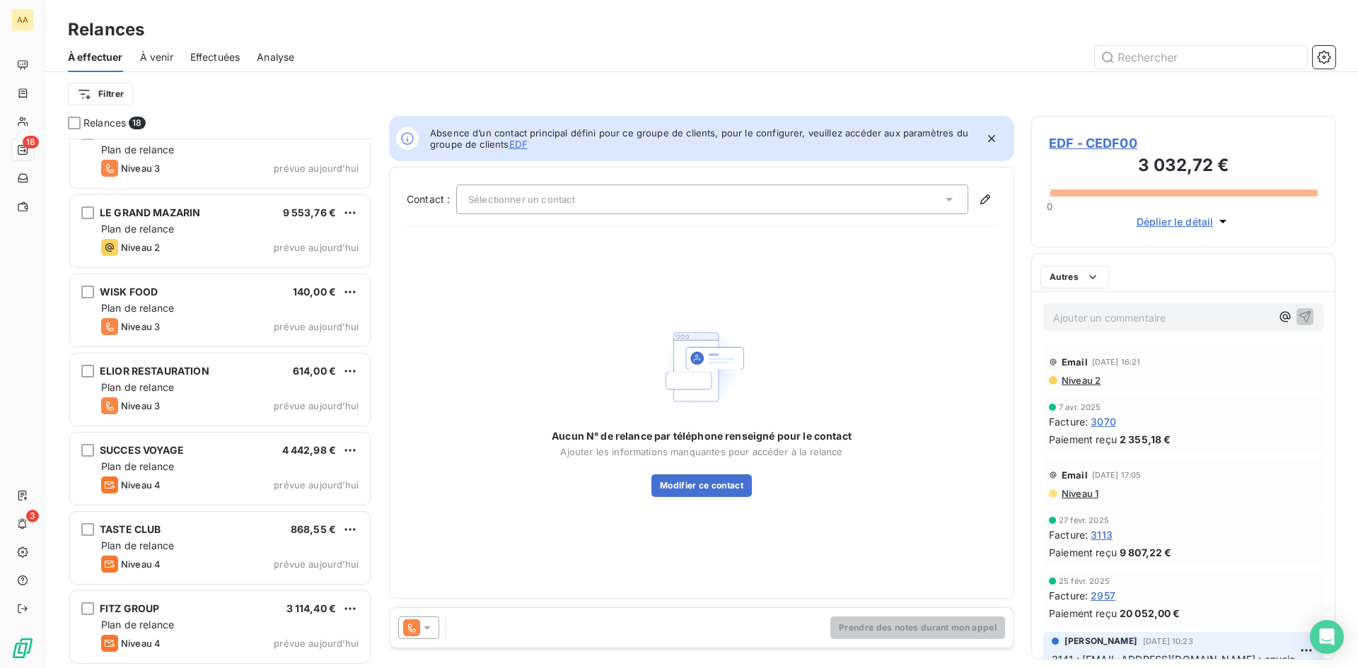
scroll to position [896, 0]
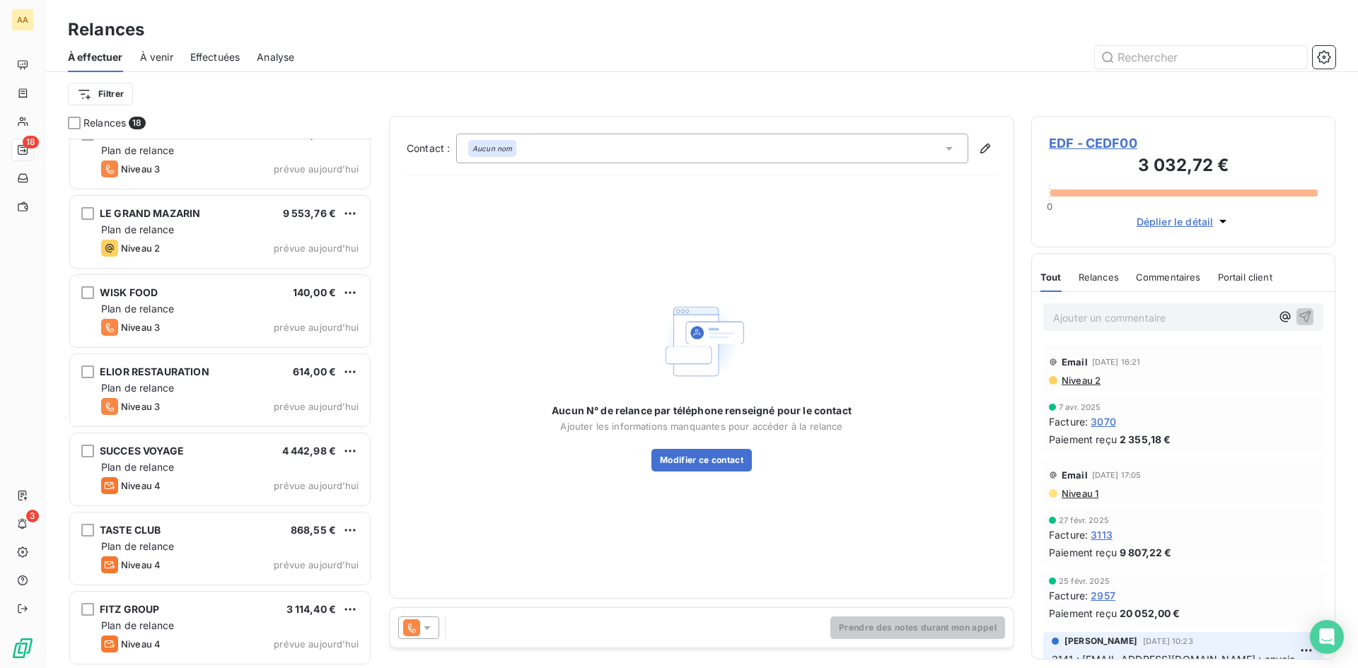
click at [234, 457] on div "SUCCES VOYAGE 4 442,98 €" at bounding box center [229, 451] width 257 height 13
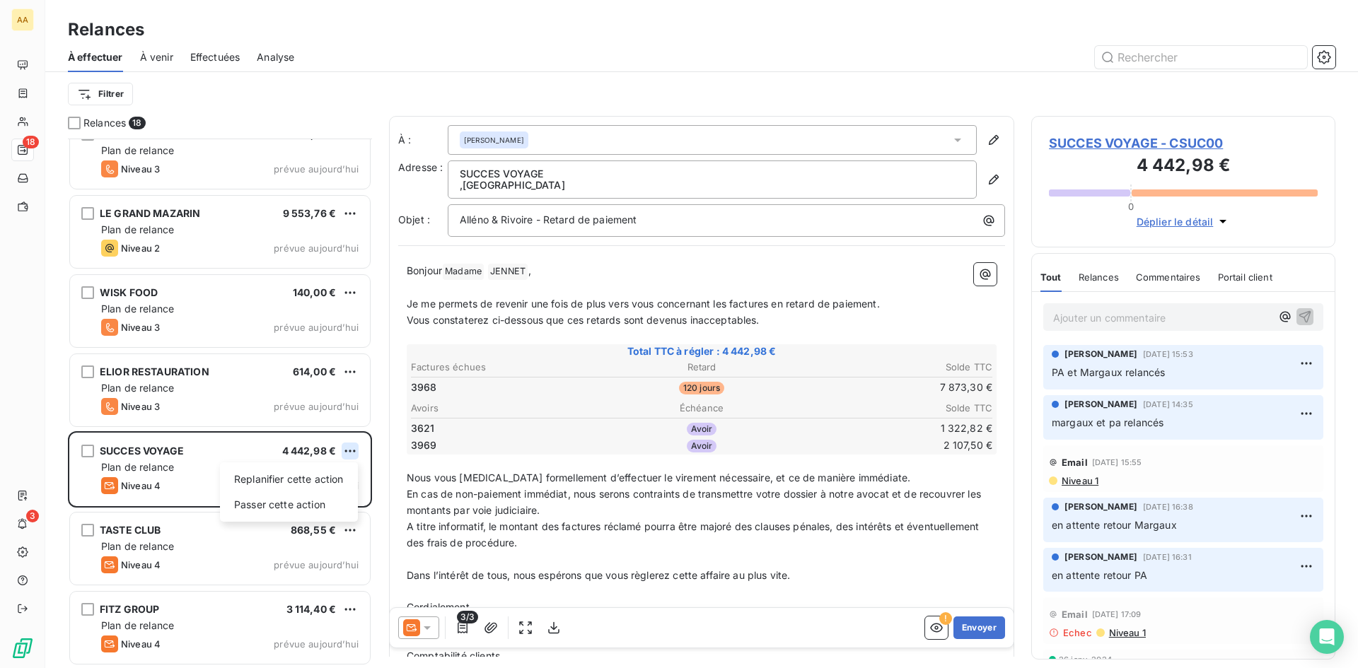
click at [346, 448] on html "AA 18 3 Relances À effectuer À venir Effectuées Analyse Filtrer Relances 18 CAF…" at bounding box center [679, 334] width 1358 height 668
click at [280, 511] on div "Passer cette action" at bounding box center [289, 505] width 127 height 23
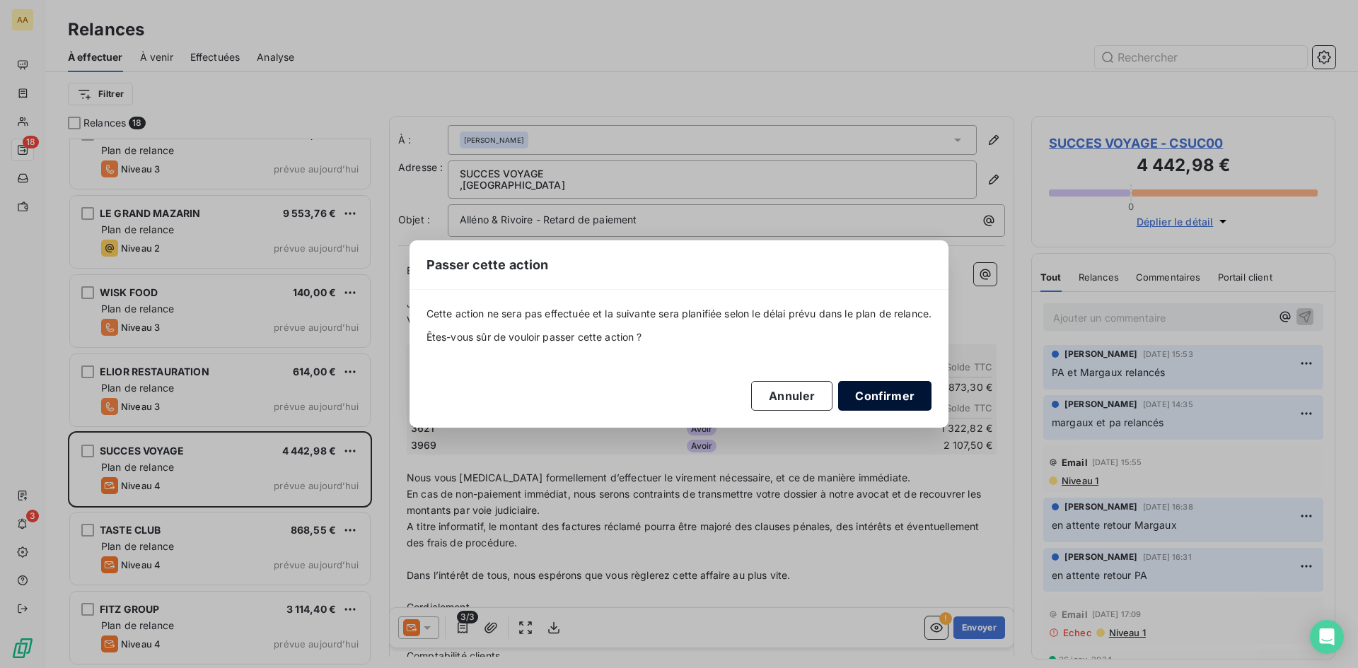
click at [885, 400] on button "Confirmer" at bounding box center [884, 396] width 93 height 30
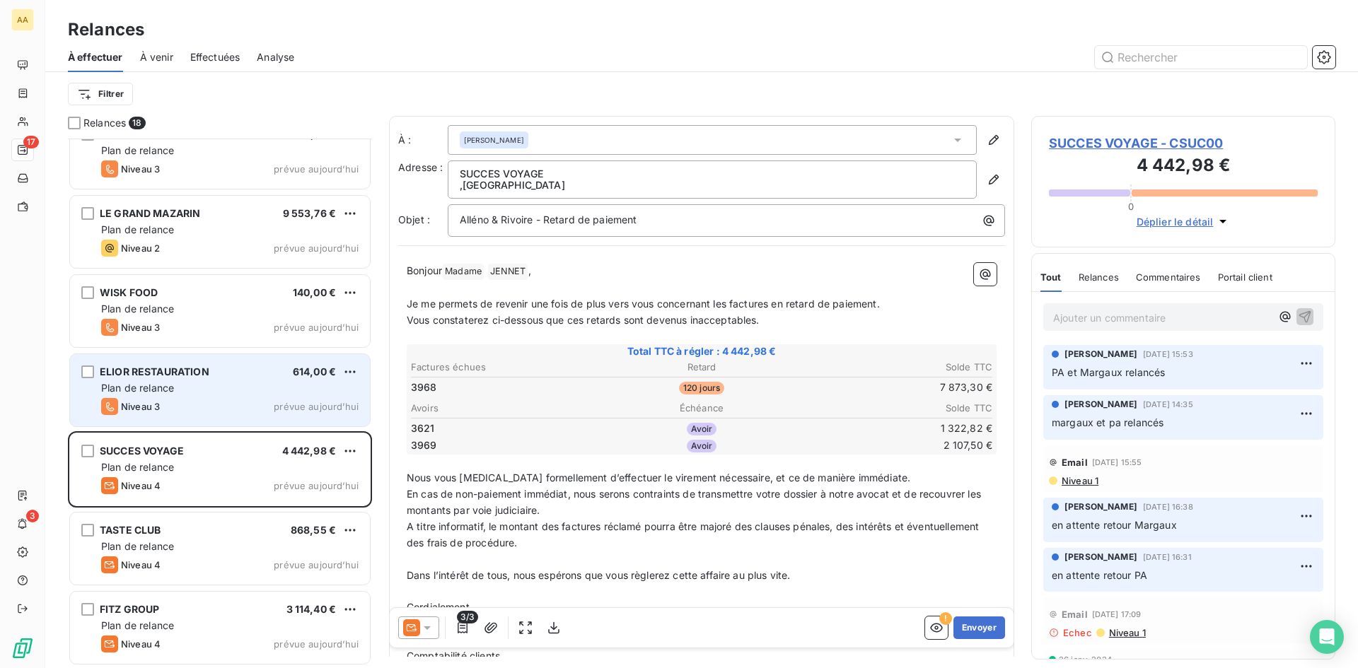
scroll to position [817, 0]
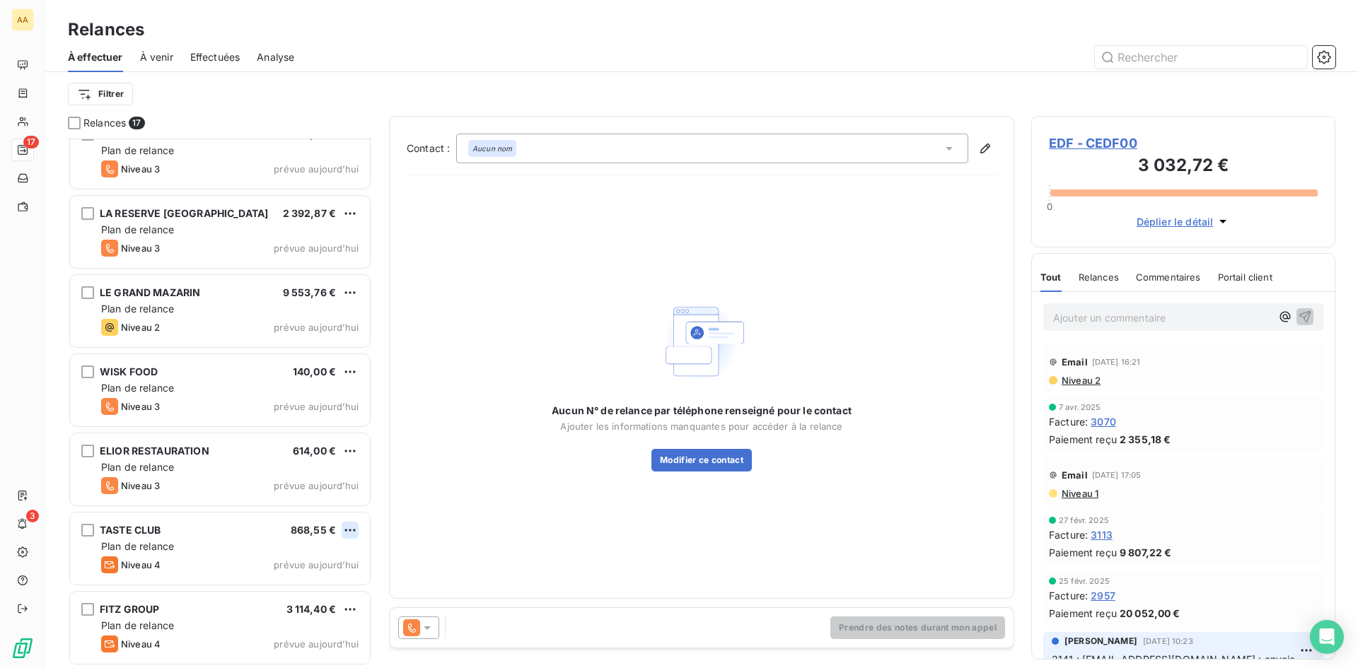
click at [355, 527] on html "AA 17 3 Relances À effectuer À venir Effectuées Analyse Filtrer Relances 17 EDF…" at bounding box center [679, 334] width 1358 height 668
click at [272, 580] on div "Passer cette action" at bounding box center [289, 584] width 127 height 23
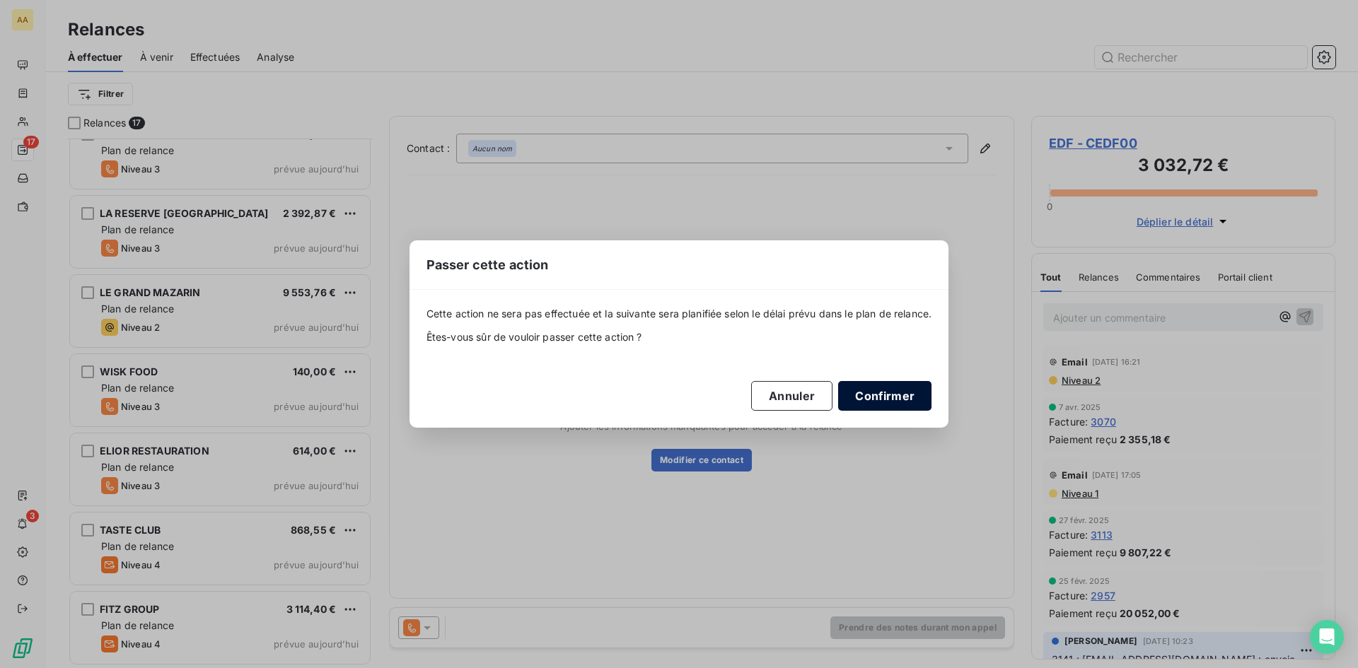
click at [880, 406] on button "Confirmer" at bounding box center [884, 396] width 93 height 30
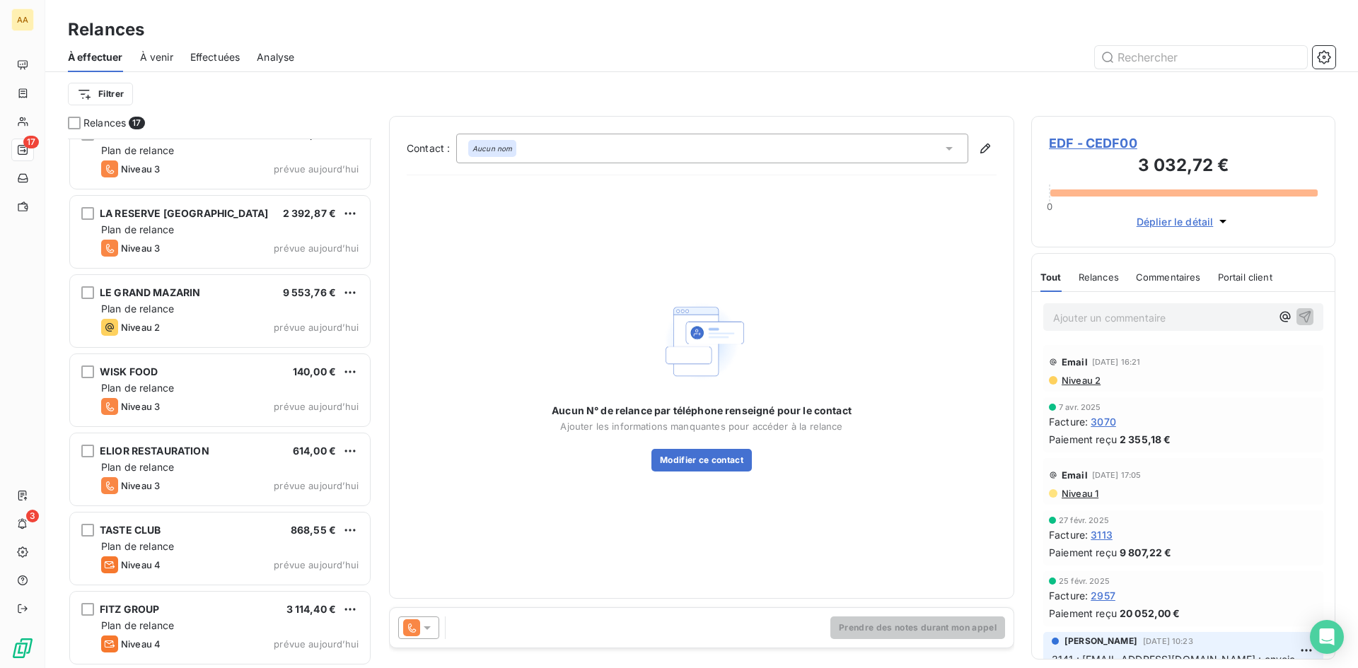
scroll to position [738, 0]
click at [232, 615] on div "FITZ GROUP 3 114,40 €" at bounding box center [229, 609] width 257 height 13
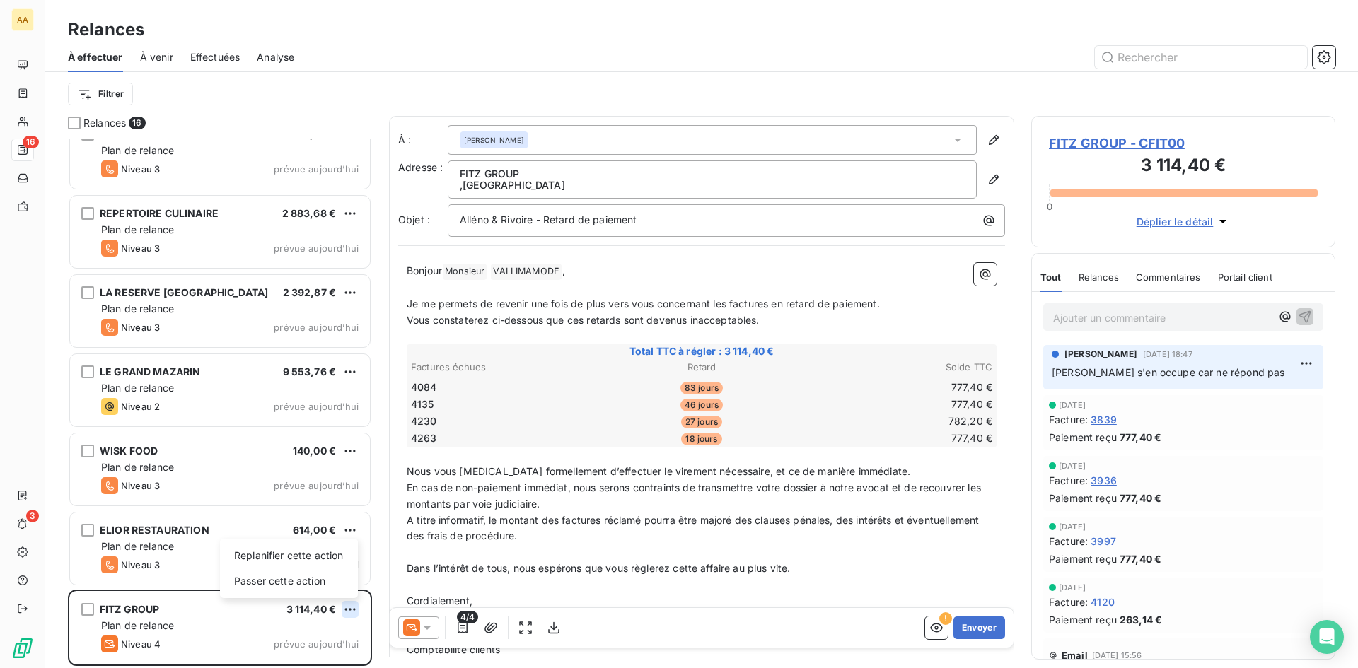
click at [344, 605] on html "AA 16 3 Relances À effectuer À venir Effectuées Analyse Filtrer Relances 16 EDF…" at bounding box center [679, 334] width 1358 height 668
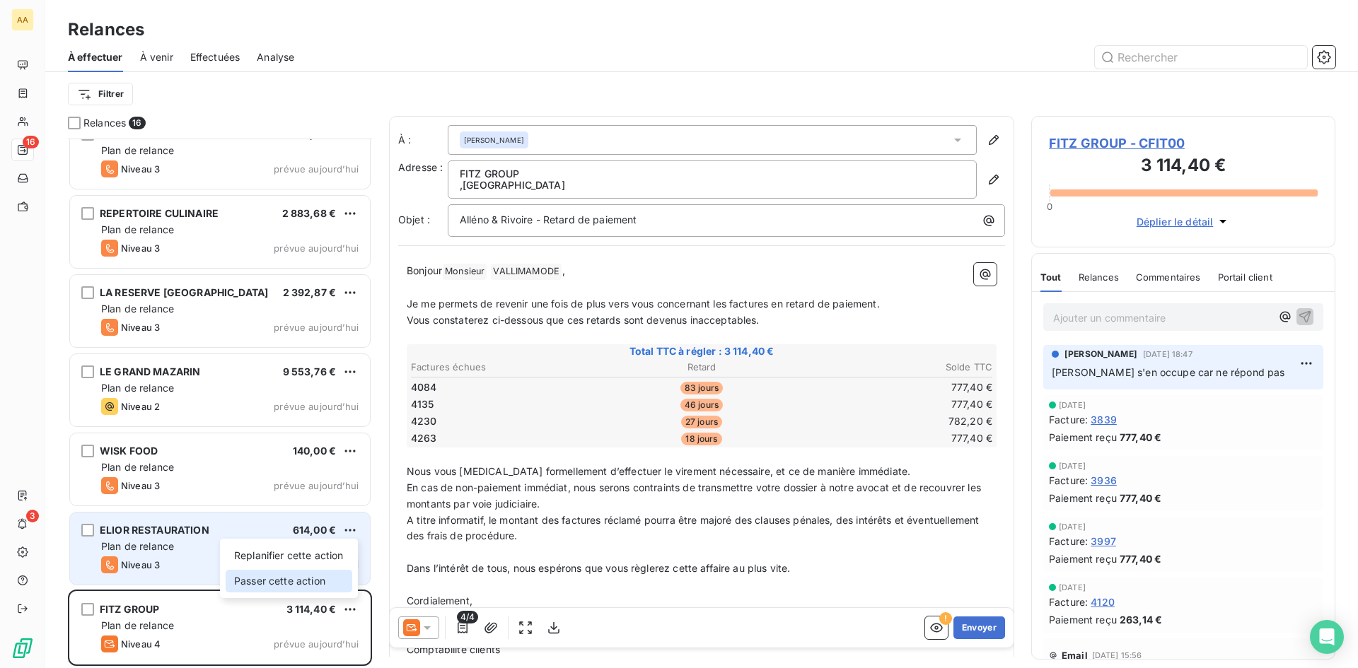
click at [330, 585] on div "Passer cette action" at bounding box center [289, 581] width 127 height 23
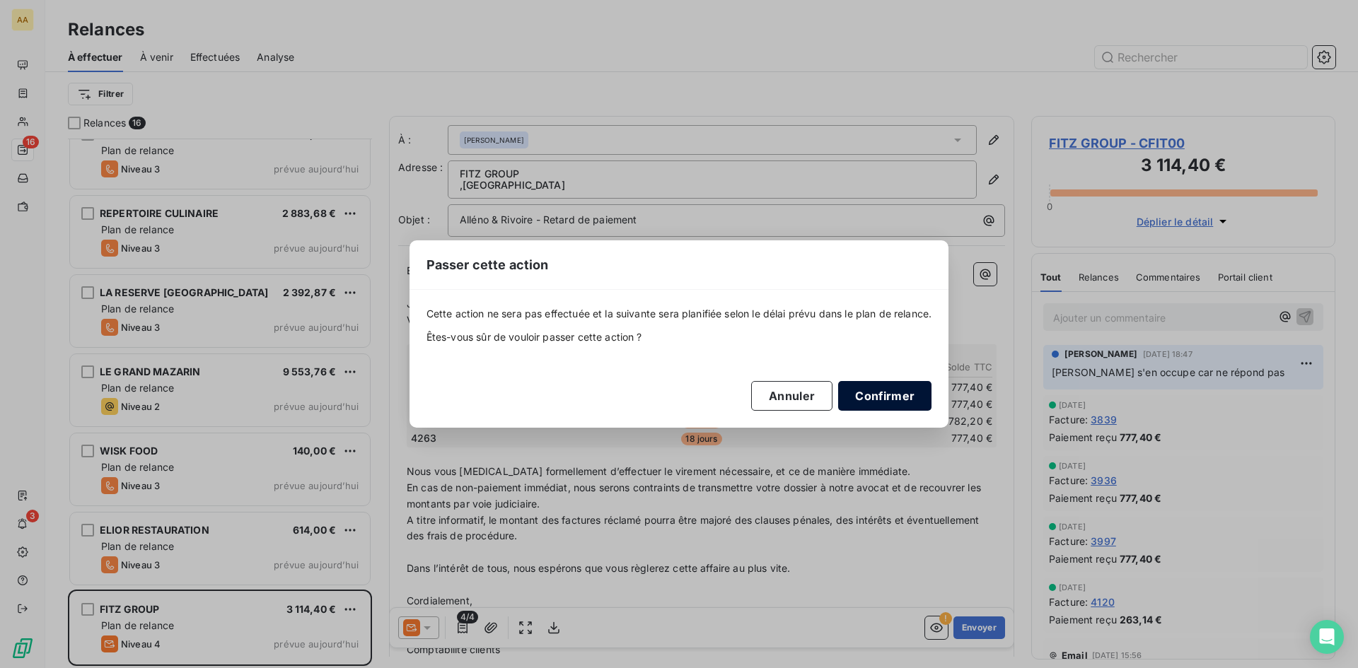
click at [903, 386] on button "Confirmer" at bounding box center [884, 396] width 93 height 30
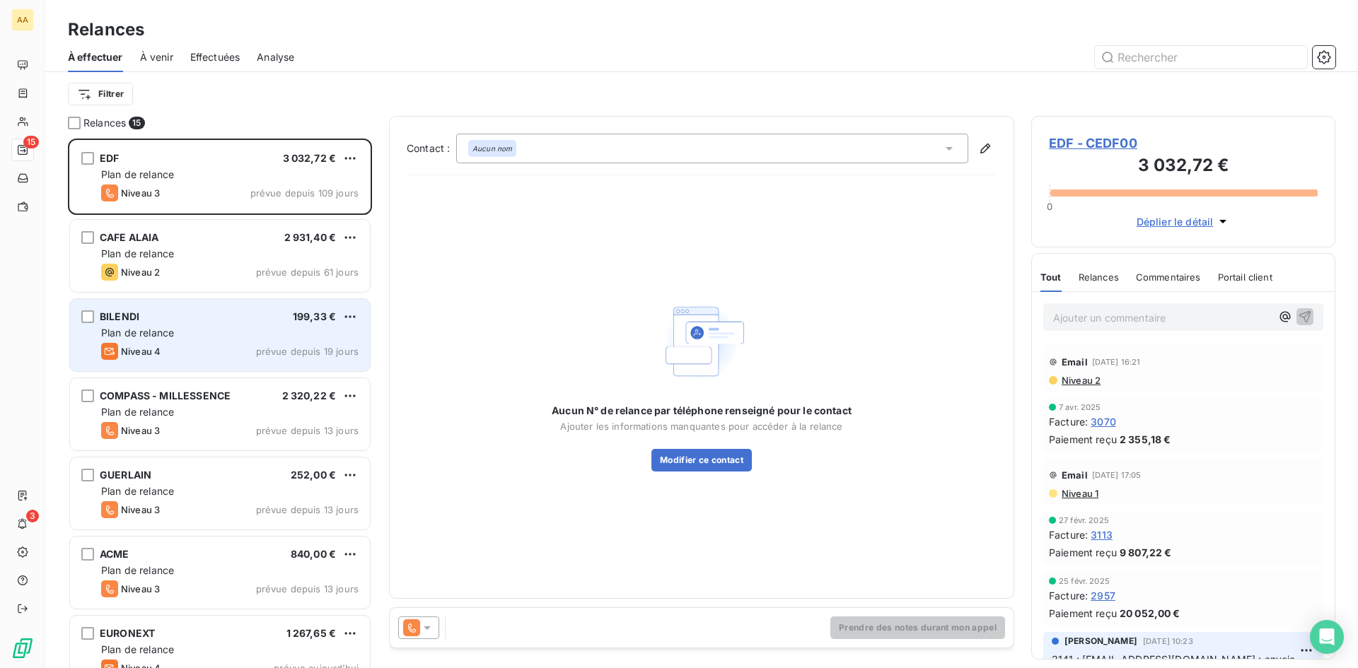
click at [211, 344] on div "Niveau 4 prévue depuis 19 jours" at bounding box center [229, 351] width 257 height 17
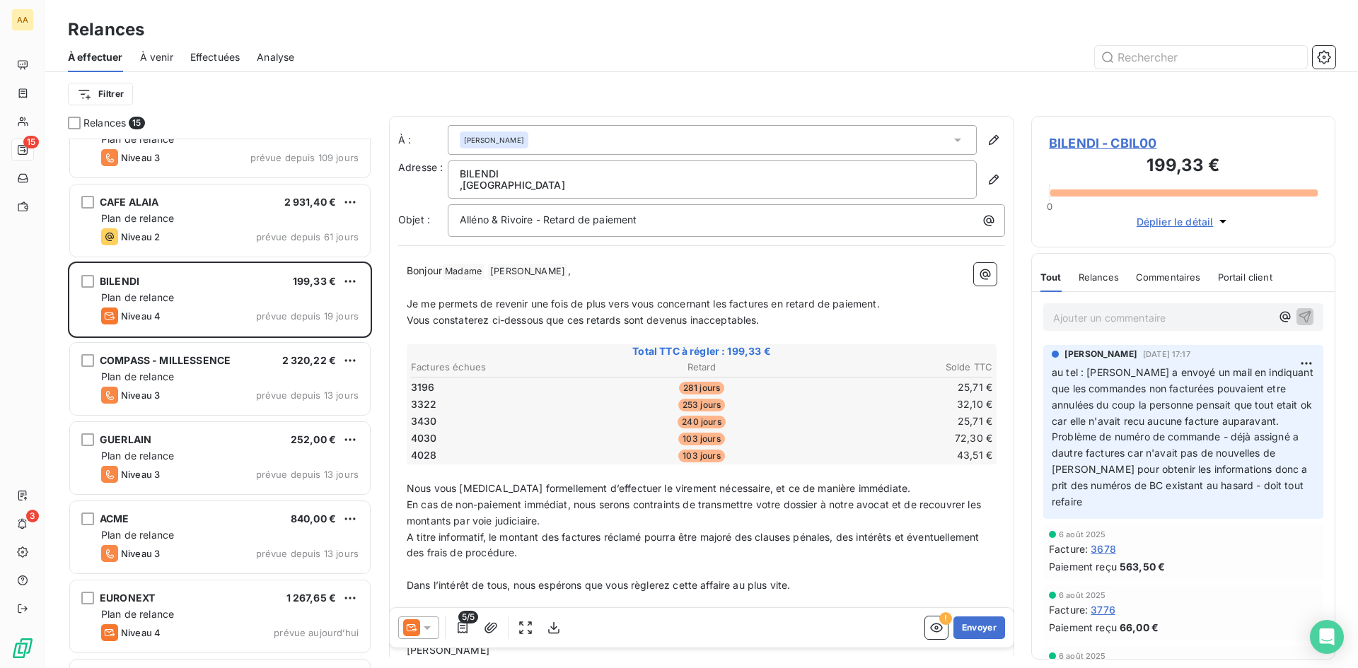
scroll to position [71, 0]
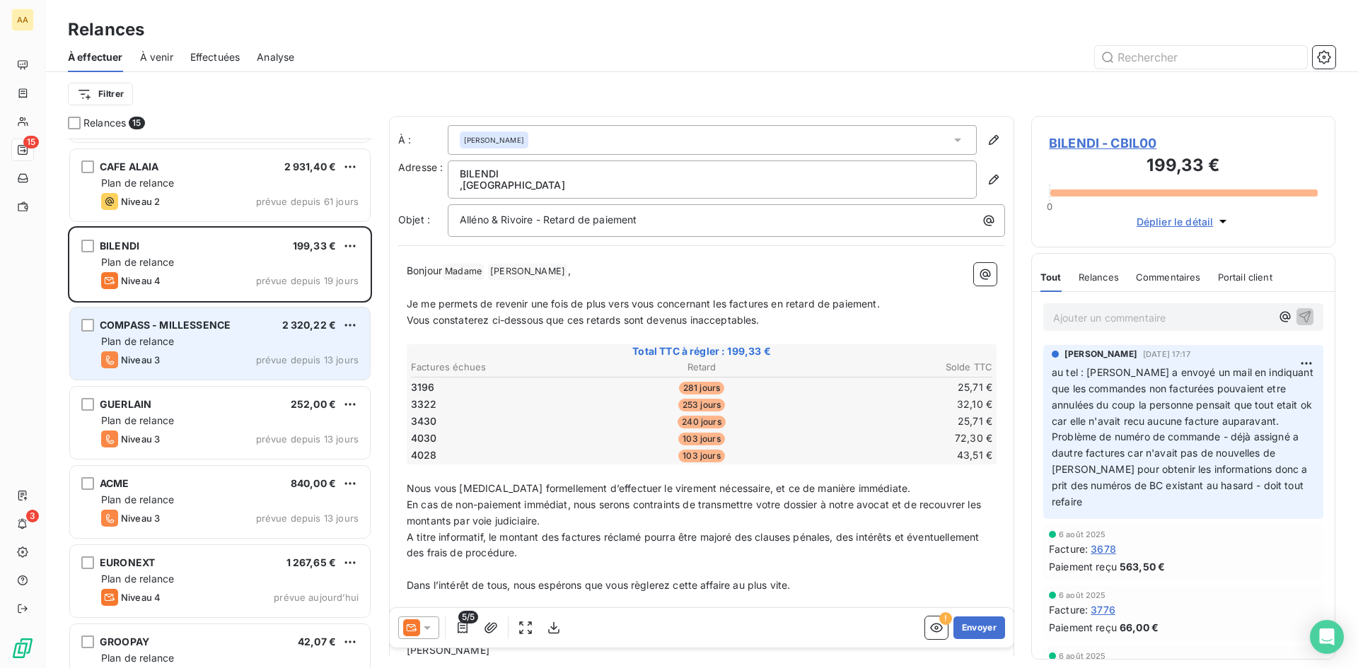
click at [218, 349] on div "COMPASS - MILLESSENCE 2 320,22 € Plan de relance Niveau 3 prévue depuis 13 jours" at bounding box center [220, 344] width 300 height 72
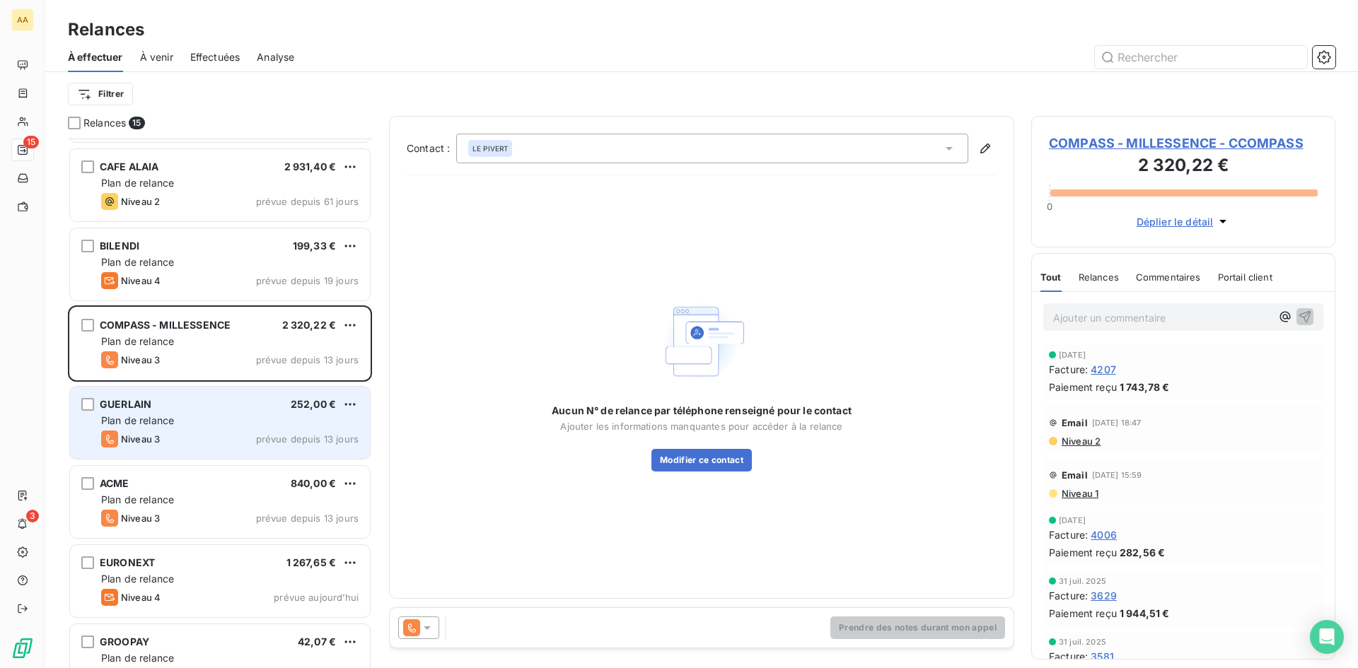
click at [197, 416] on div "Plan de relance" at bounding box center [229, 421] width 257 height 14
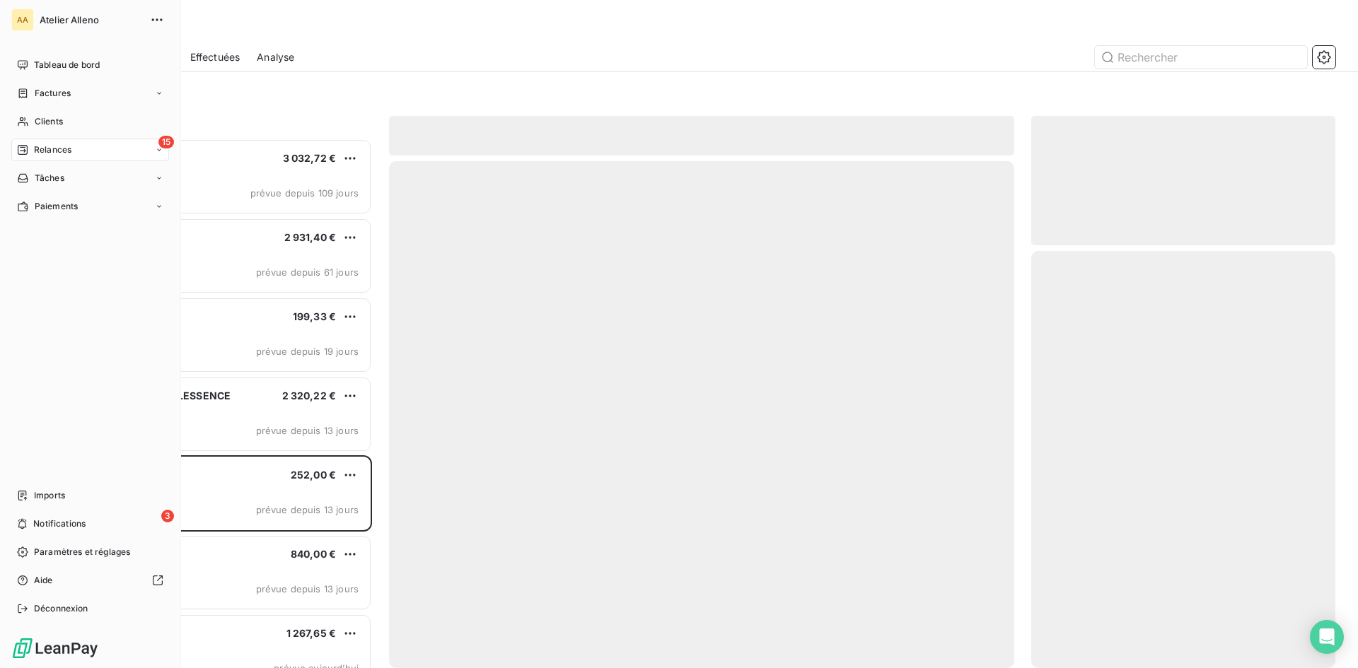
click at [29, 25] on div "AA" at bounding box center [22, 19] width 23 height 23
click at [66, 597] on div "Déconnexion" at bounding box center [90, 608] width 158 height 23
click at [57, 612] on span "Déconnexion" at bounding box center [61, 608] width 54 height 13
